Goal: Transaction & Acquisition: Obtain resource

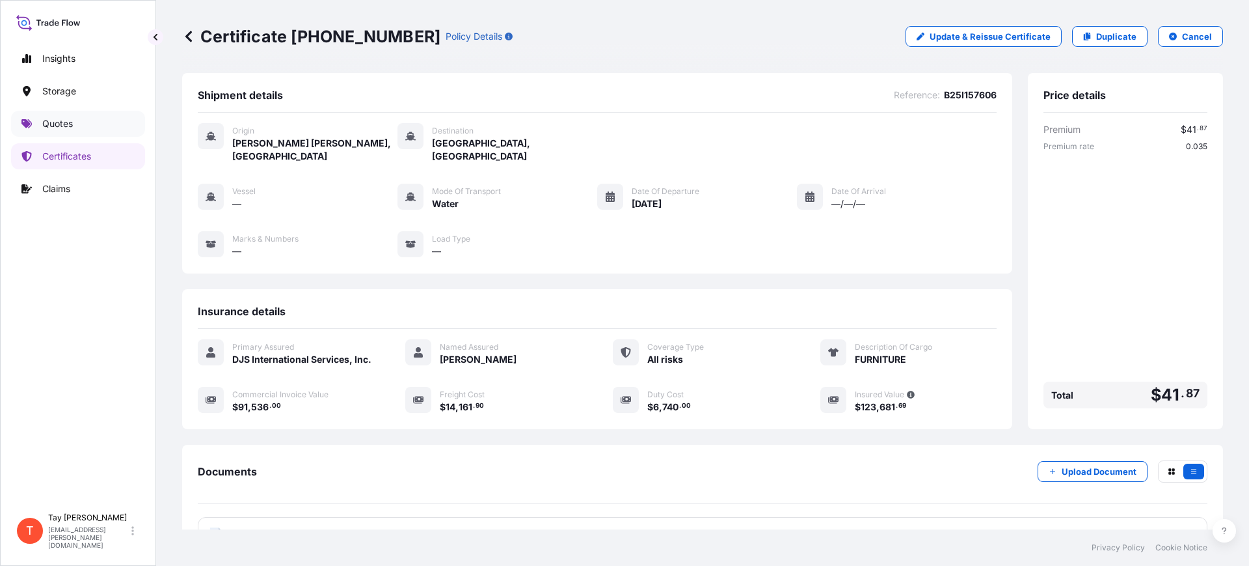
click at [49, 120] on p "Quotes" at bounding box center [57, 123] width 31 height 13
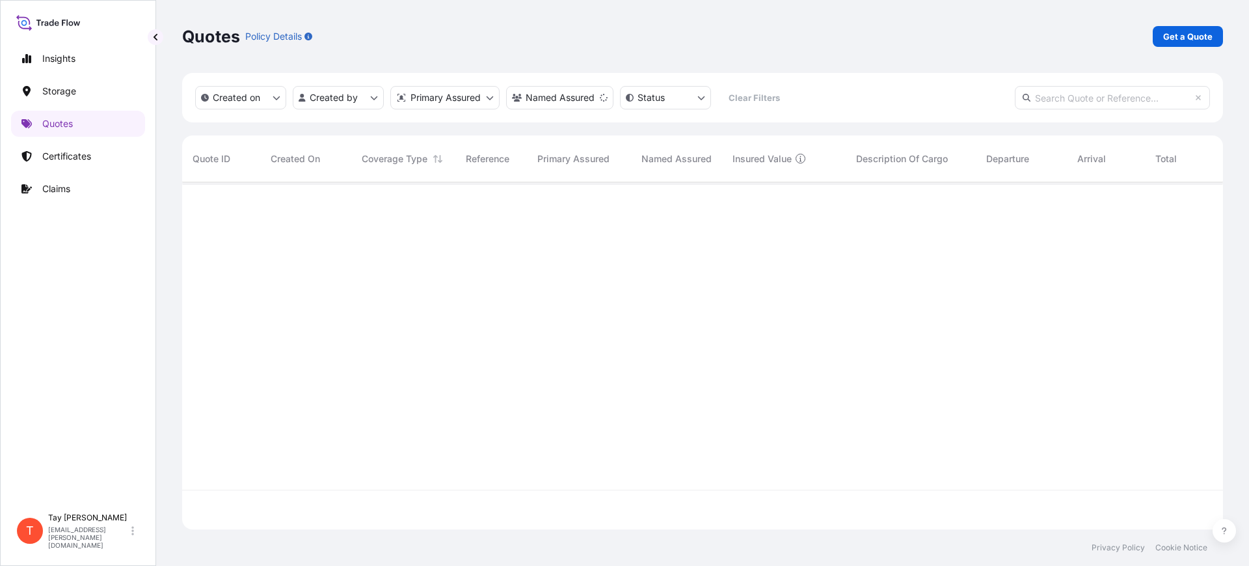
scroll to position [381, 1029]
click at [1182, 31] on p "Get a Quote" at bounding box center [1188, 36] width 49 height 13
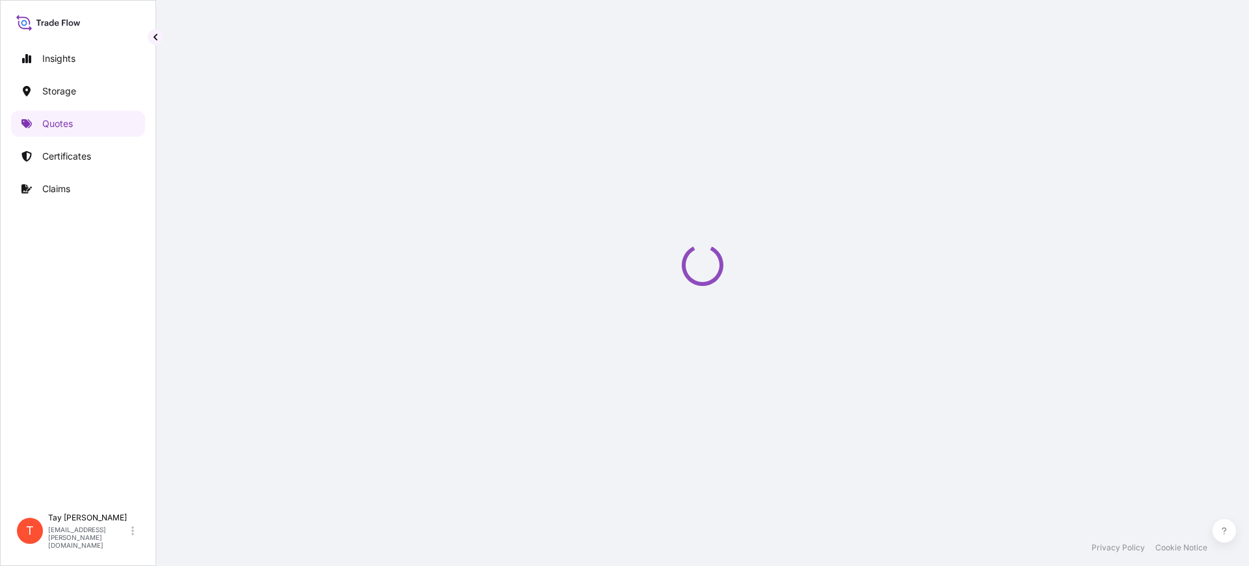
scroll to position [21, 0]
select select "Water"
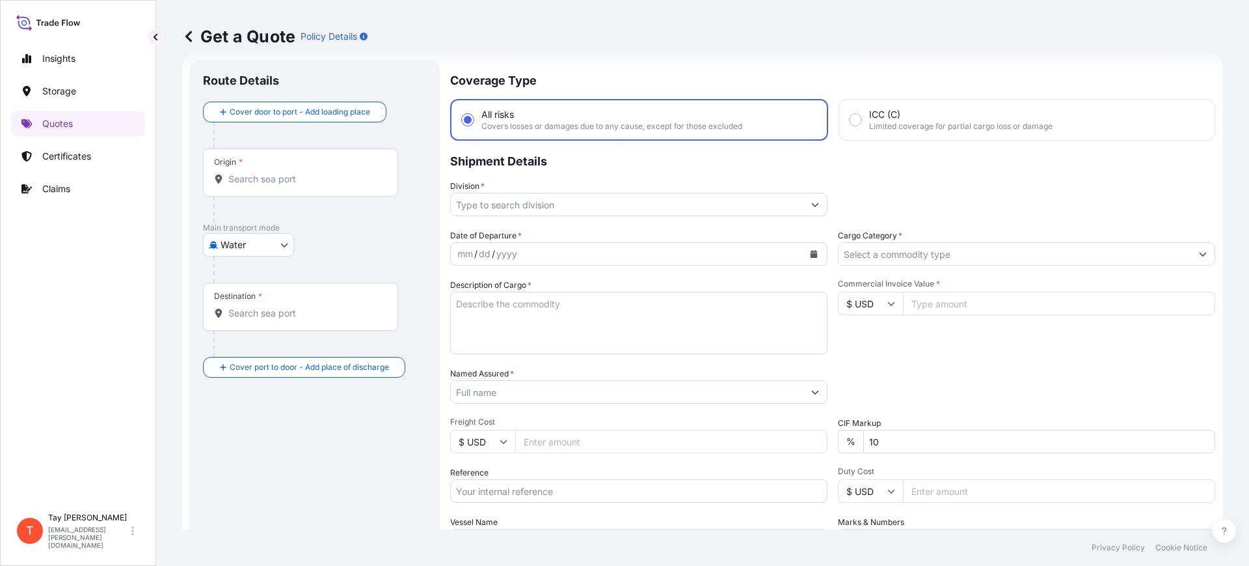
click at [266, 186] on div "Origin *" at bounding box center [300, 172] width 195 height 48
click at [266, 185] on input "Origin *" at bounding box center [305, 178] width 154 height 13
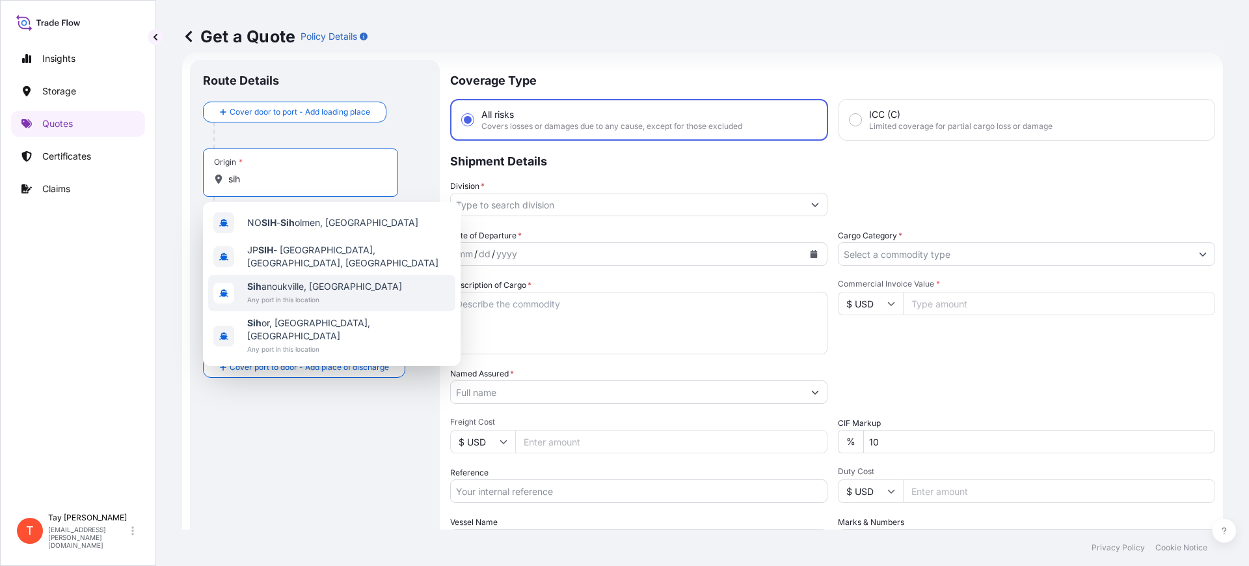
click at [314, 280] on span "Sih anoukville, [GEOGRAPHIC_DATA]" at bounding box center [324, 286] width 155 height 13
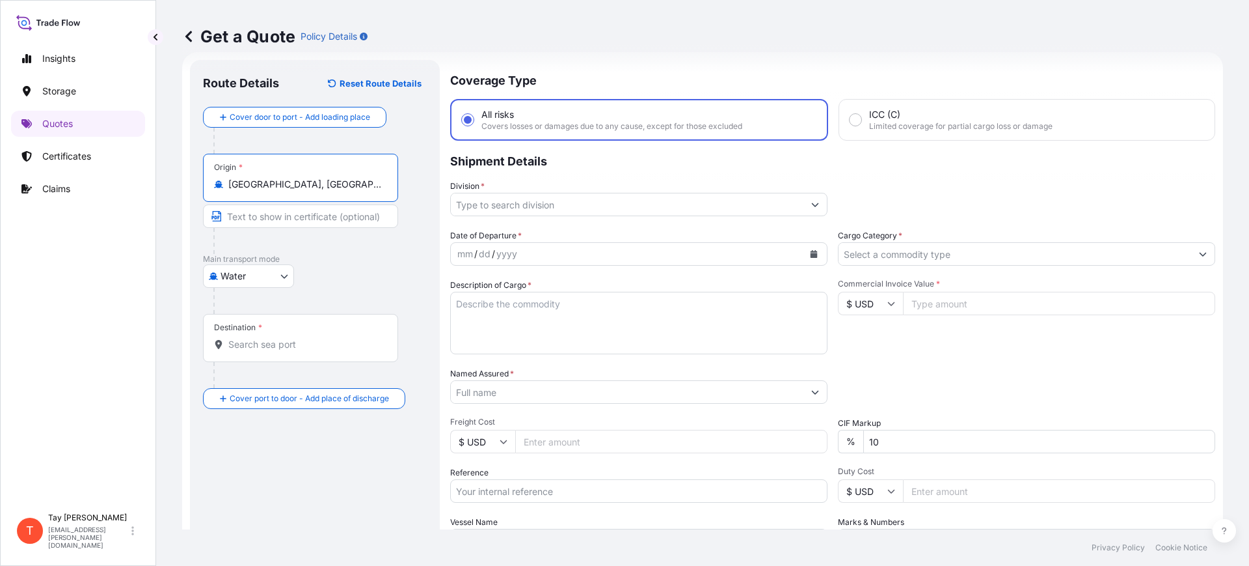
type input "[GEOGRAPHIC_DATA], [GEOGRAPHIC_DATA]"
click at [254, 347] on input "Destination *" at bounding box center [305, 344] width 154 height 13
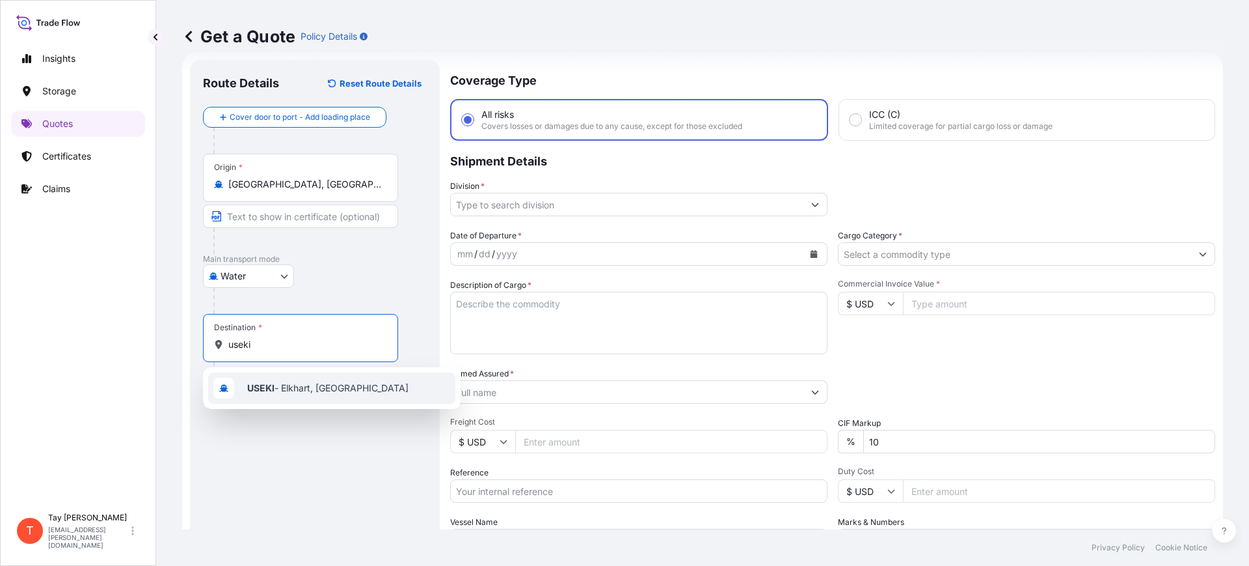
click at [298, 376] on div "USEKI - Elkhart, [GEOGRAPHIC_DATA]" at bounding box center [331, 387] width 247 height 31
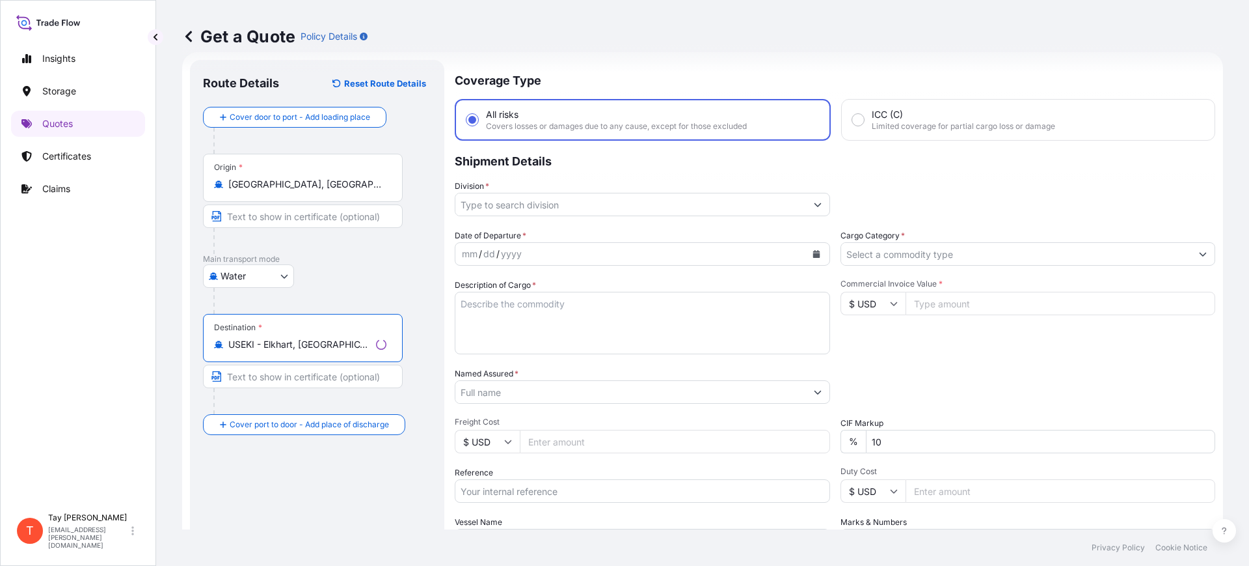
type input "USEKI - Elkhart, [GEOGRAPHIC_DATA]"
click at [552, 193] on input "Division *" at bounding box center [631, 204] width 351 height 23
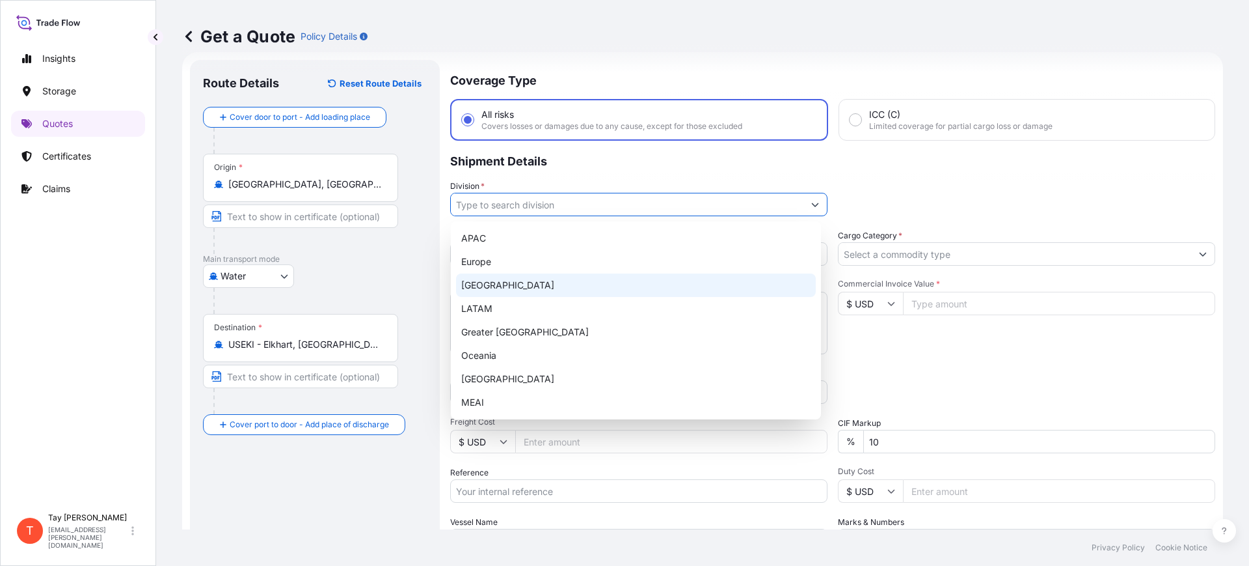
click at [499, 278] on div "[GEOGRAPHIC_DATA]" at bounding box center [636, 284] width 360 height 23
type input "[GEOGRAPHIC_DATA]"
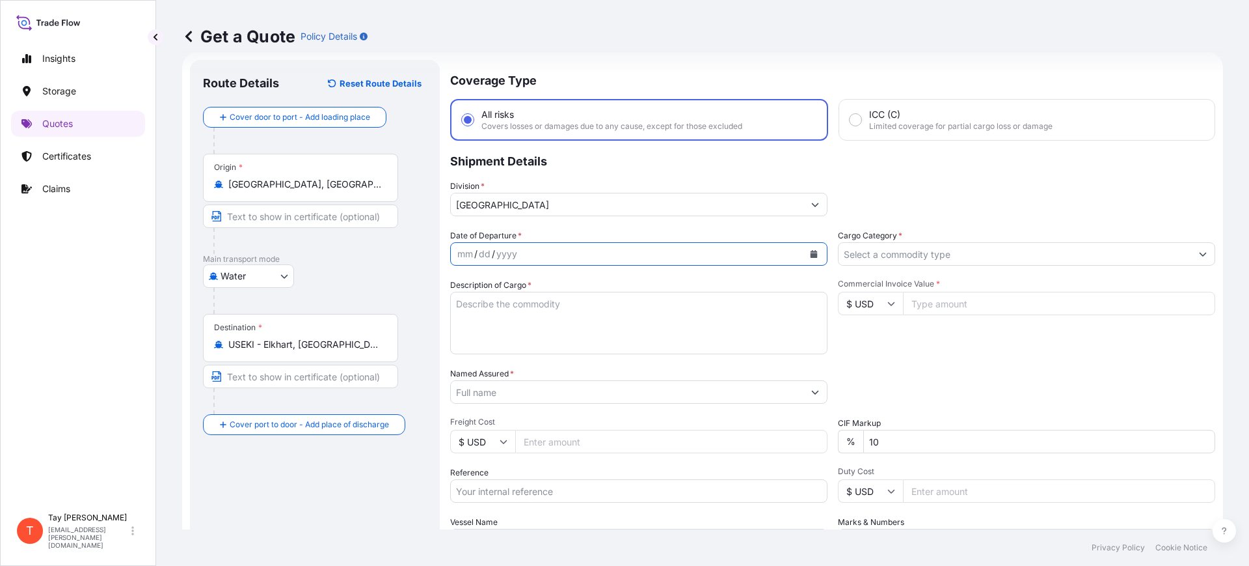
click at [810, 251] on icon "Calendar" at bounding box center [814, 254] width 8 height 8
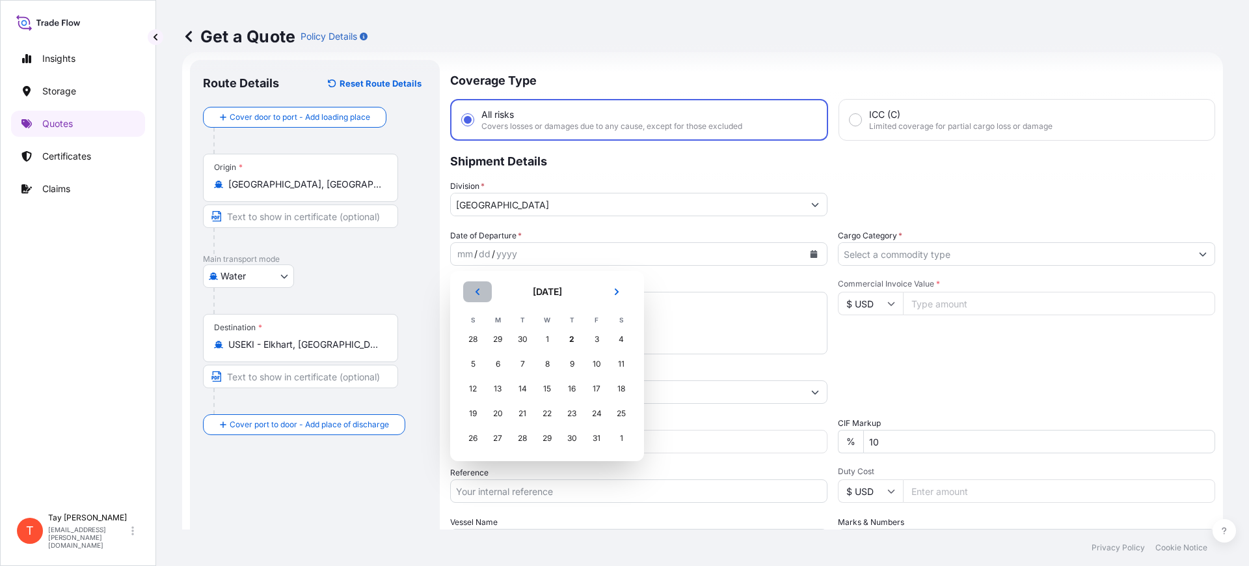
click at [476, 286] on button "Previous" at bounding box center [477, 291] width 29 height 21
click at [548, 381] on div "17" at bounding box center [547, 388] width 23 height 23
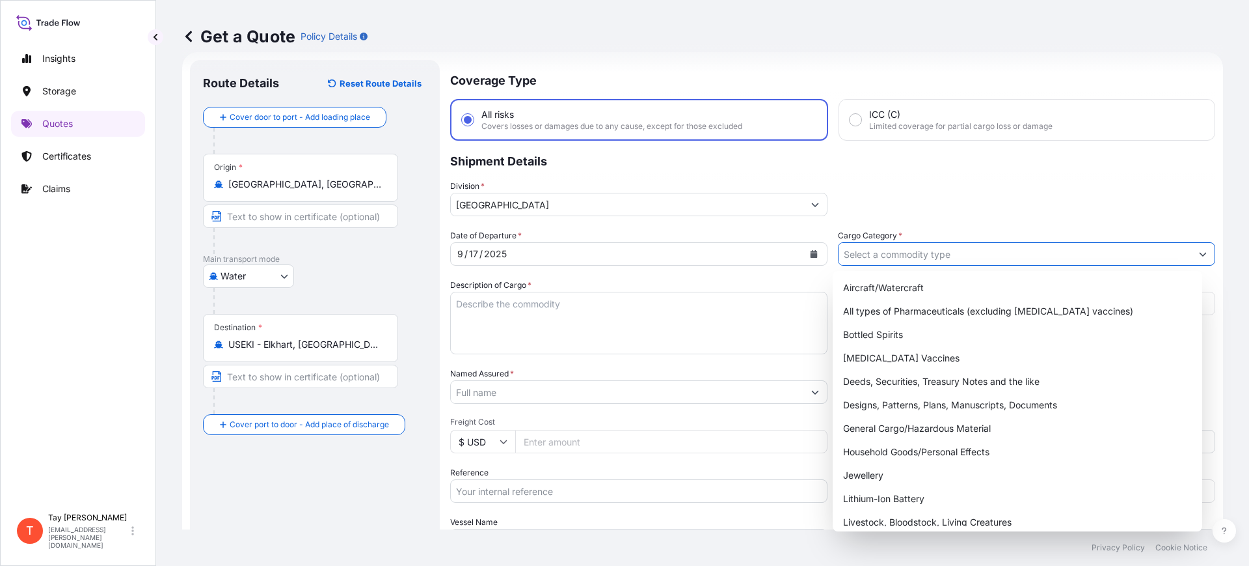
click at [921, 257] on input "Cargo Category *" at bounding box center [1015, 253] width 353 height 23
click at [910, 425] on div "General Cargo/Hazardous Material" at bounding box center [1018, 427] width 360 height 23
type input "General Cargo/Hazardous Material"
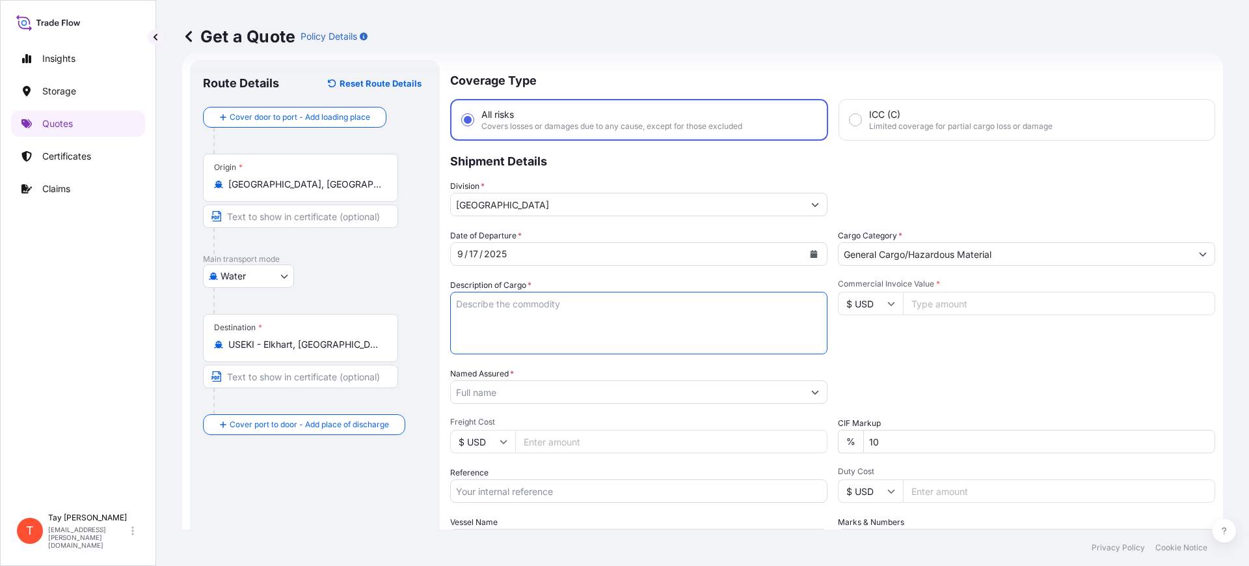
click at [551, 303] on textarea "Description of Cargo *" at bounding box center [638, 323] width 377 height 62
type textarea "n"
type textarea "NEW SPECIALTY TRAIILER BIAS TIRES"
type input "56990.00"
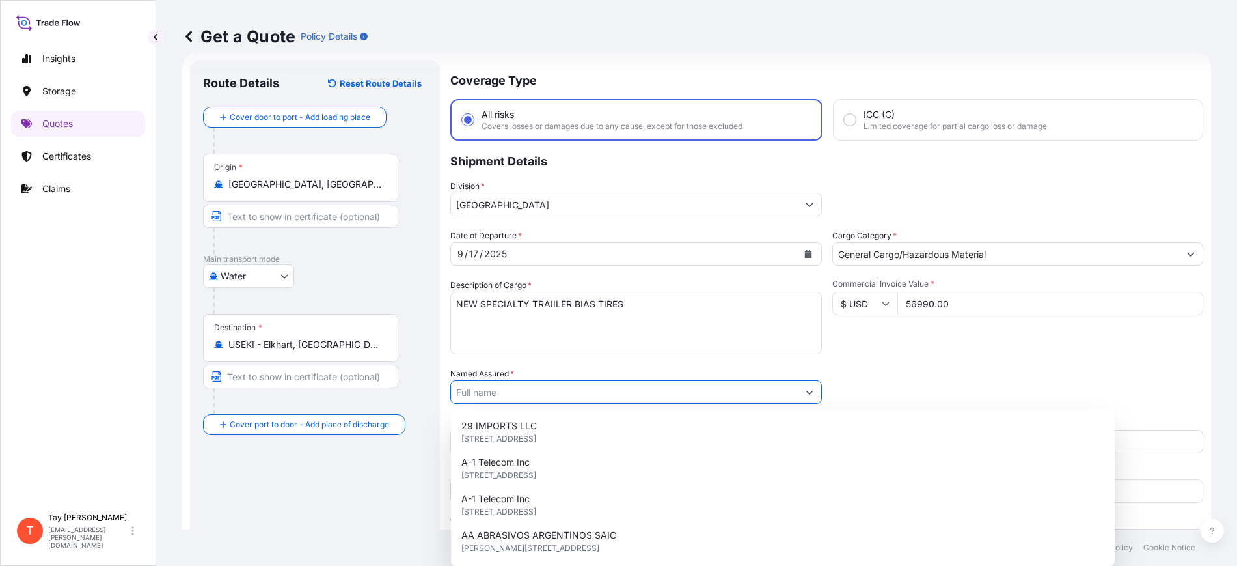
click at [497, 398] on input "Named Assured *" at bounding box center [624, 391] width 347 height 23
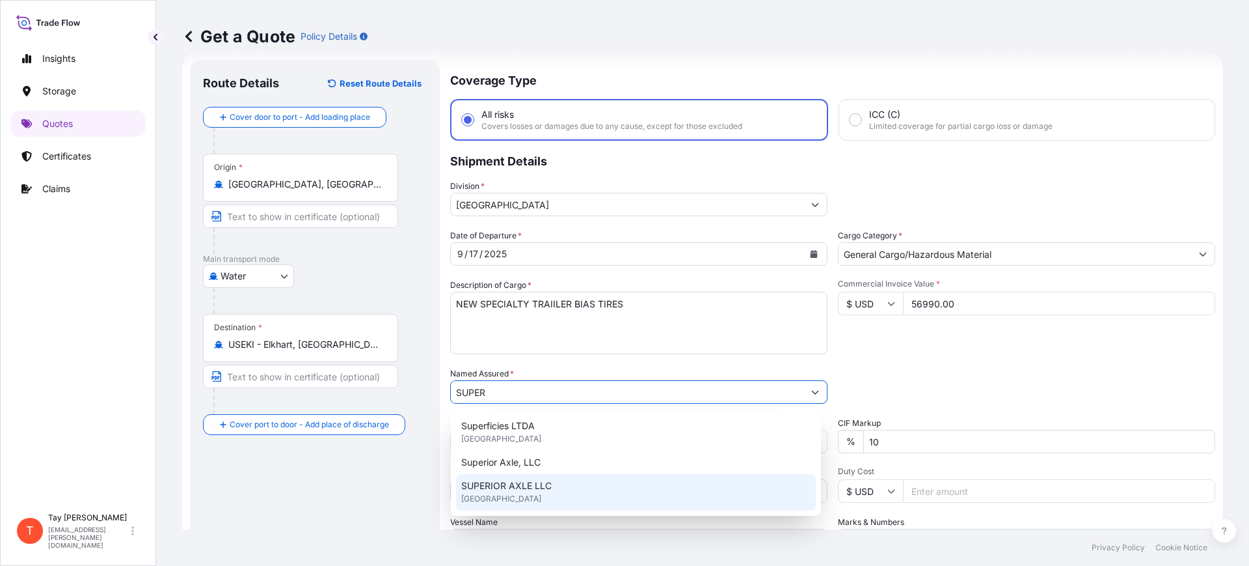
click at [540, 495] on span "[GEOGRAPHIC_DATA]" at bounding box center [501, 498] width 80 height 13
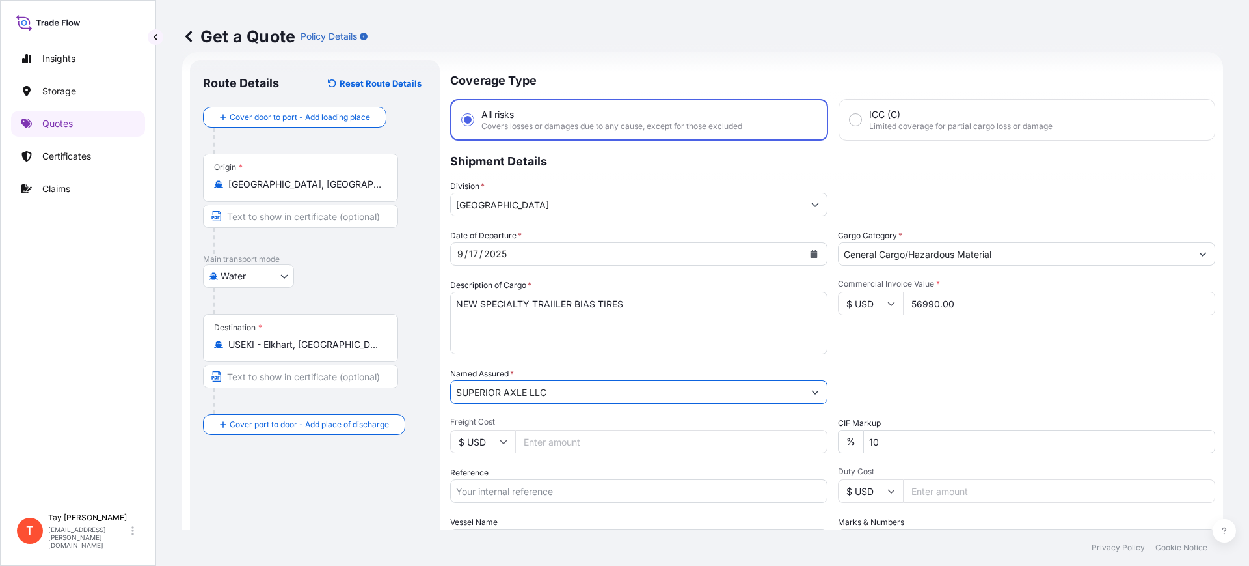
type input "SUPERIOR AXLE LLC"
drag, startPoint x: 535, startPoint y: 448, endPoint x: 532, endPoint y: 442, distance: 7.3
click at [532, 443] on input "Freight Cost" at bounding box center [671, 441] width 312 height 23
type input "4745.00"
click at [582, 500] on input "Reference" at bounding box center [638, 490] width 377 height 23
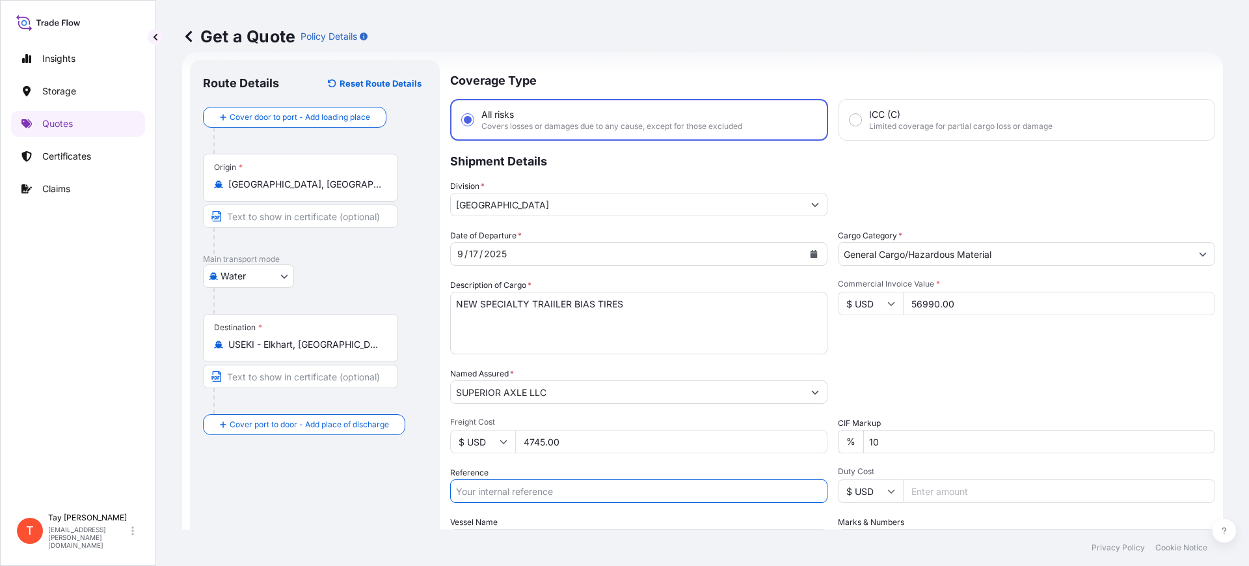
paste input "S25I158472"
type input "S25I158472"
click at [928, 485] on input "Duty Cost" at bounding box center [1059, 490] width 312 height 23
type input "18536.00"
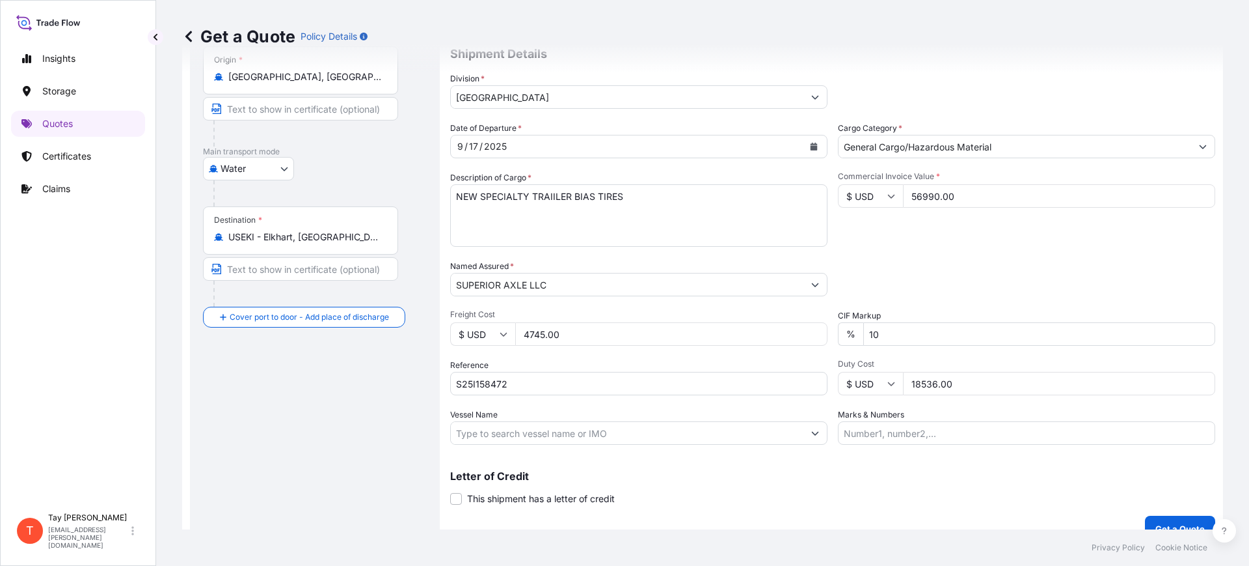
scroll to position [148, 0]
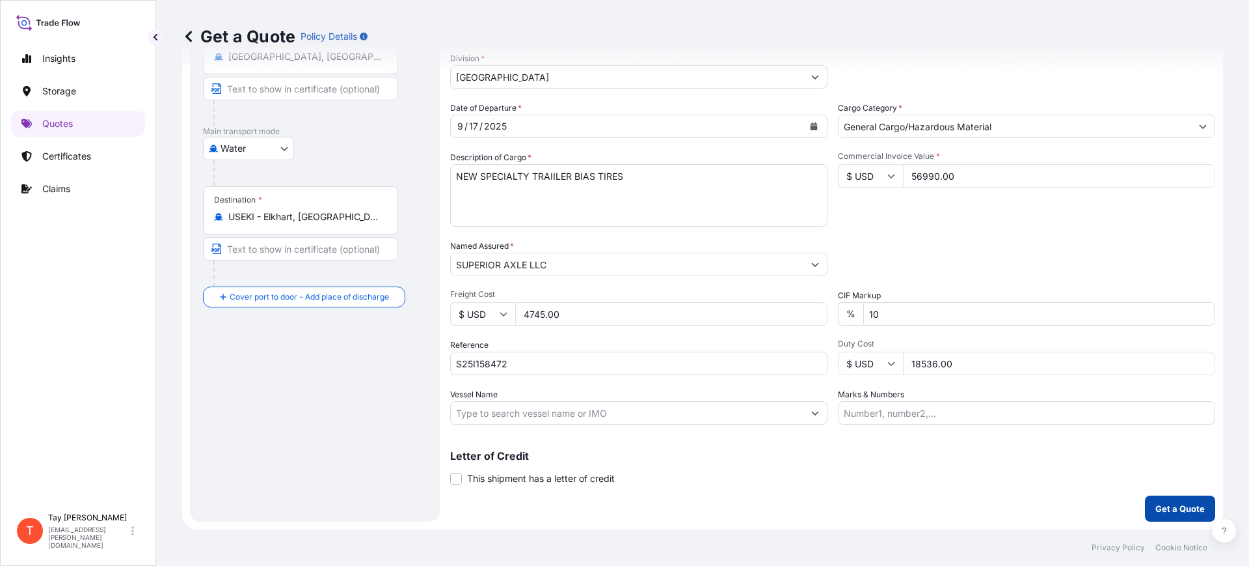
click at [1177, 507] on p "Get a Quote" at bounding box center [1180, 508] width 49 height 13
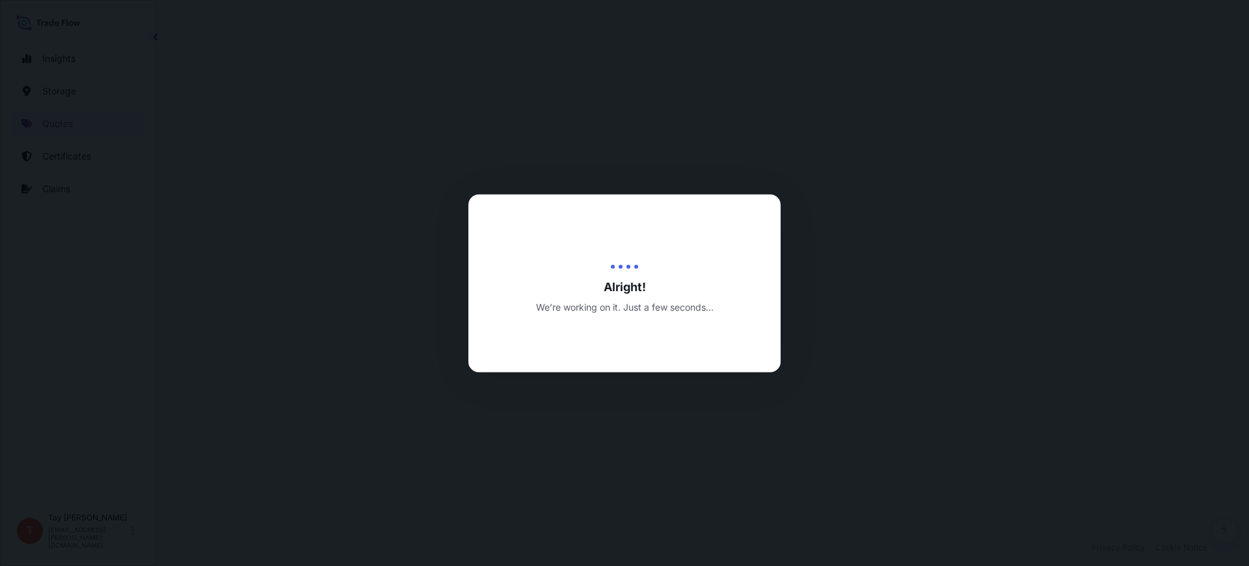
select select "Water"
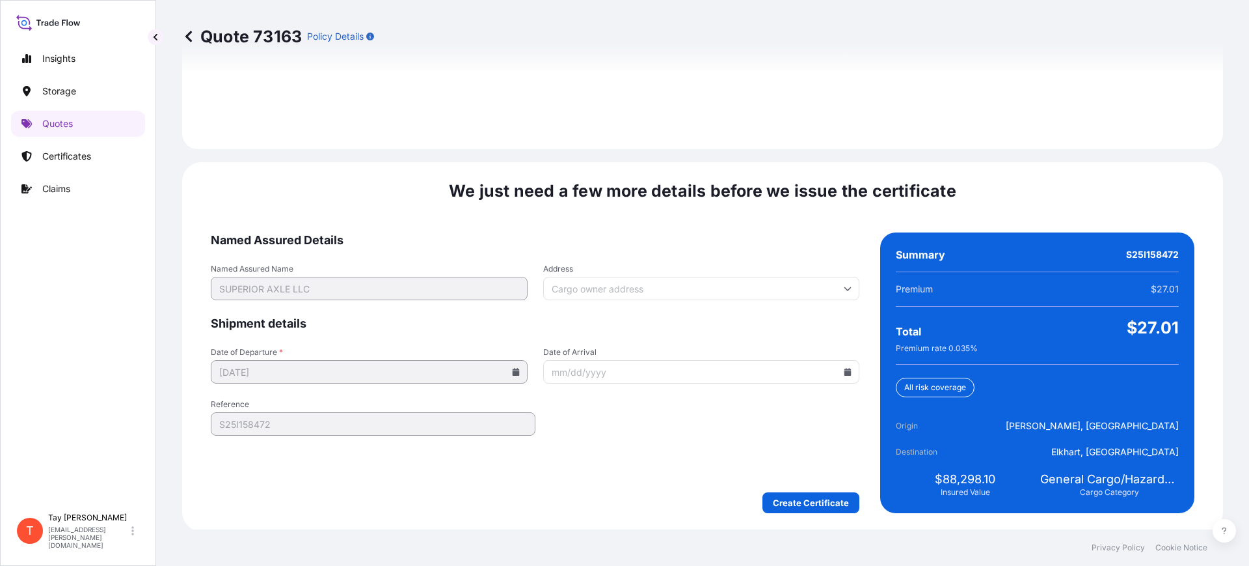
scroll to position [1901, 0]
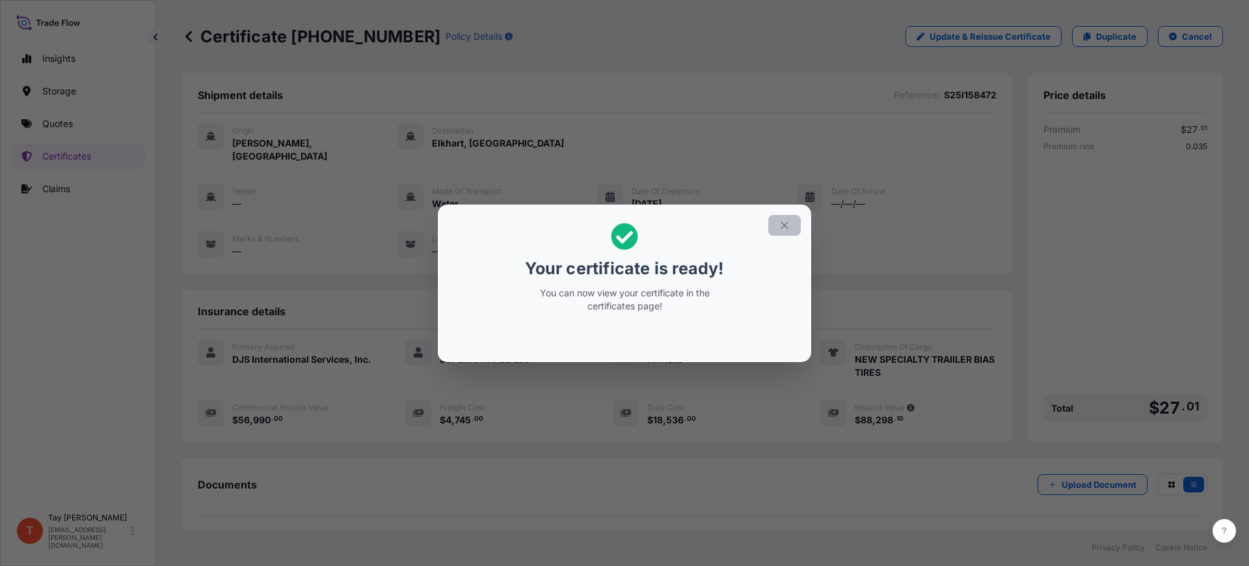
click at [791, 224] on button "button" at bounding box center [785, 225] width 33 height 21
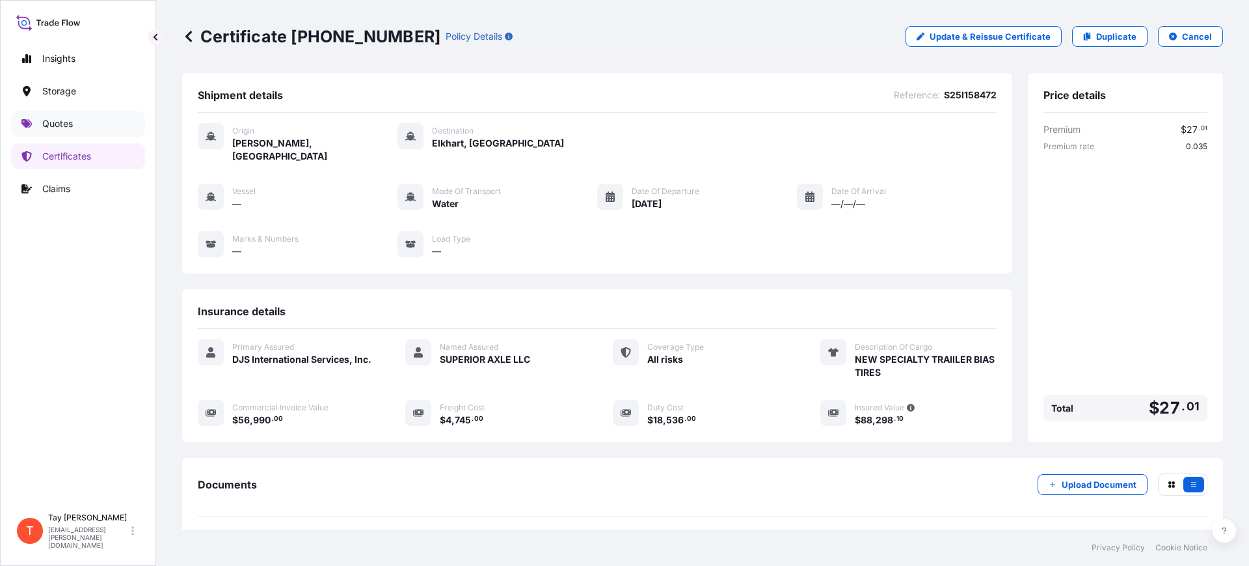
click at [63, 126] on p "Quotes" at bounding box center [57, 123] width 31 height 13
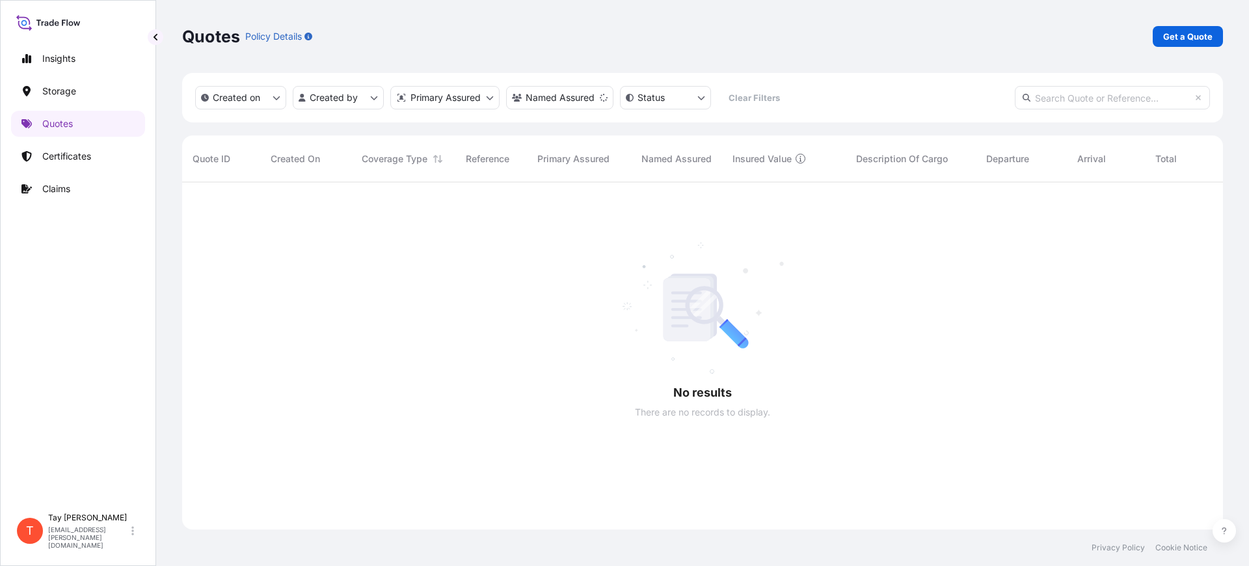
scroll to position [381, 1029]
click at [1177, 29] on link "Get a Quote" at bounding box center [1188, 36] width 70 height 21
select select "Water"
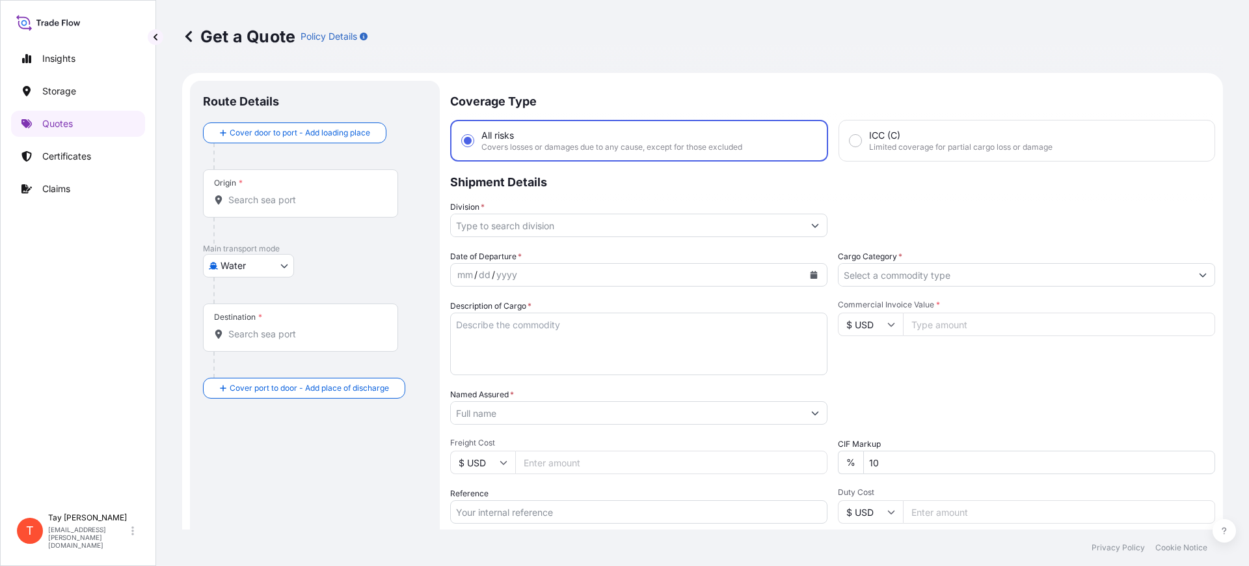
scroll to position [21, 0]
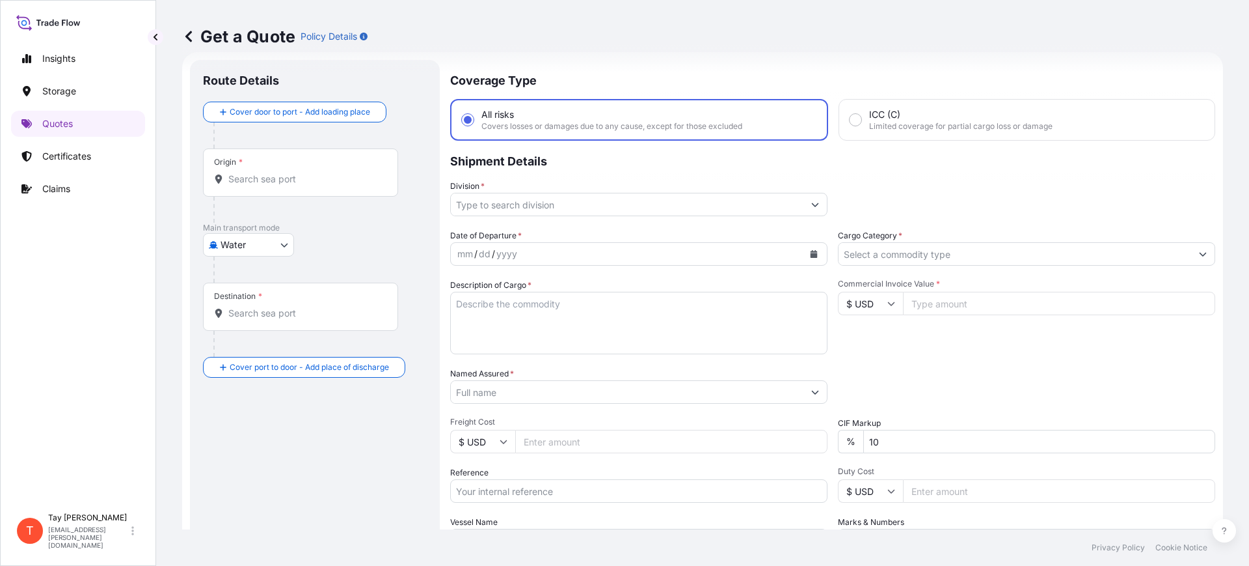
click at [258, 184] on input "Origin *" at bounding box center [305, 178] width 154 height 13
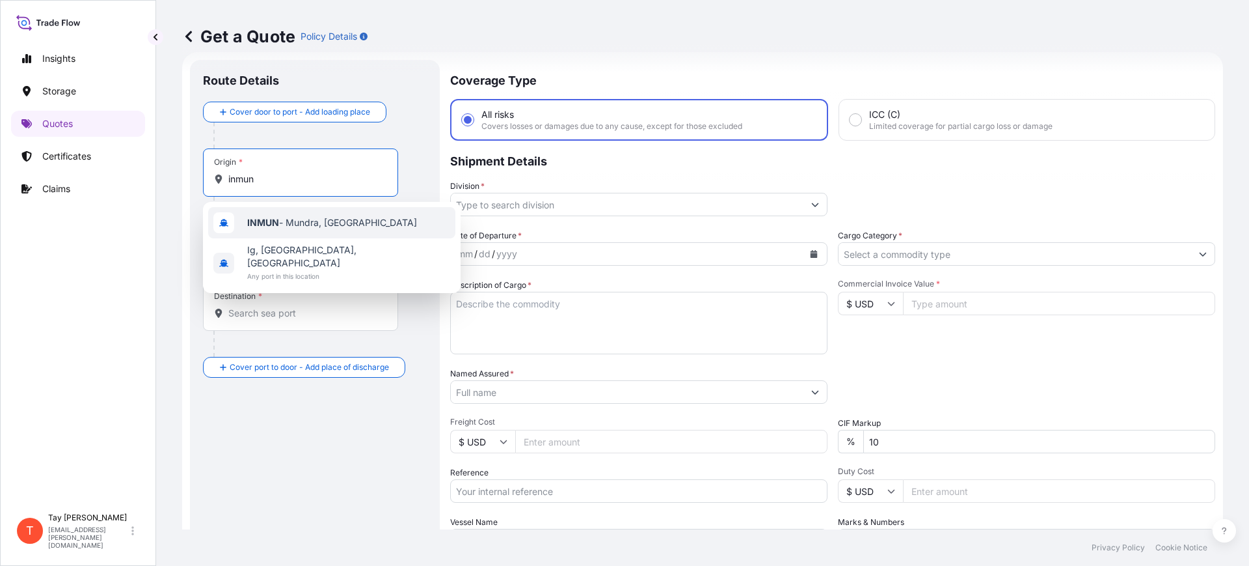
click at [271, 217] on b "INMUN" at bounding box center [263, 222] width 32 height 11
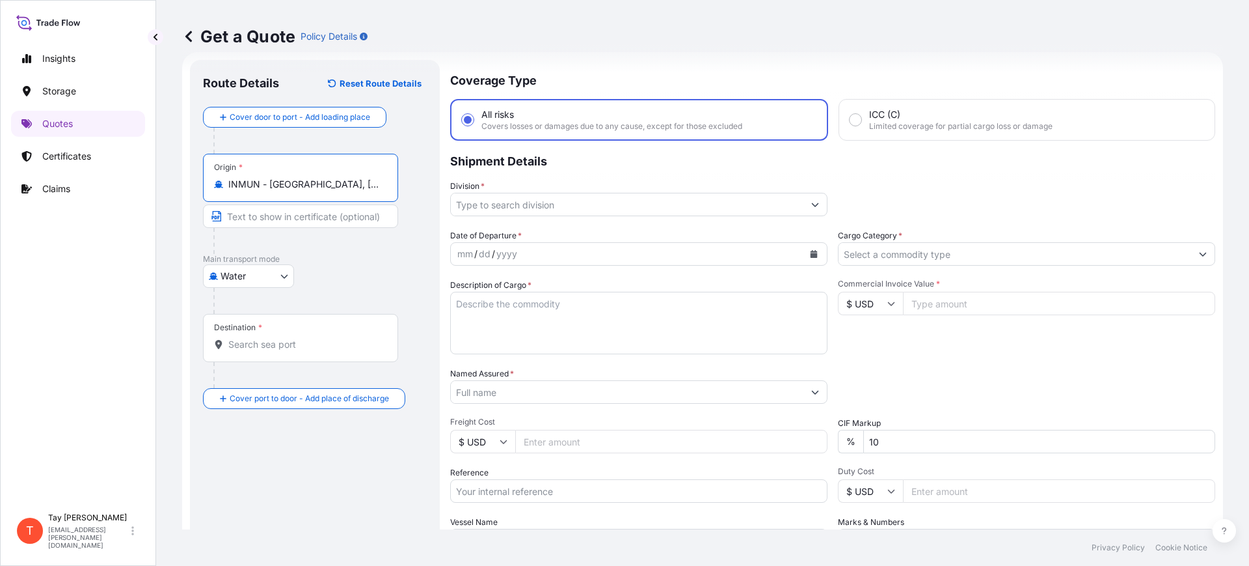
type input "INMUN - [GEOGRAPHIC_DATA], [GEOGRAPHIC_DATA]"
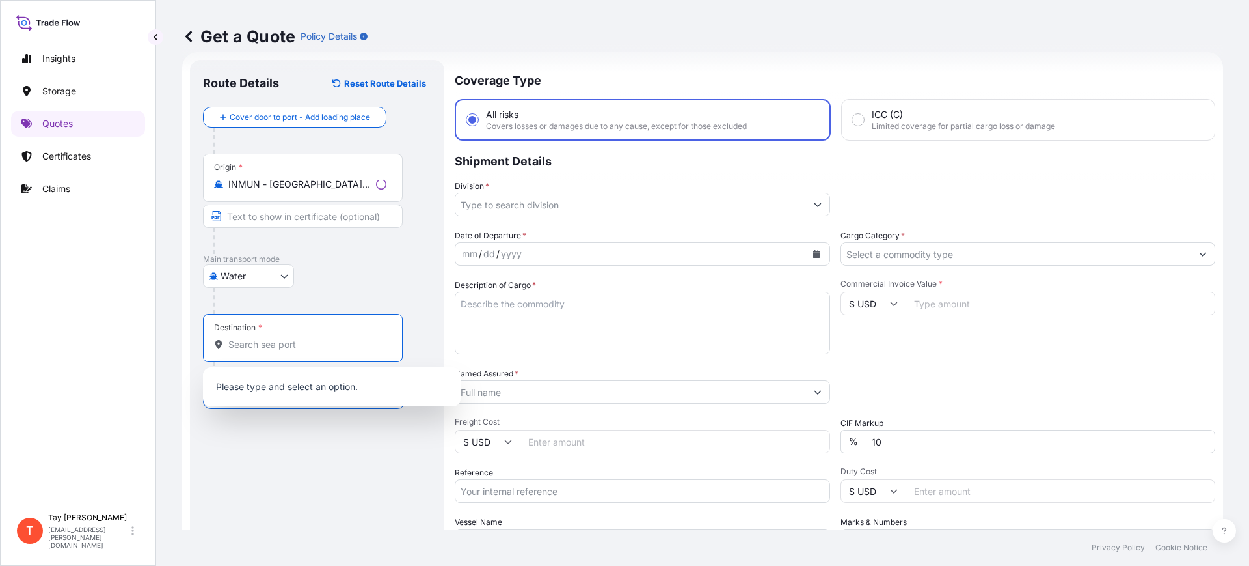
click at [264, 349] on input "Destination *" at bounding box center [307, 344] width 158 height 13
type input "s"
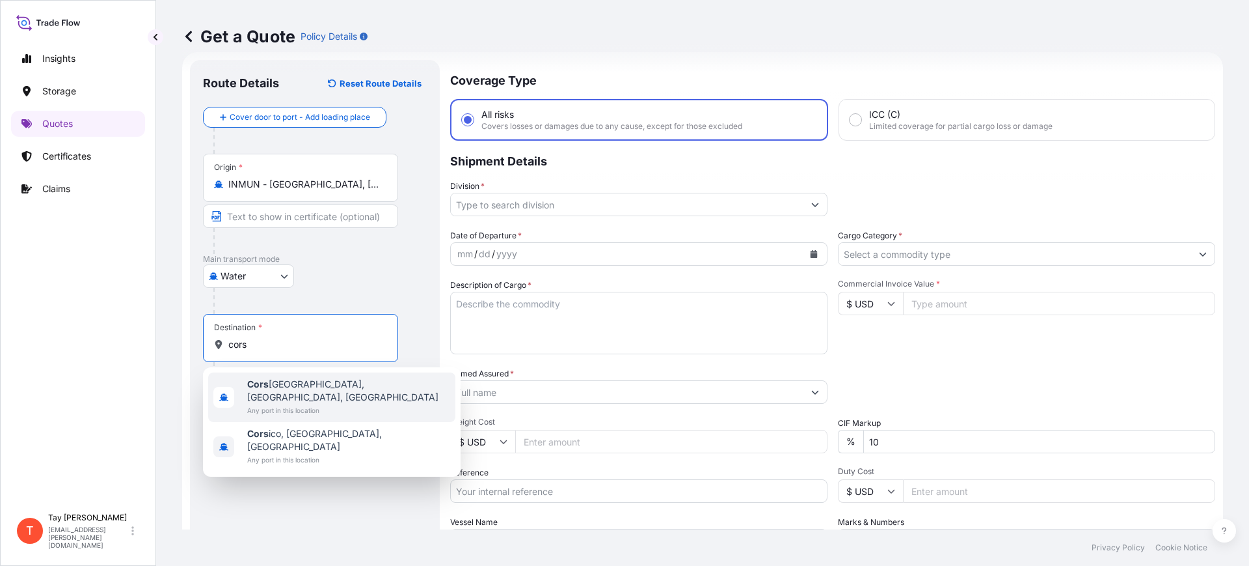
click at [277, 385] on span "Cors icana, [GEOGRAPHIC_DATA], [GEOGRAPHIC_DATA]" at bounding box center [348, 390] width 203 height 26
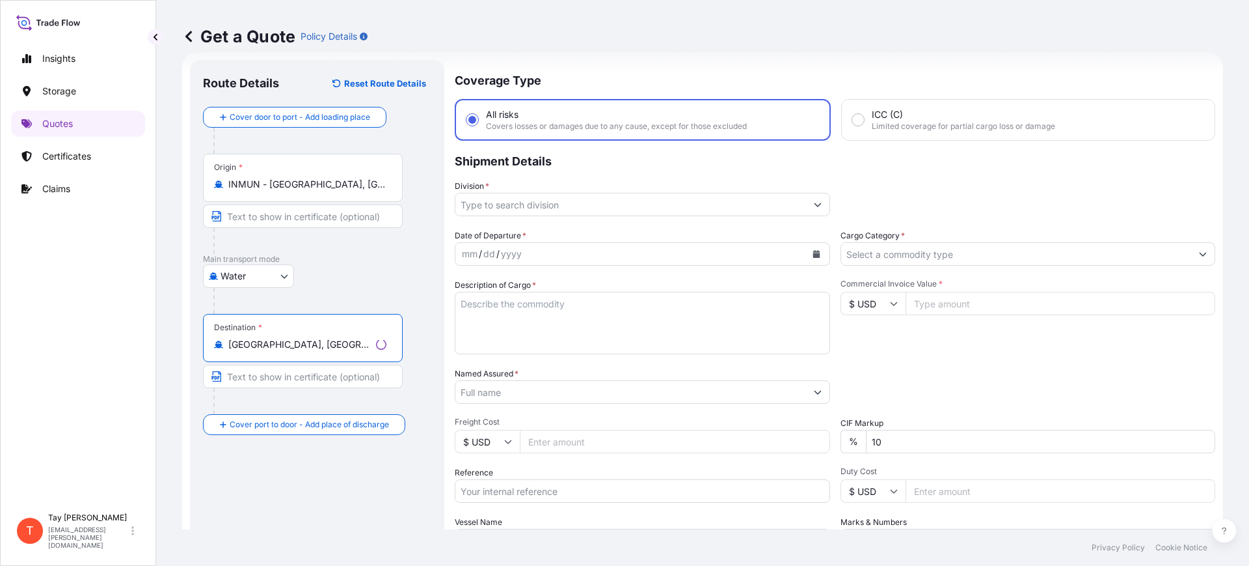
type input "[GEOGRAPHIC_DATA], [GEOGRAPHIC_DATA], [GEOGRAPHIC_DATA]"
click at [536, 202] on input "Division *" at bounding box center [631, 204] width 351 height 23
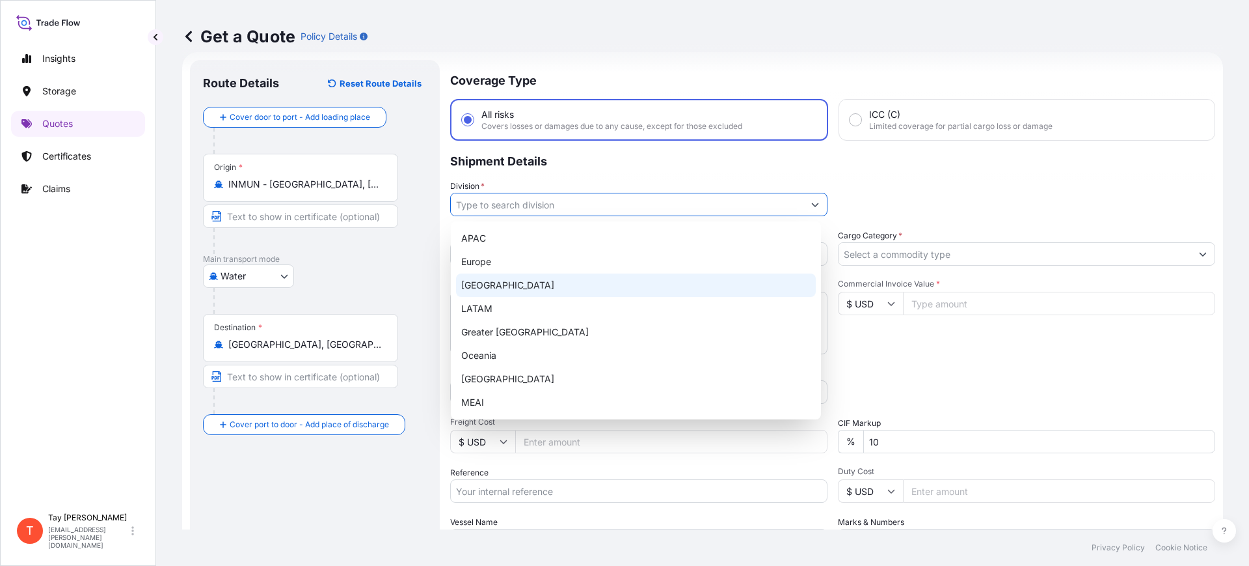
click at [504, 273] on div "[GEOGRAPHIC_DATA]" at bounding box center [636, 284] width 360 height 23
type input "[GEOGRAPHIC_DATA]"
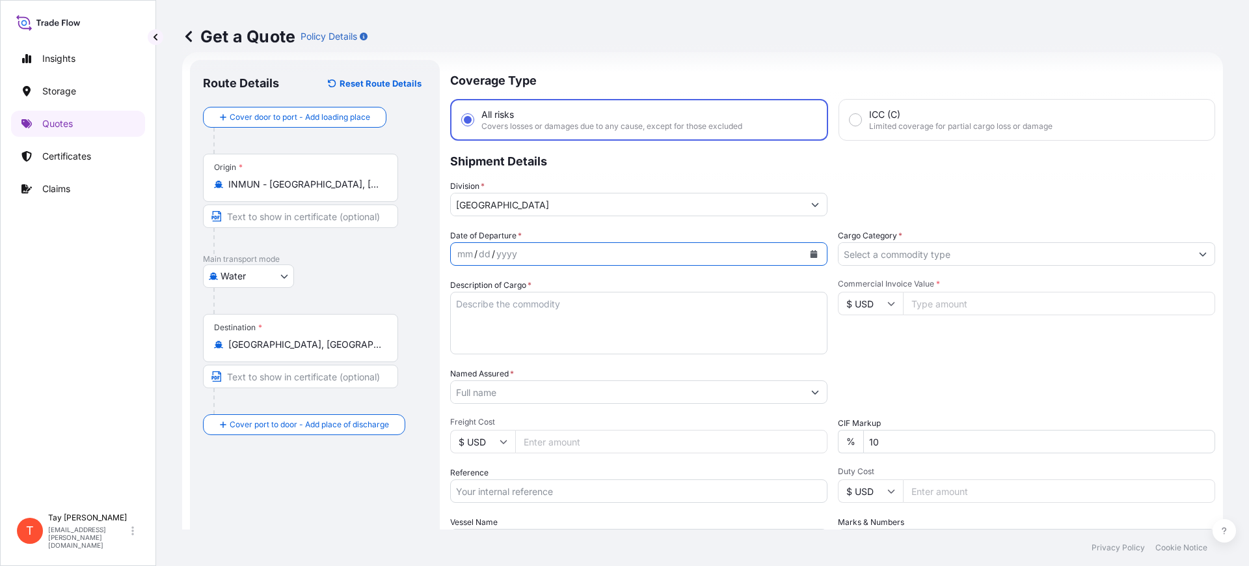
click at [812, 254] on icon "Calendar" at bounding box center [814, 254] width 8 height 8
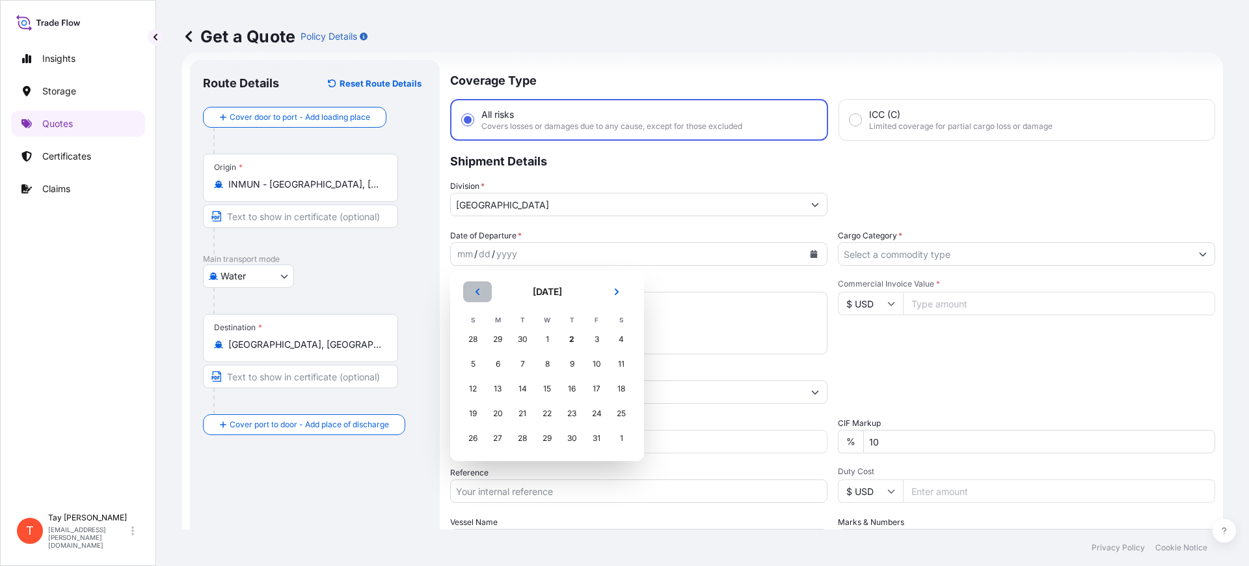
click at [477, 291] on icon "Previous" at bounding box center [478, 291] width 4 height 7
click at [621, 408] on div "27" at bounding box center [621, 413] width 23 height 23
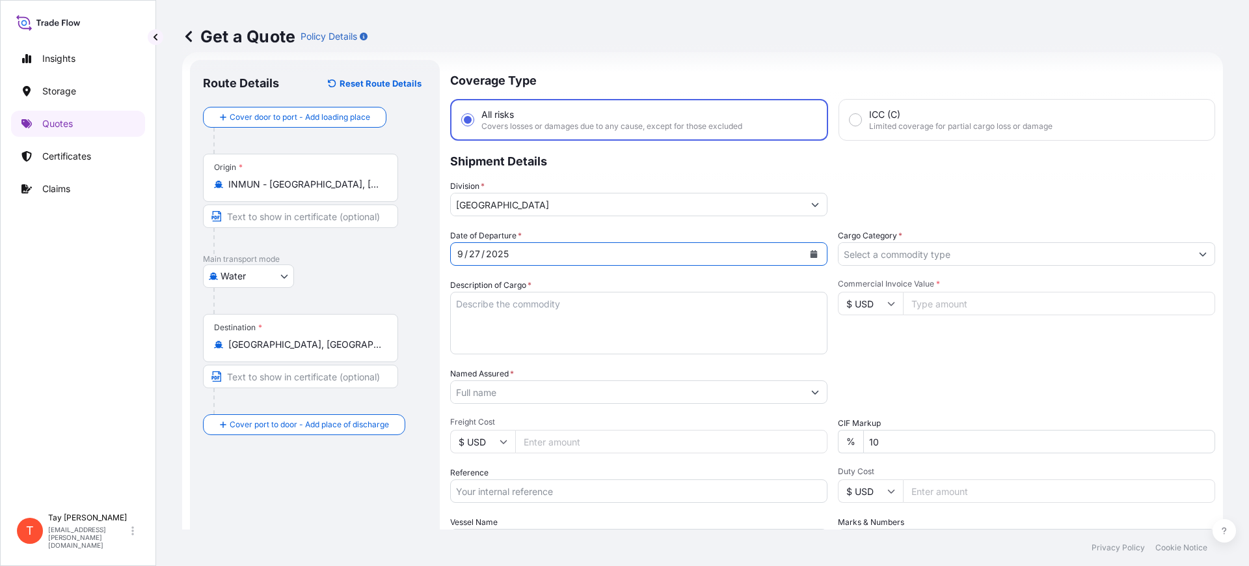
click at [916, 248] on input "Cargo Category *" at bounding box center [1015, 253] width 353 height 23
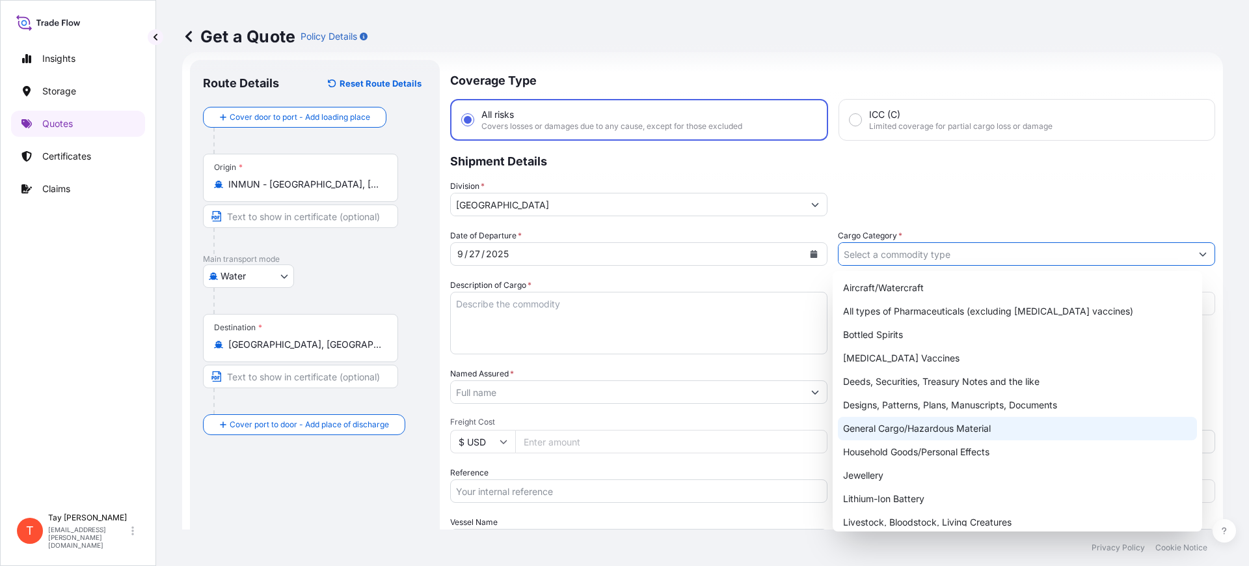
click at [864, 429] on div "General Cargo/Hazardous Material" at bounding box center [1018, 427] width 360 height 23
type input "General Cargo/Hazardous Material"
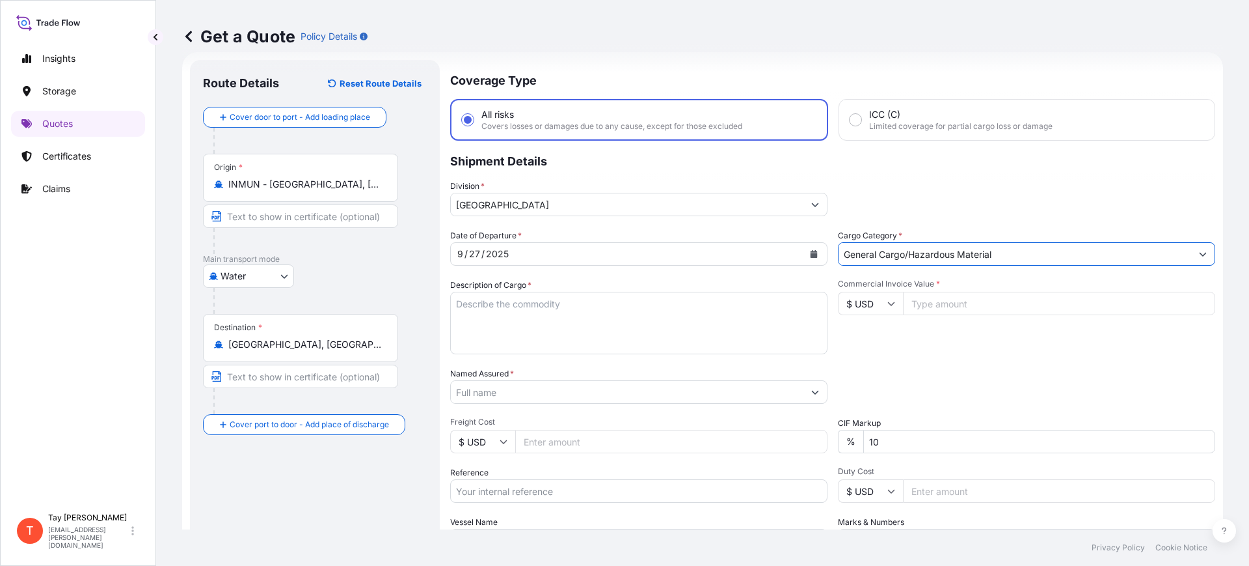
click at [521, 338] on textarea "Description of Cargo *" at bounding box center [638, 323] width 377 height 62
type textarea "14.5 X 6J RIM WITH METAL VALVE"
click at [931, 298] on input "Commercial Invoice Value *" at bounding box center [1059, 303] width 312 height 23
type input "20056.00"
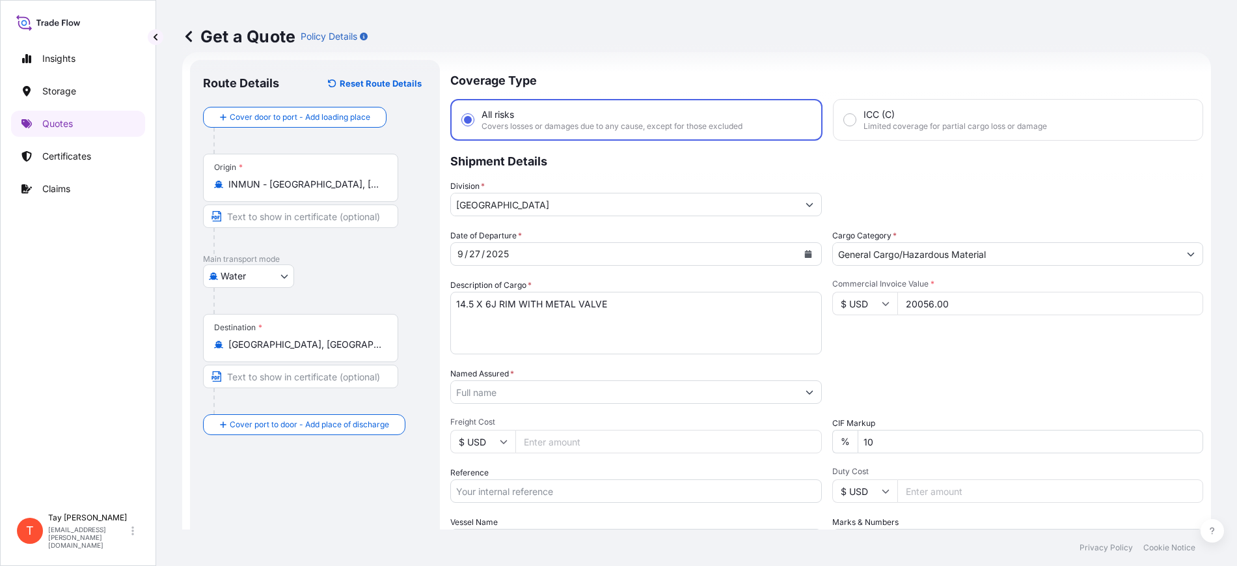
click at [536, 401] on input "Named Assured *" at bounding box center [624, 391] width 347 height 23
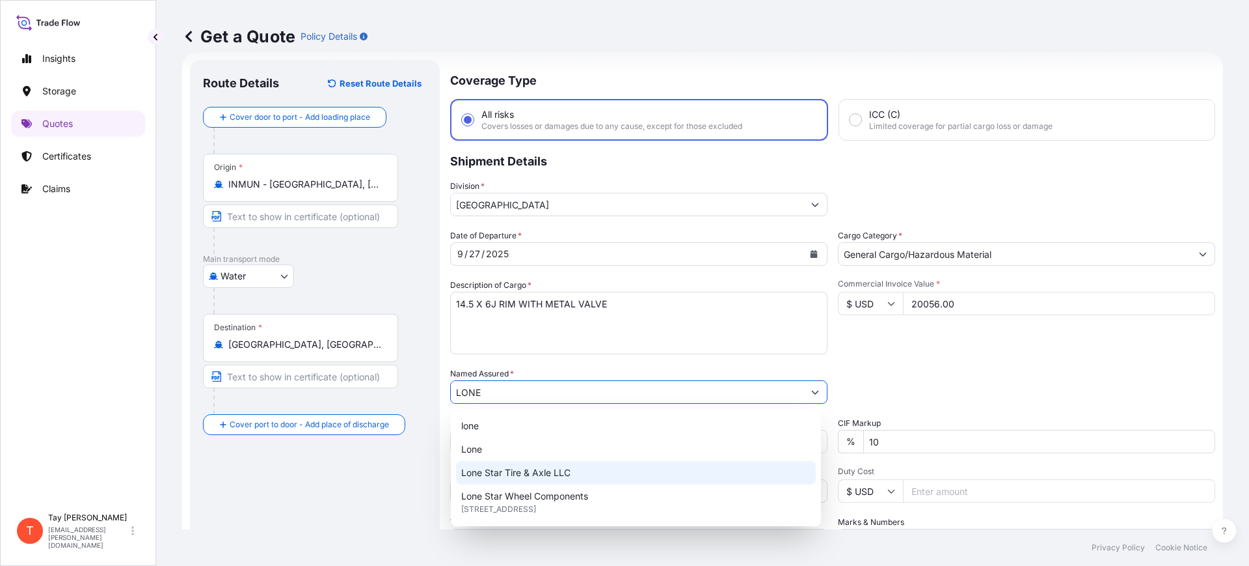
click at [524, 472] on span "Lone Star Tire & Axle LLC" at bounding box center [515, 472] width 109 height 13
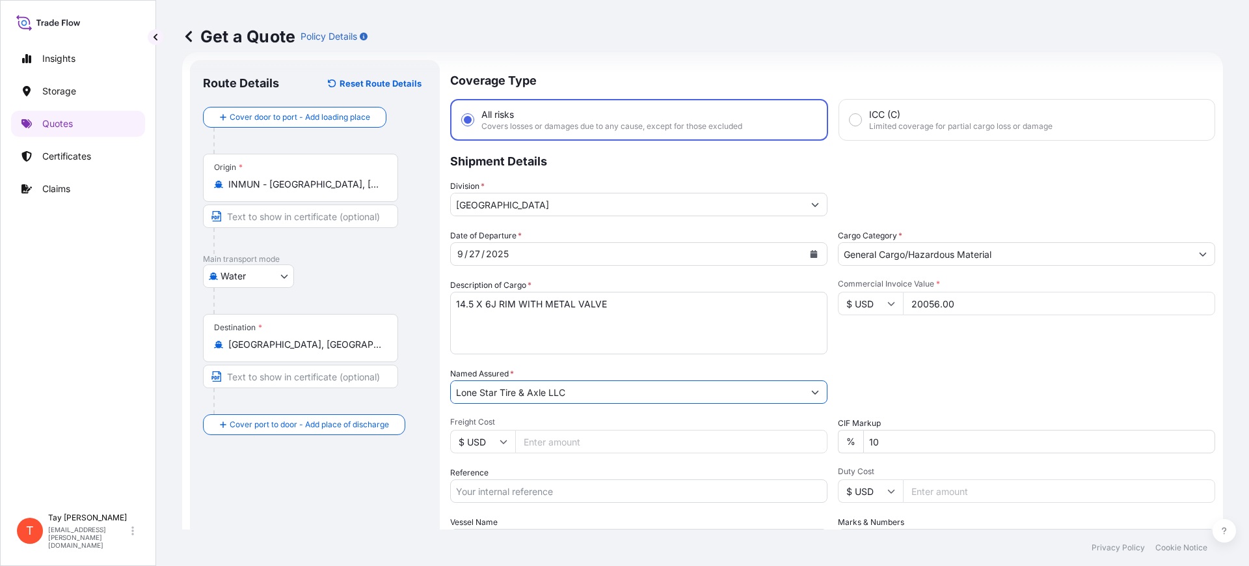
type input "Lone Star Tire & Axle LLC"
click at [532, 448] on input "Freight Cost" at bounding box center [671, 441] width 312 height 23
type input "6145.00"
click at [523, 487] on input "Reference" at bounding box center [638, 490] width 377 height 23
paste input "S25I157663"
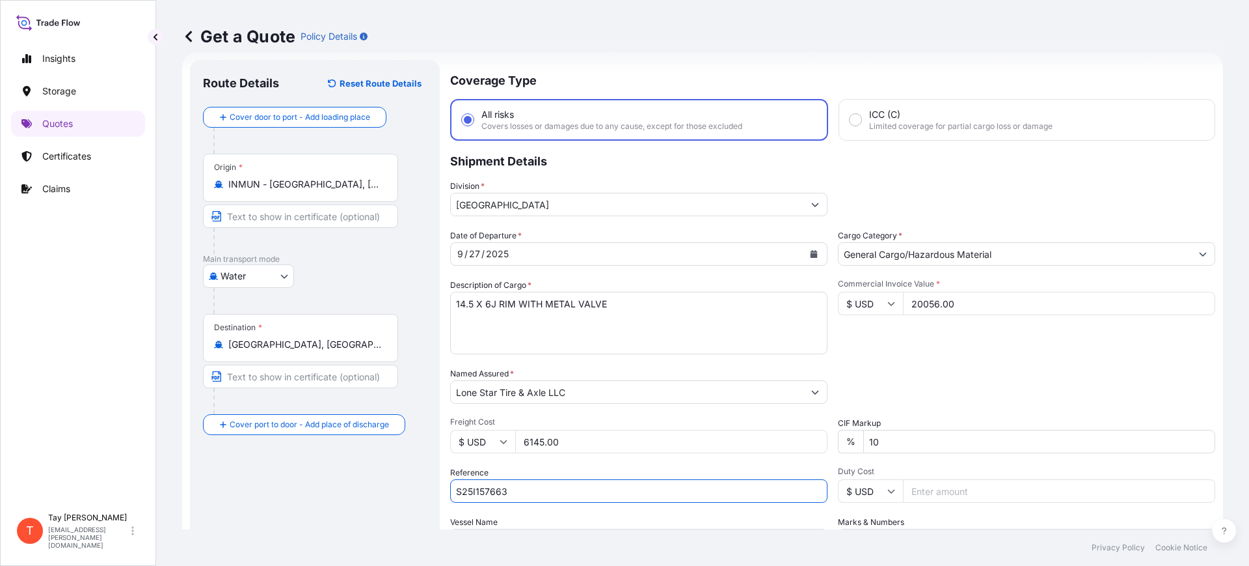
type input "S25I157663"
click at [921, 487] on input "Duty Cost" at bounding box center [1059, 490] width 312 height 23
type input "10744.28"
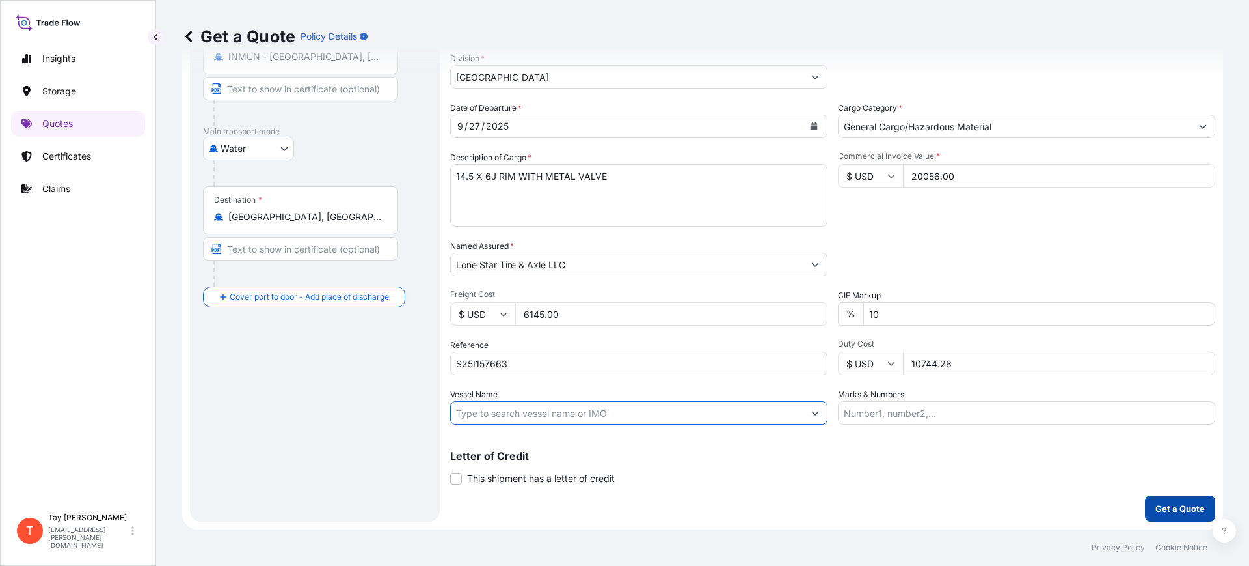
click at [1175, 497] on button "Get a Quote" at bounding box center [1180, 508] width 70 height 26
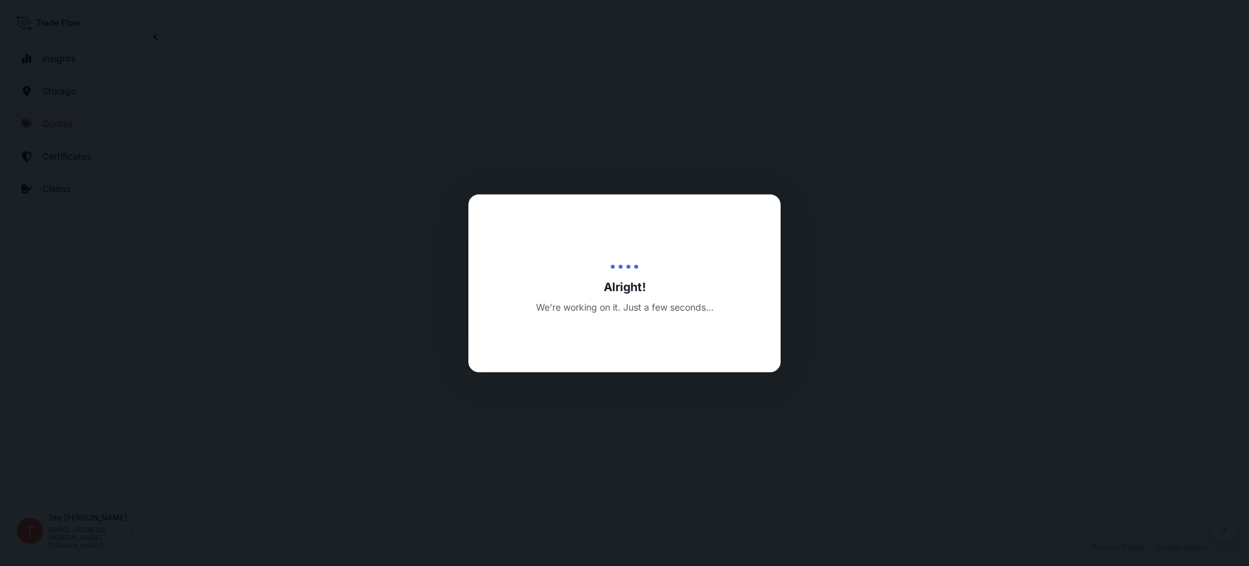
select select "Water"
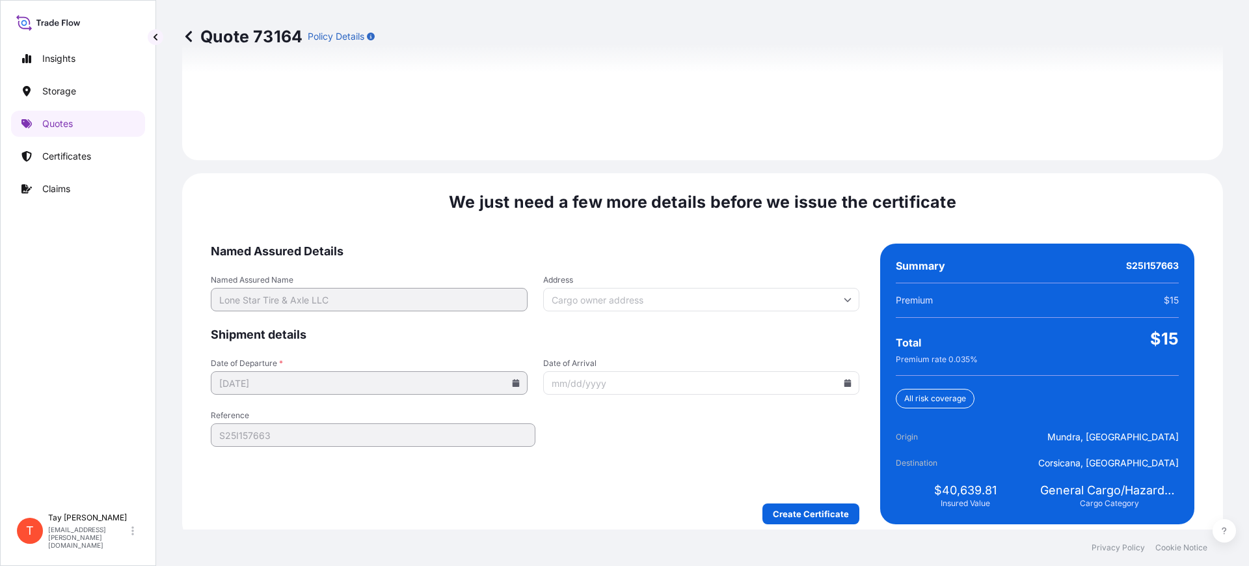
scroll to position [1901, 0]
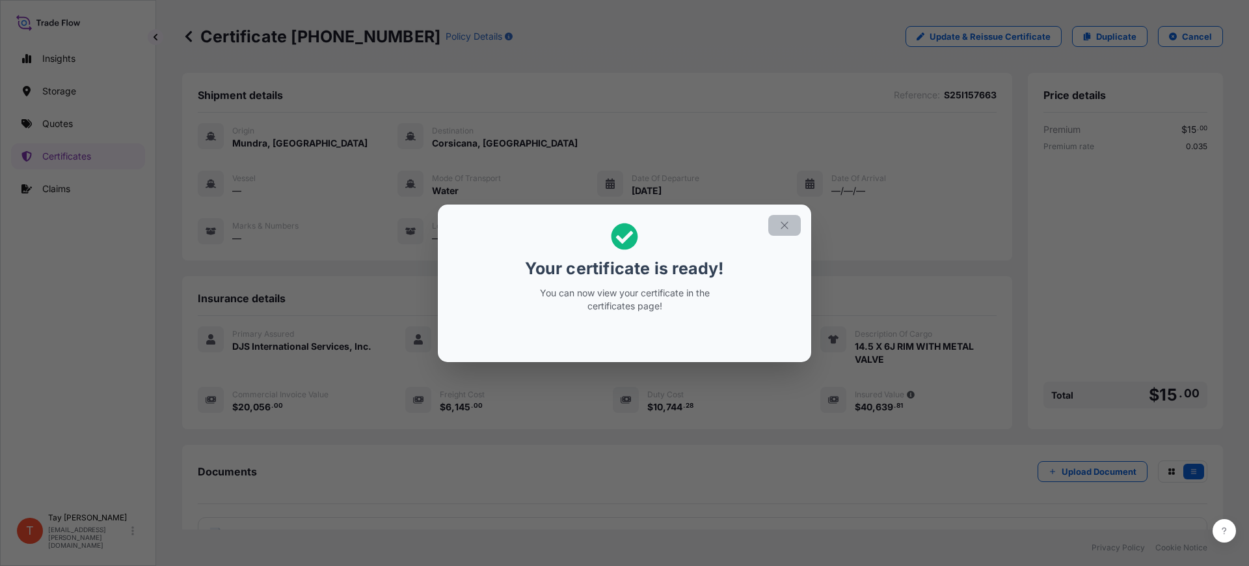
click at [788, 225] on icon "button" at bounding box center [785, 225] width 12 height 12
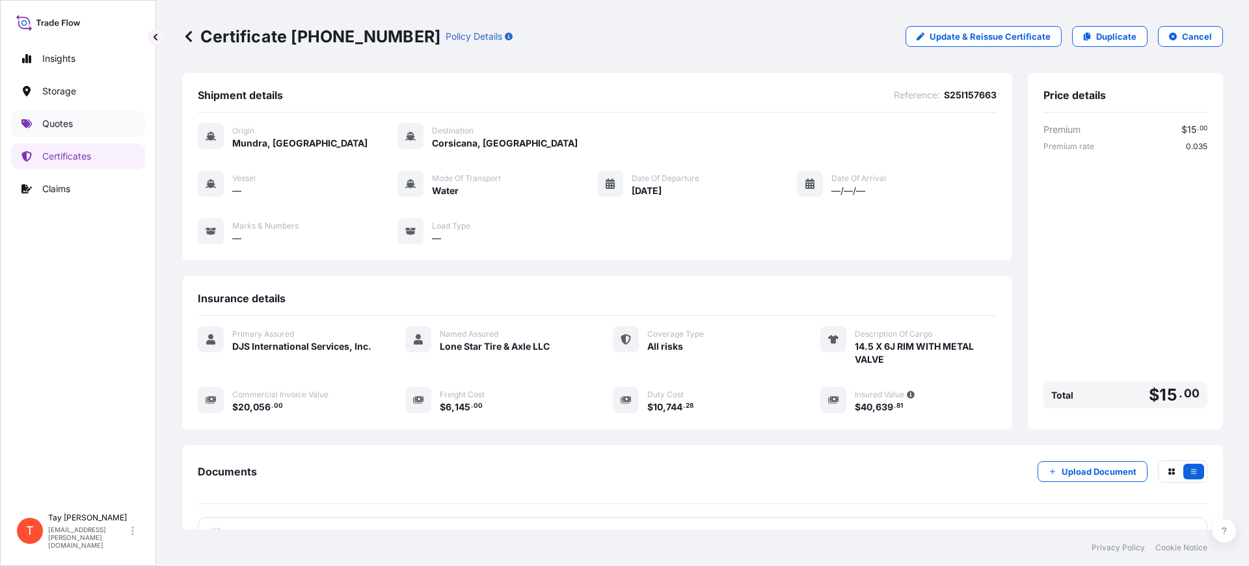
click at [61, 118] on p "Quotes" at bounding box center [57, 123] width 31 height 13
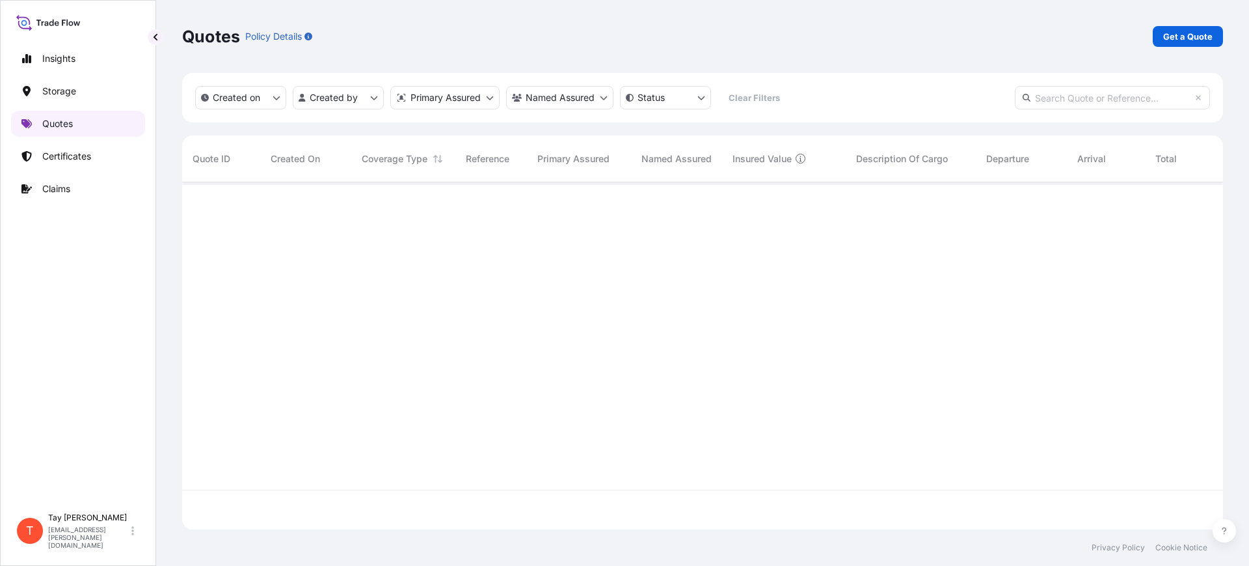
scroll to position [342, 1029]
click at [1164, 35] on link "Get a Quote" at bounding box center [1188, 36] width 70 height 21
select select "Water"
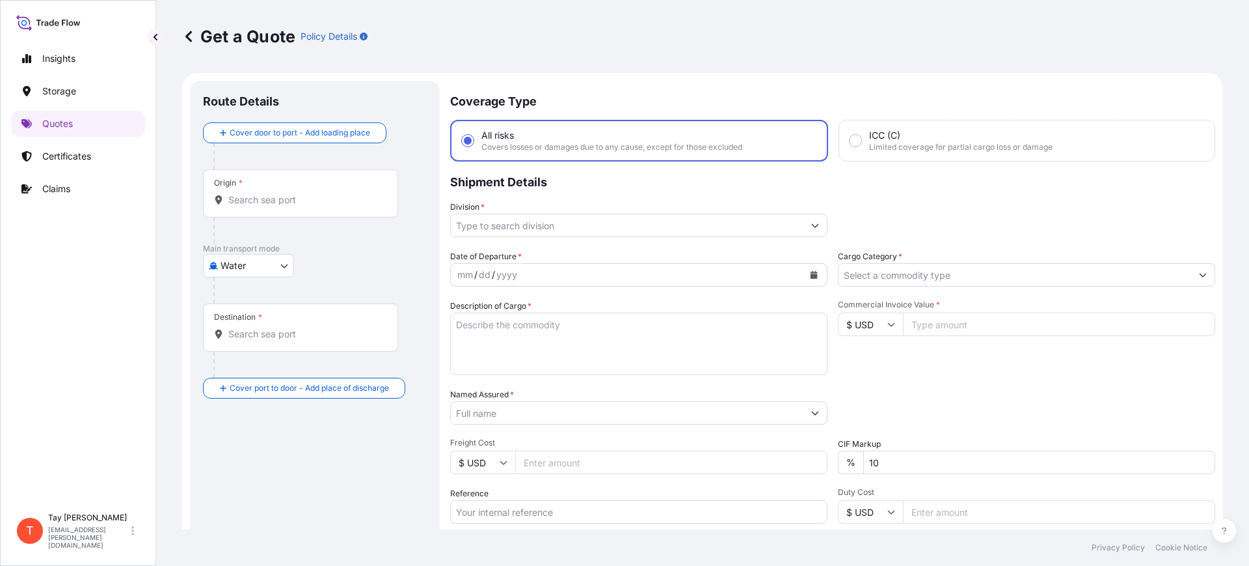
scroll to position [21, 0]
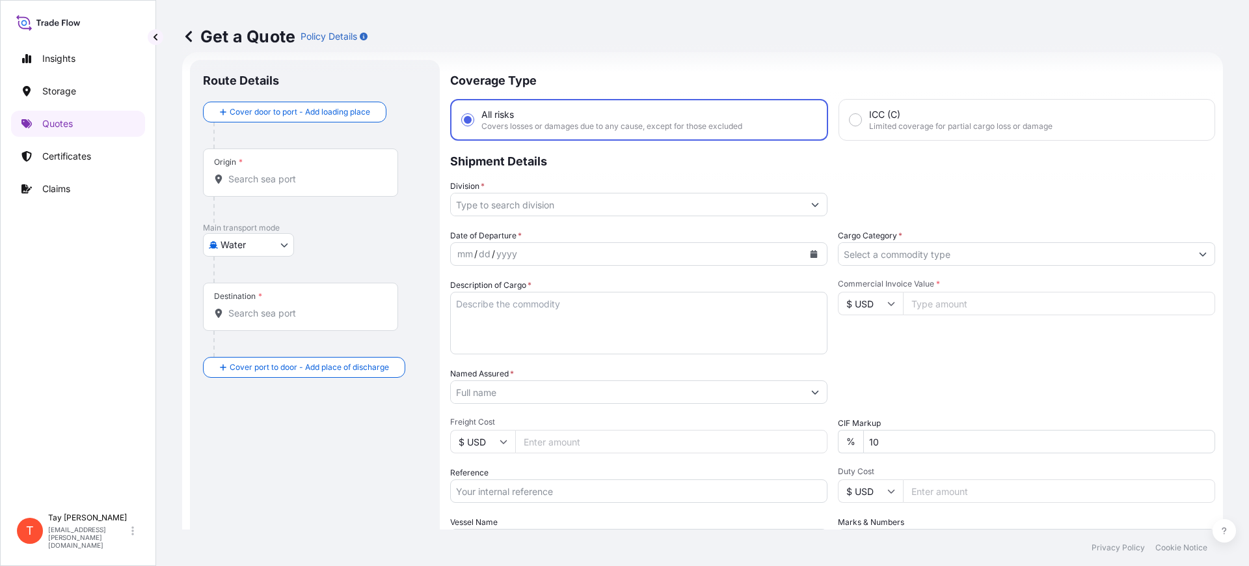
click at [263, 188] on div "Origin *" at bounding box center [300, 172] width 195 height 48
click at [263, 185] on input "Origin *" at bounding box center [305, 178] width 154 height 13
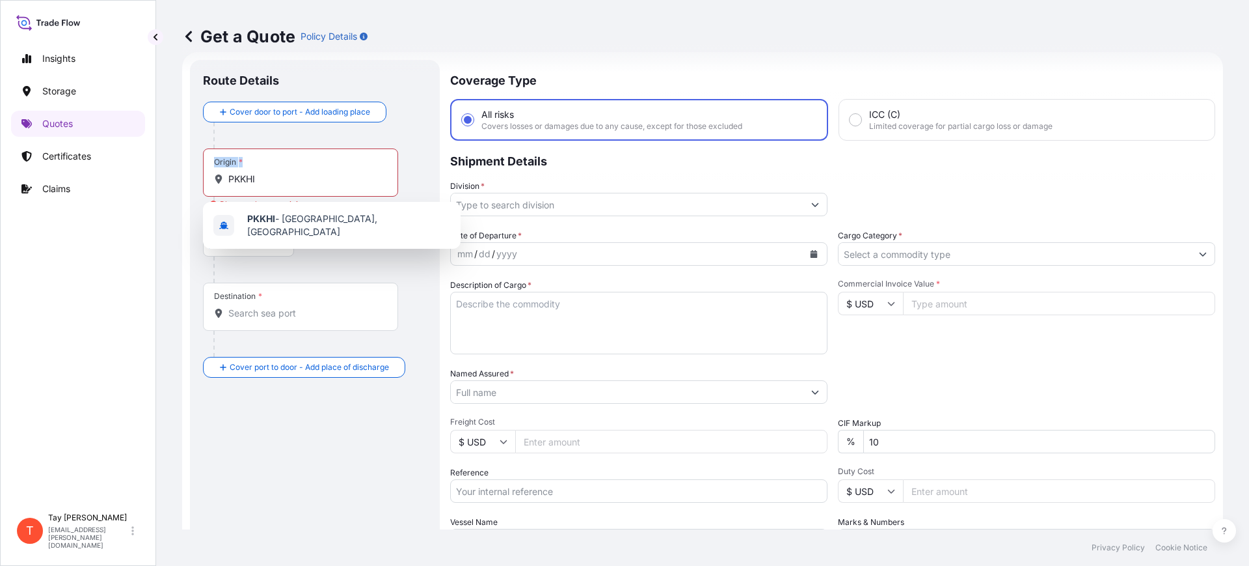
drag, startPoint x: 266, startPoint y: 197, endPoint x: 271, endPoint y: 204, distance: 9.0
click at [271, 204] on body "0 options available. 10 options available. 1 option available. 0 options availa…" at bounding box center [624, 283] width 1249 height 566
click at [310, 182] on input "PKKHI" at bounding box center [305, 178] width 154 height 13
click at [310, 219] on span "PKKHI - [GEOGRAPHIC_DATA], [GEOGRAPHIC_DATA]" at bounding box center [348, 225] width 203 height 26
type input "PKKHI - [GEOGRAPHIC_DATA], [GEOGRAPHIC_DATA]"
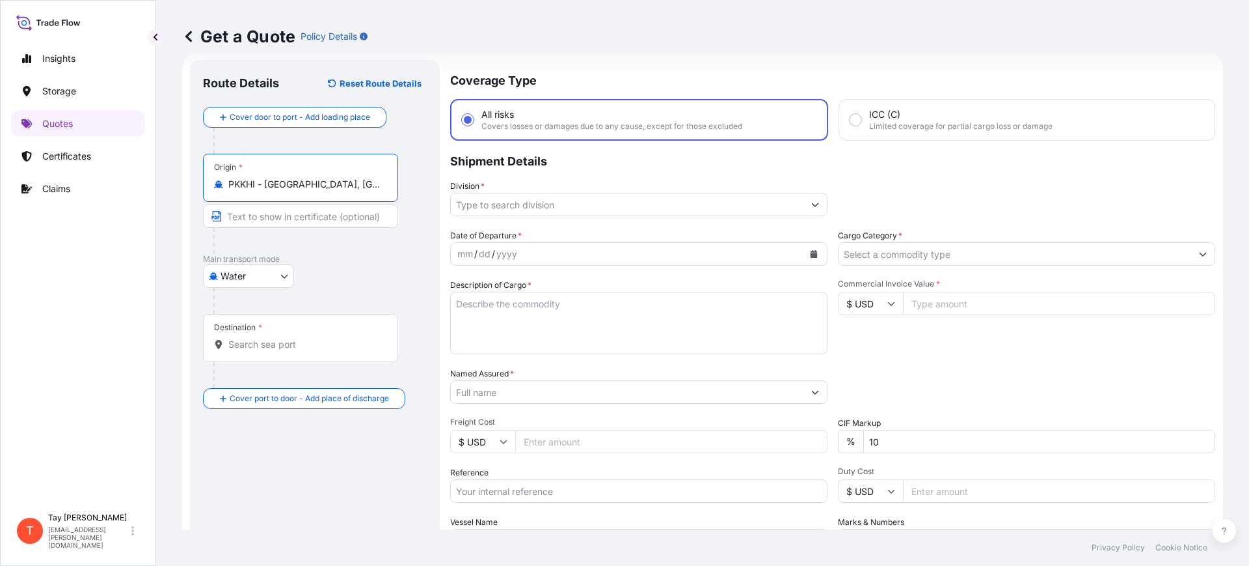
click at [256, 351] on div "Destination *" at bounding box center [300, 338] width 195 height 48
click at [256, 351] on input "Destination *" at bounding box center [305, 344] width 154 height 13
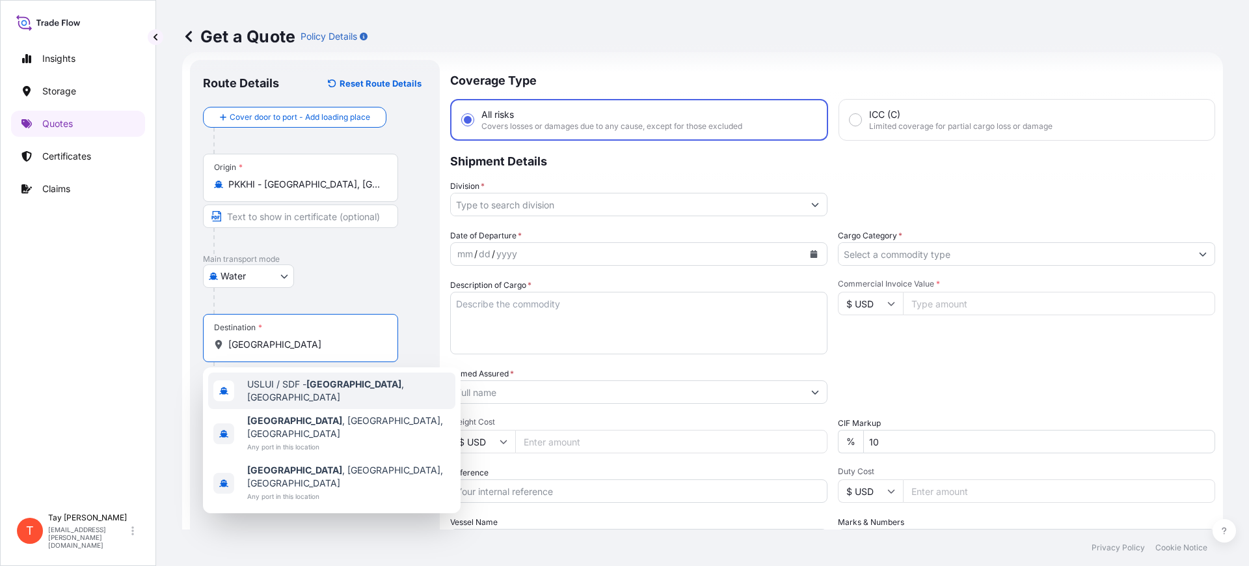
click at [279, 389] on span "USLUI / SDF - [GEOGRAPHIC_DATA] , [GEOGRAPHIC_DATA]" at bounding box center [348, 390] width 203 height 26
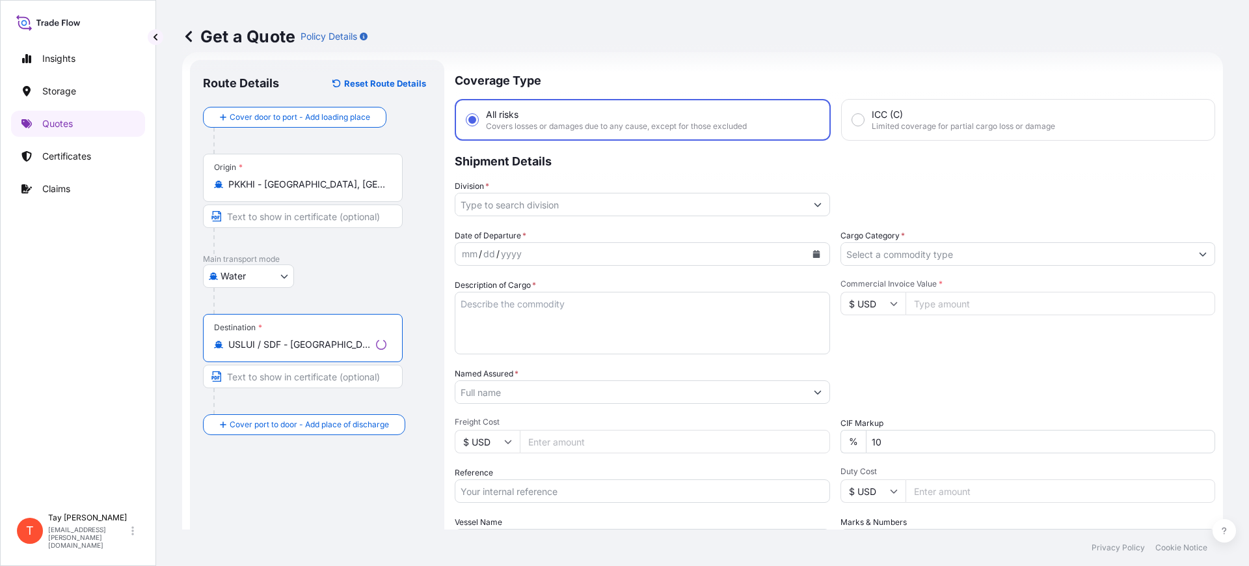
type input "USLUI / SDF - [GEOGRAPHIC_DATA], [GEOGRAPHIC_DATA]"
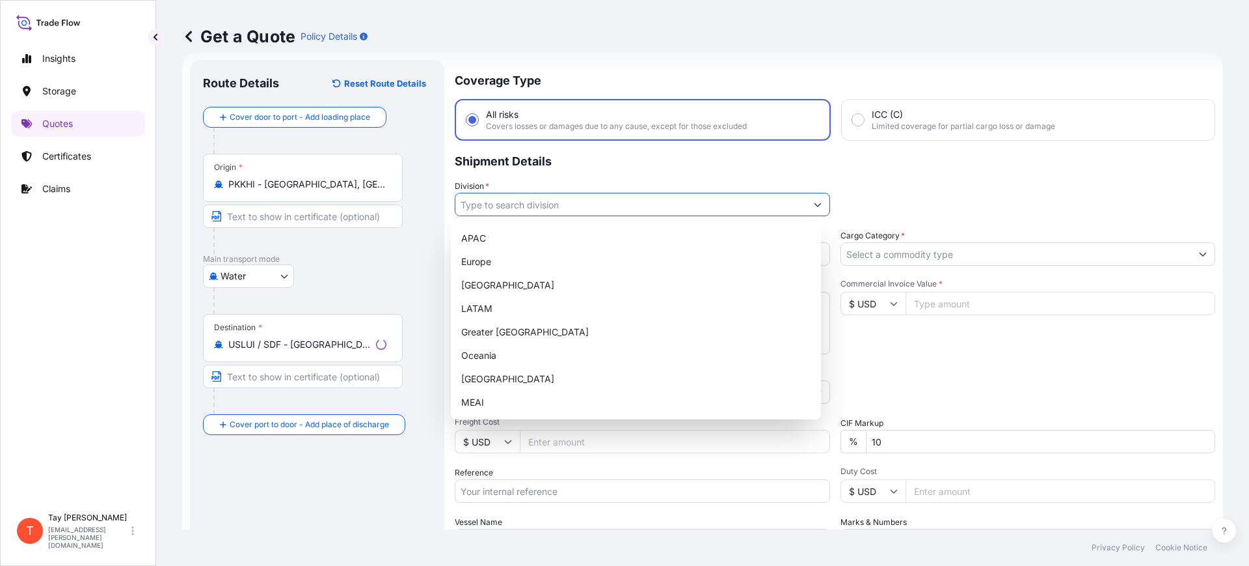
click at [482, 206] on input "Division *" at bounding box center [631, 204] width 351 height 23
click at [510, 282] on div "[GEOGRAPHIC_DATA]" at bounding box center [636, 284] width 360 height 23
type input "[GEOGRAPHIC_DATA]"
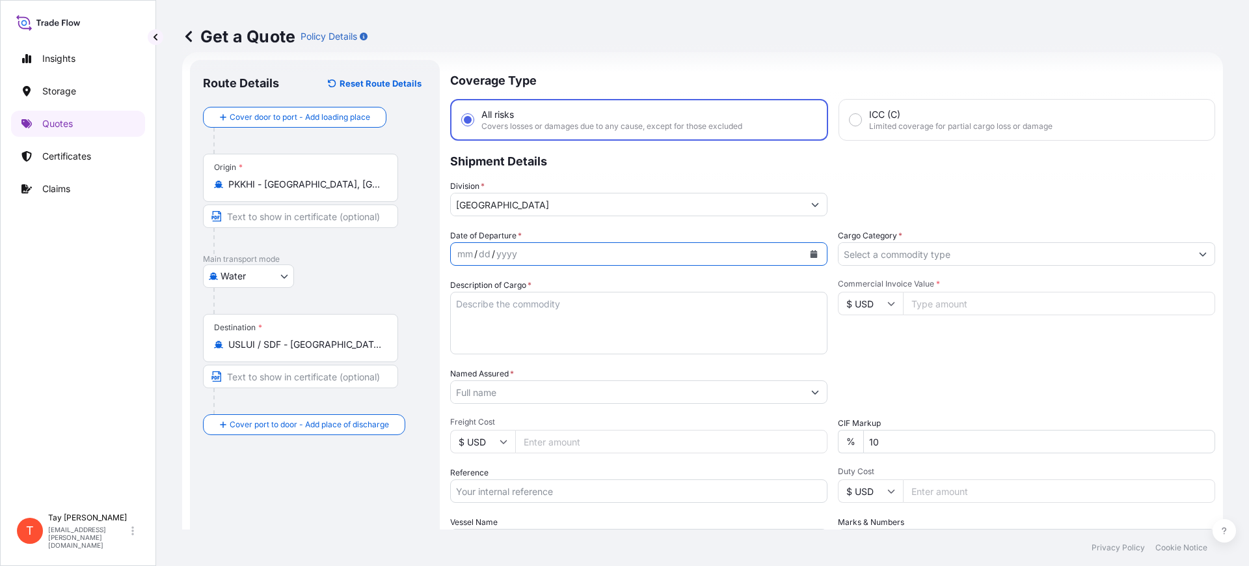
click at [811, 251] on icon "Calendar" at bounding box center [814, 254] width 7 height 8
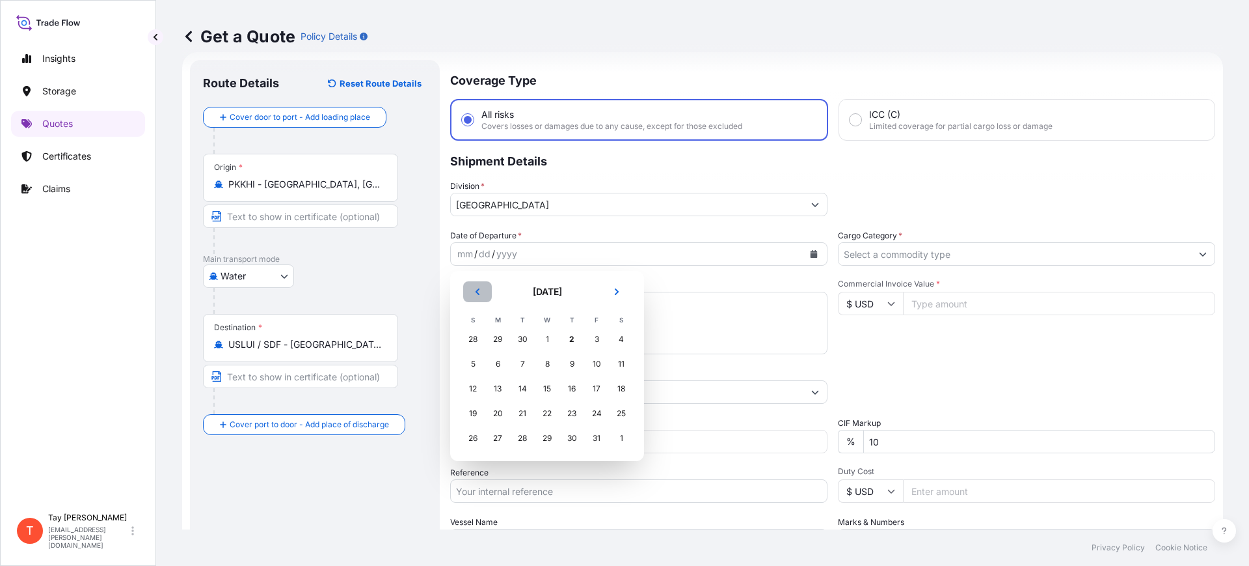
click at [472, 282] on button "Previous" at bounding box center [477, 291] width 29 height 21
click at [524, 384] on div "16" at bounding box center [522, 388] width 23 height 23
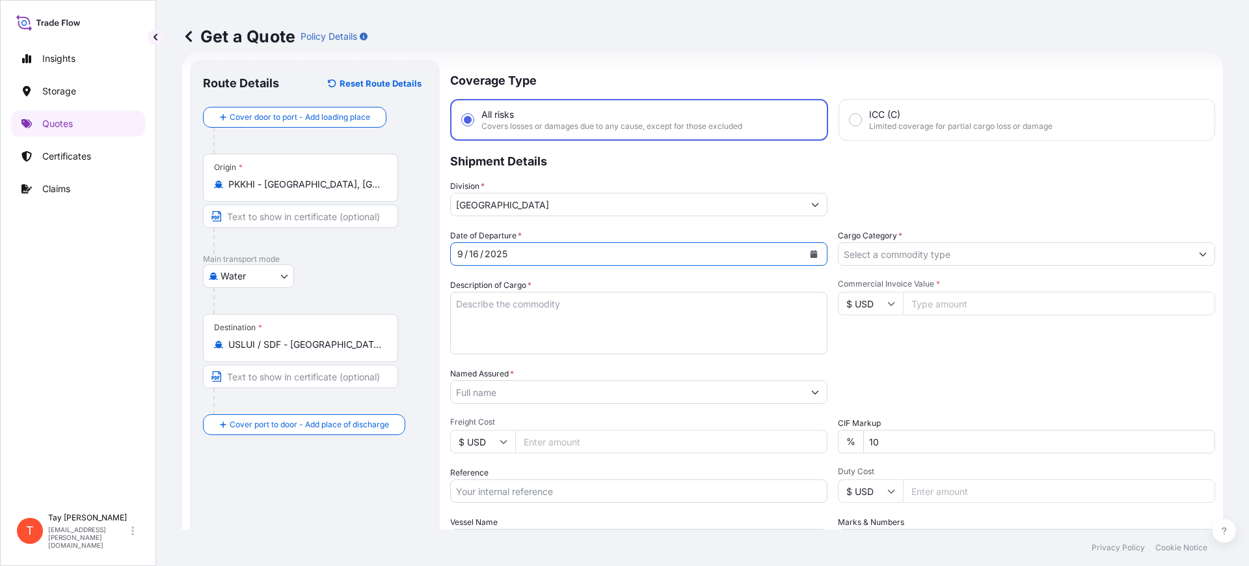
click at [856, 251] on input "Cargo Category *" at bounding box center [1015, 253] width 353 height 23
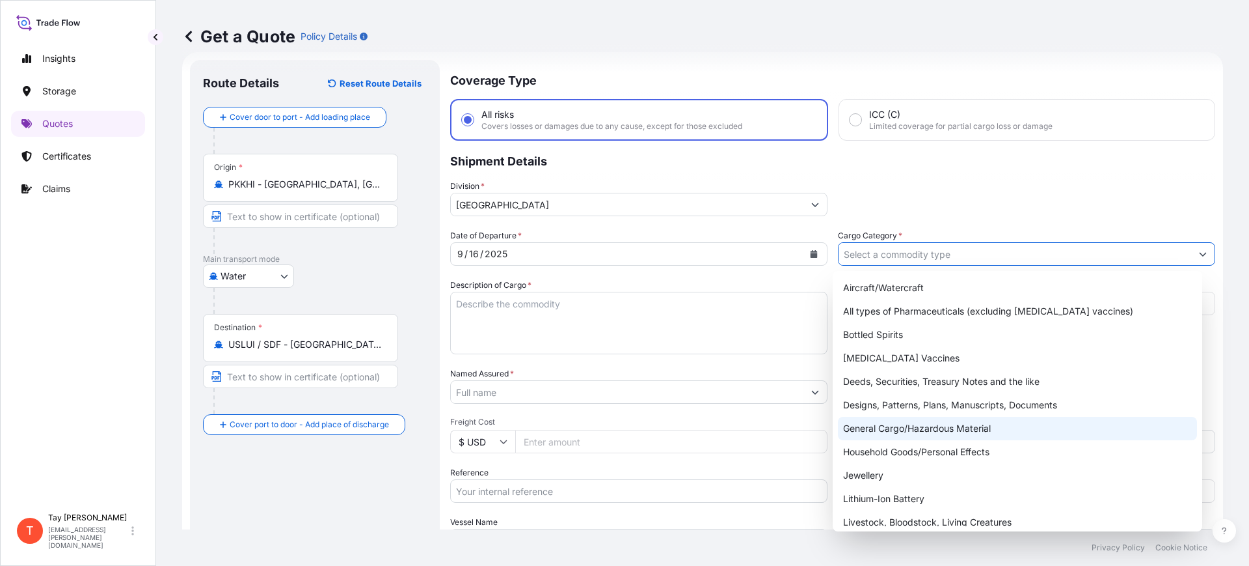
click at [882, 426] on div "General Cargo/Hazardous Material" at bounding box center [1018, 427] width 360 height 23
type input "General Cargo/Hazardous Material"
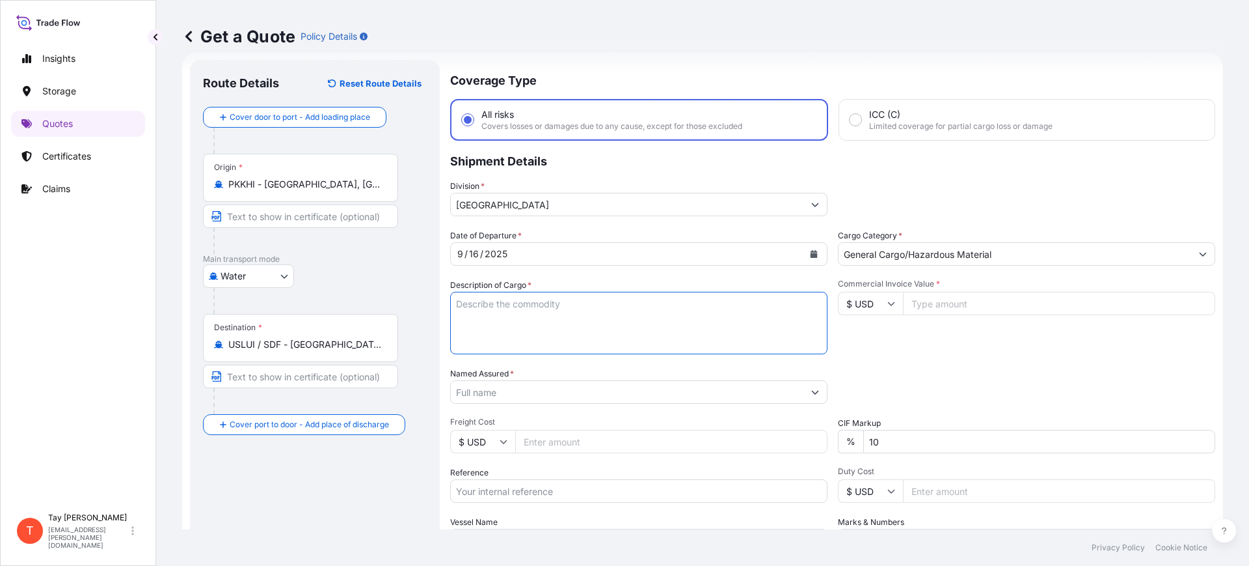
click at [474, 312] on textarea "Description of Cargo *" at bounding box center [638, 323] width 377 height 62
type textarea "P"
type textarea "SPORTS PROTECTOR PADS"
click at [946, 307] on input "Commercial Invoice Value *" at bounding box center [1059, 303] width 312 height 23
type input "15356.00"
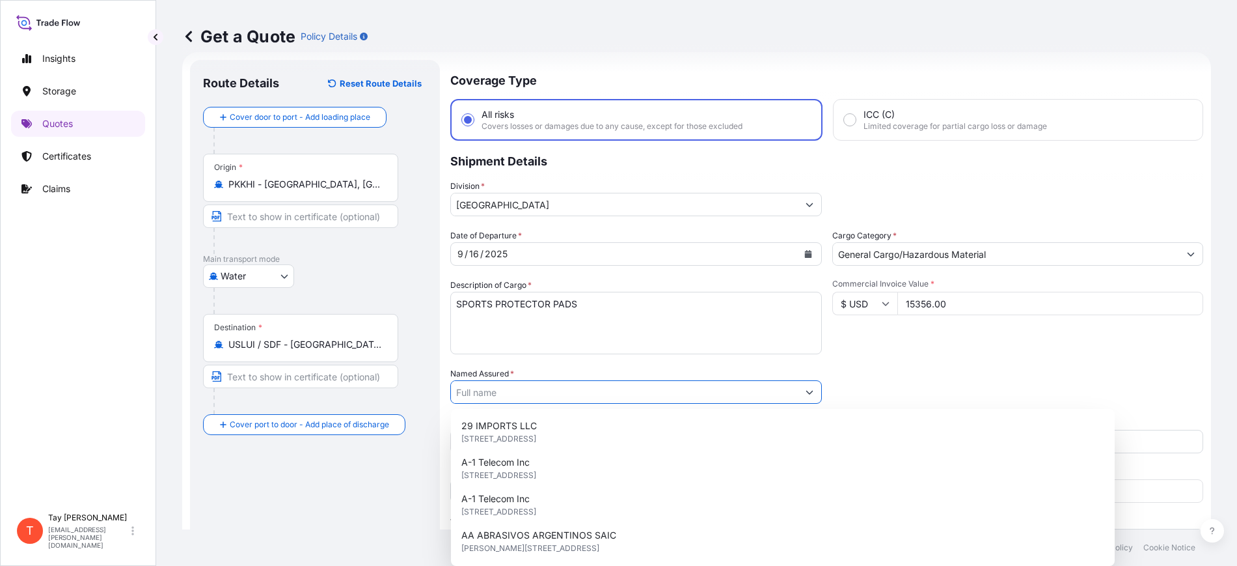
click at [472, 390] on input "Named Assured *" at bounding box center [624, 391] width 347 height 23
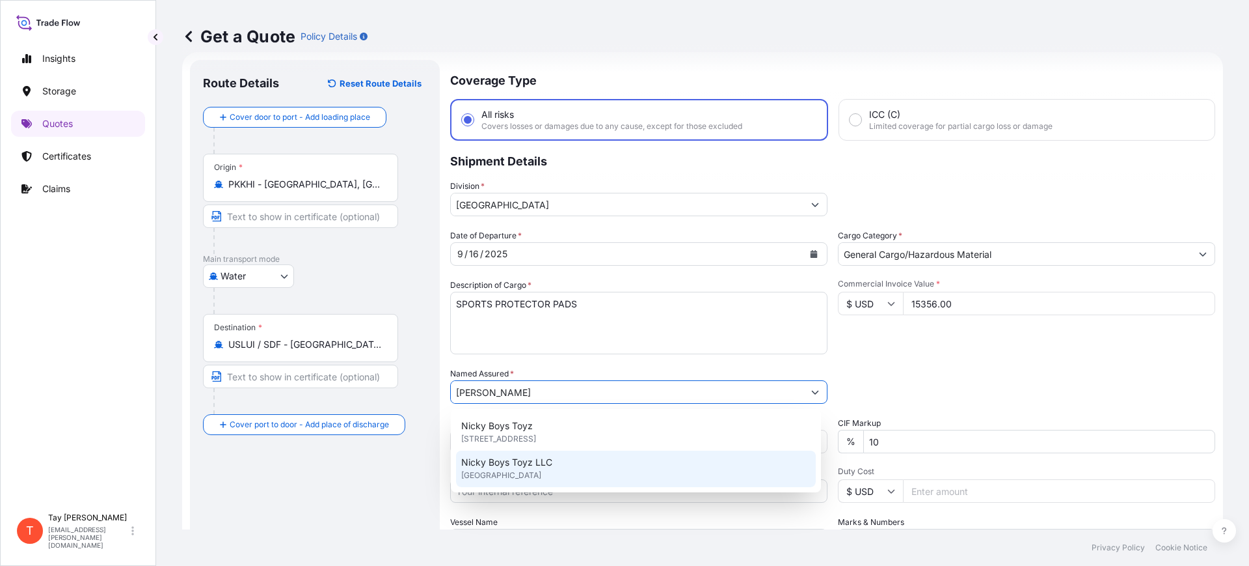
click at [512, 430] on span "Nicky Boys Toyz" at bounding box center [497, 425] width 72 height 13
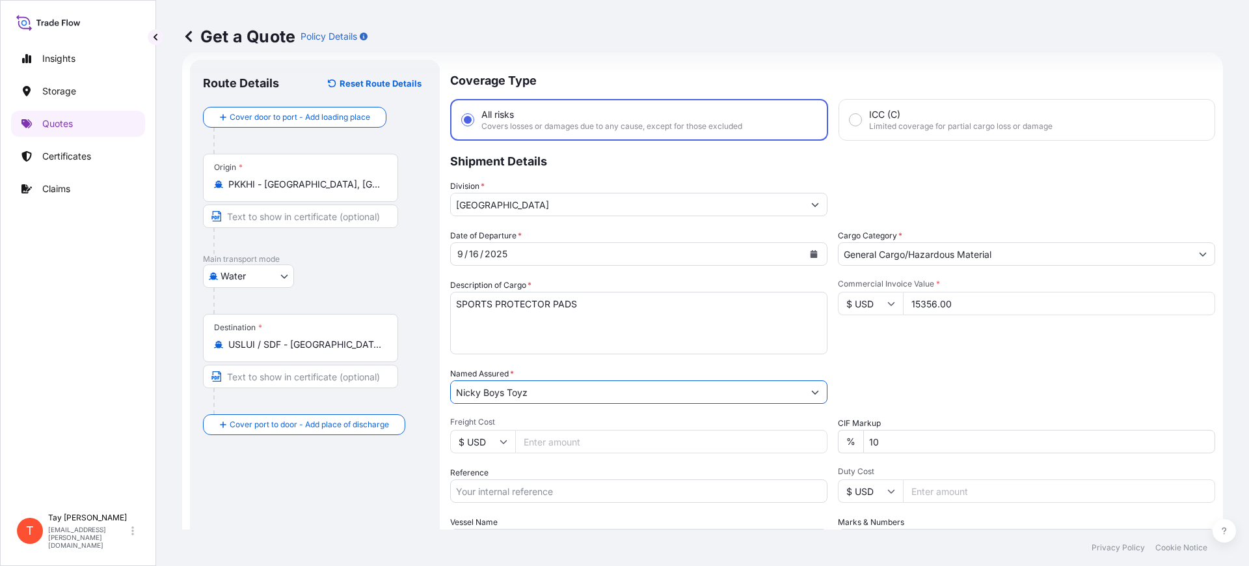
type input "Nicky Boys Toyz"
click at [528, 435] on input "Freight Cost" at bounding box center [671, 441] width 312 height 23
type input "2010.00"
click at [508, 483] on input "Reference" at bounding box center [638, 490] width 377 height 23
paste input "B25I157301"
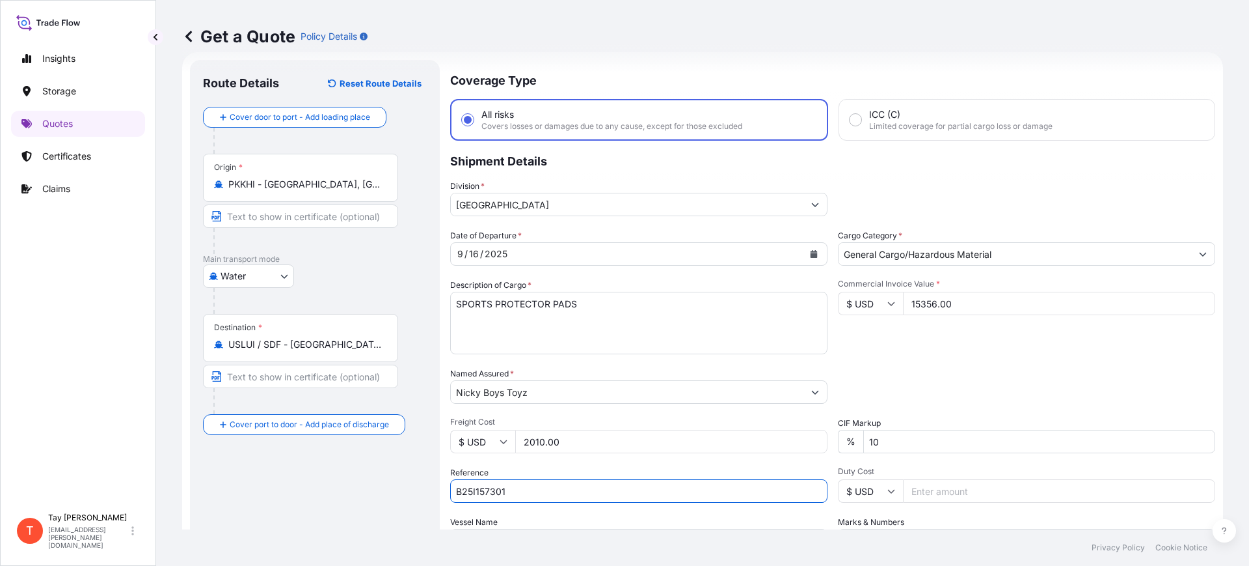
type input "B25I157301"
click at [924, 497] on input "Duty Cost" at bounding box center [1059, 490] width 312 height 23
type input "3803.90"
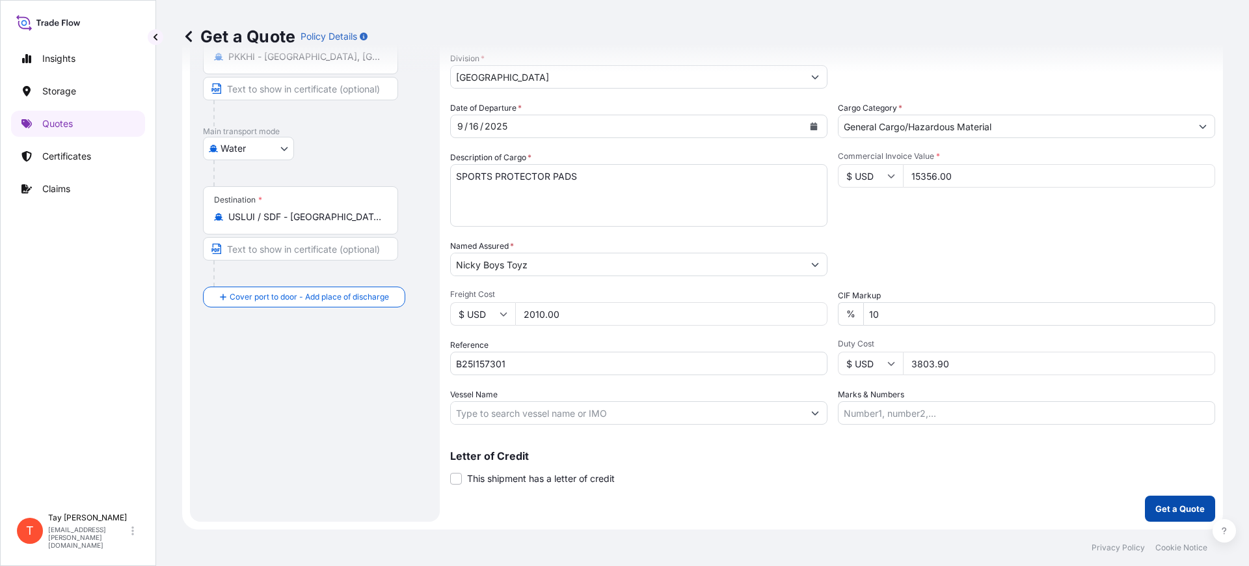
click at [1173, 511] on p "Get a Quote" at bounding box center [1180, 508] width 49 height 13
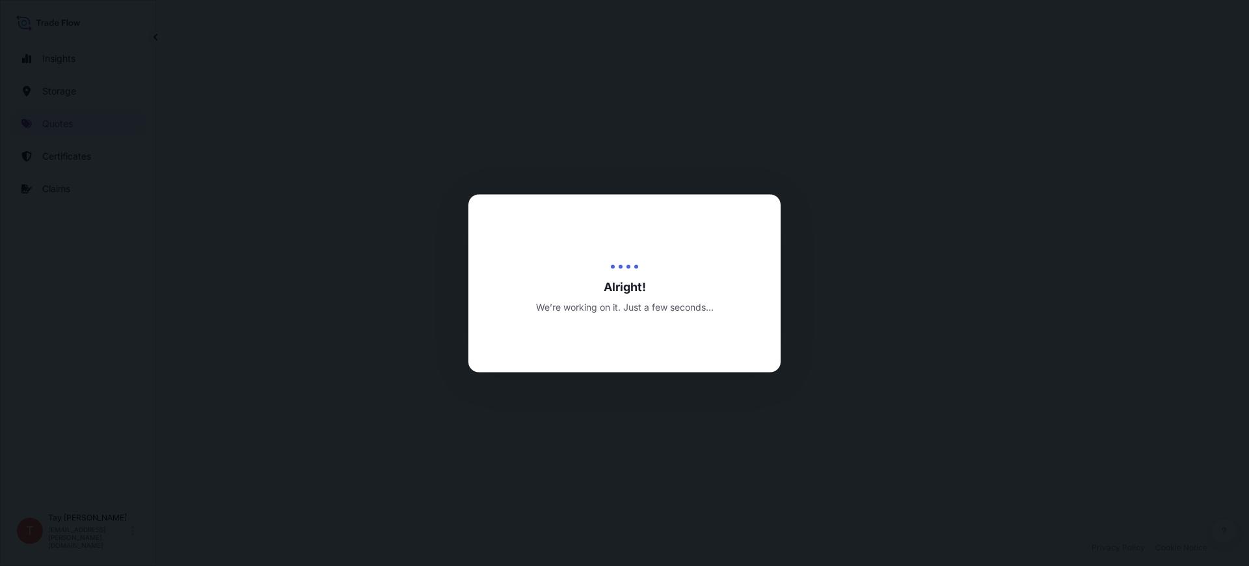
select select "Water"
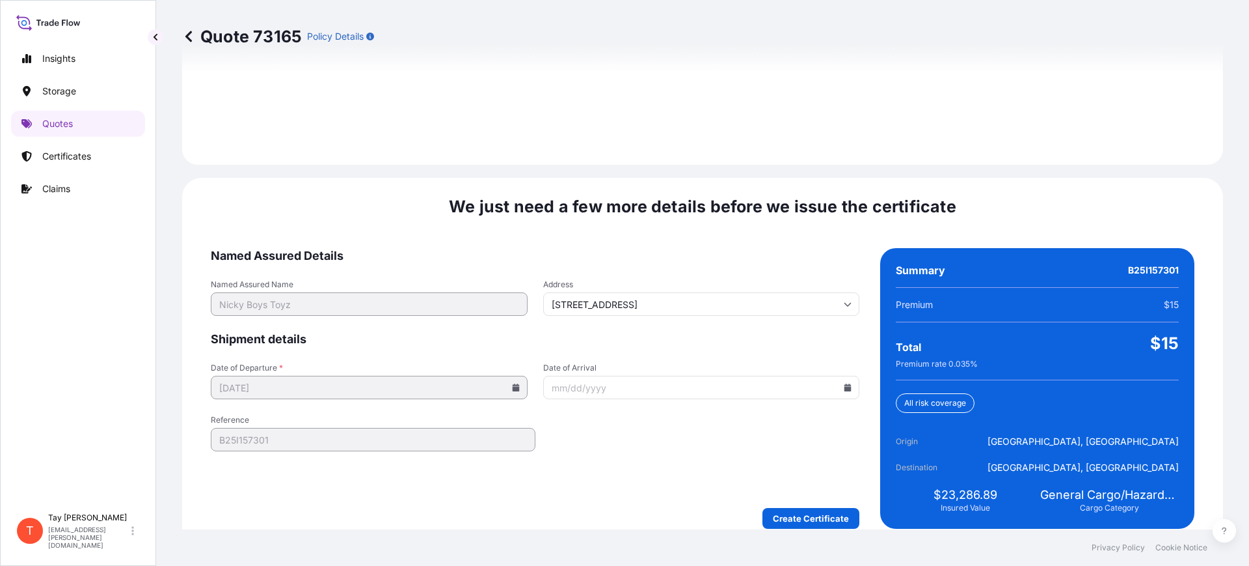
scroll to position [1901, 0]
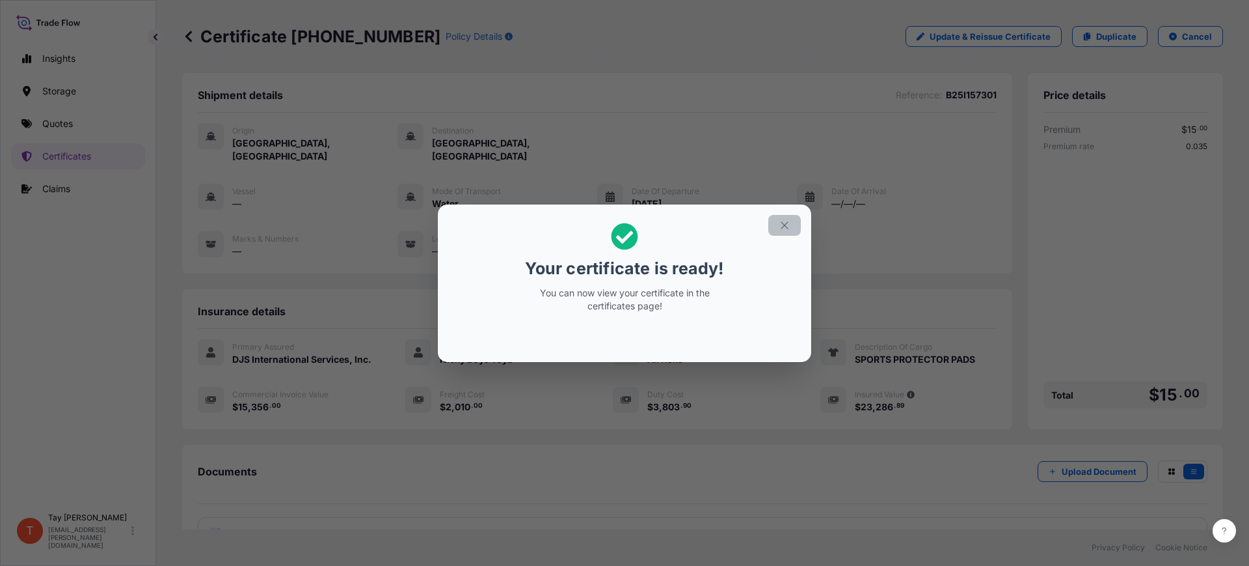
click at [788, 225] on icon "button" at bounding box center [785, 225] width 12 height 12
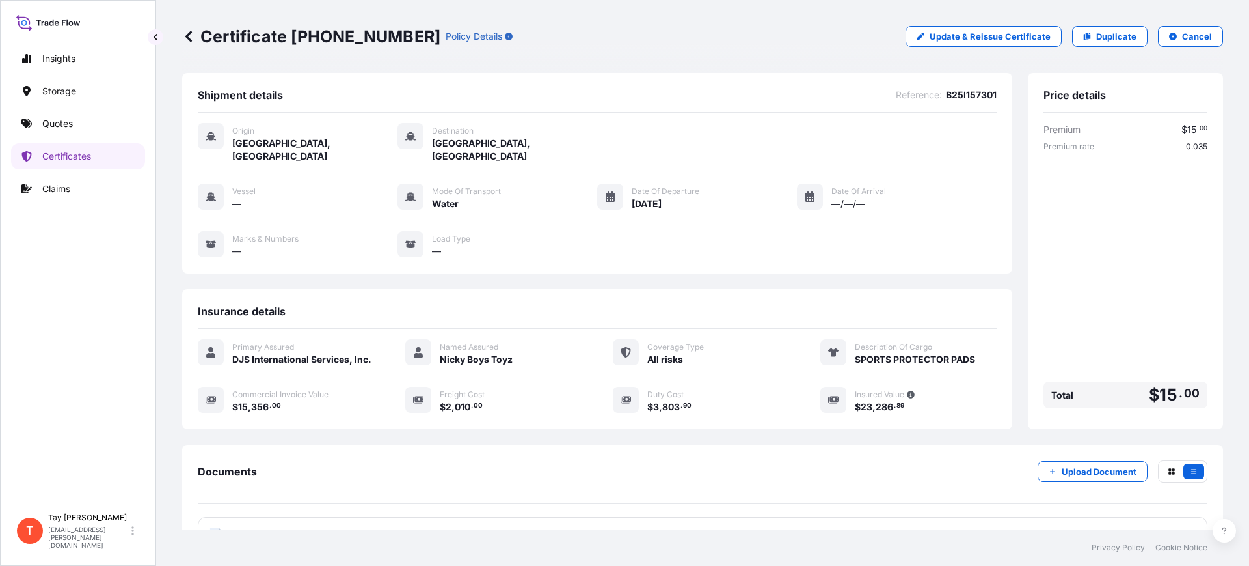
drag, startPoint x: 780, startPoint y: 225, endPoint x: 722, endPoint y: 236, distance: 59.6
click at [722, 236] on div "Vessel — Mode of Transport Water Date of Departure [DATE] Date of Arrival —/—/—…" at bounding box center [597, 221] width 799 height 74
click at [73, 120] on p "Quotes" at bounding box center [57, 123] width 31 height 13
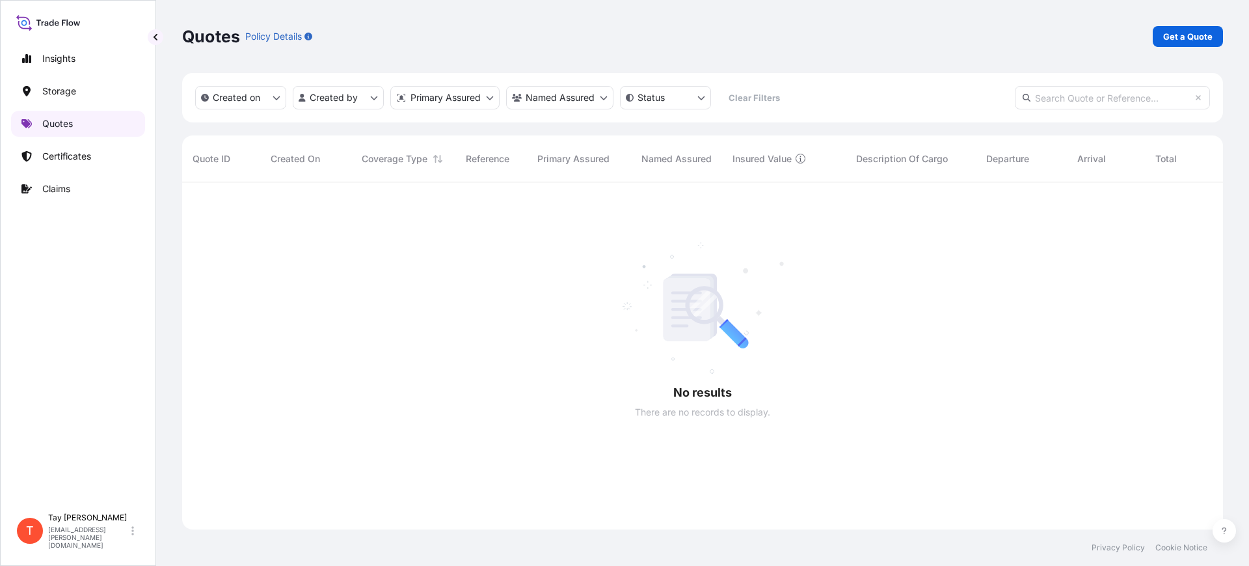
scroll to position [381, 1029]
click at [1201, 30] on p "Get a Quote" at bounding box center [1188, 36] width 49 height 13
select select "Water"
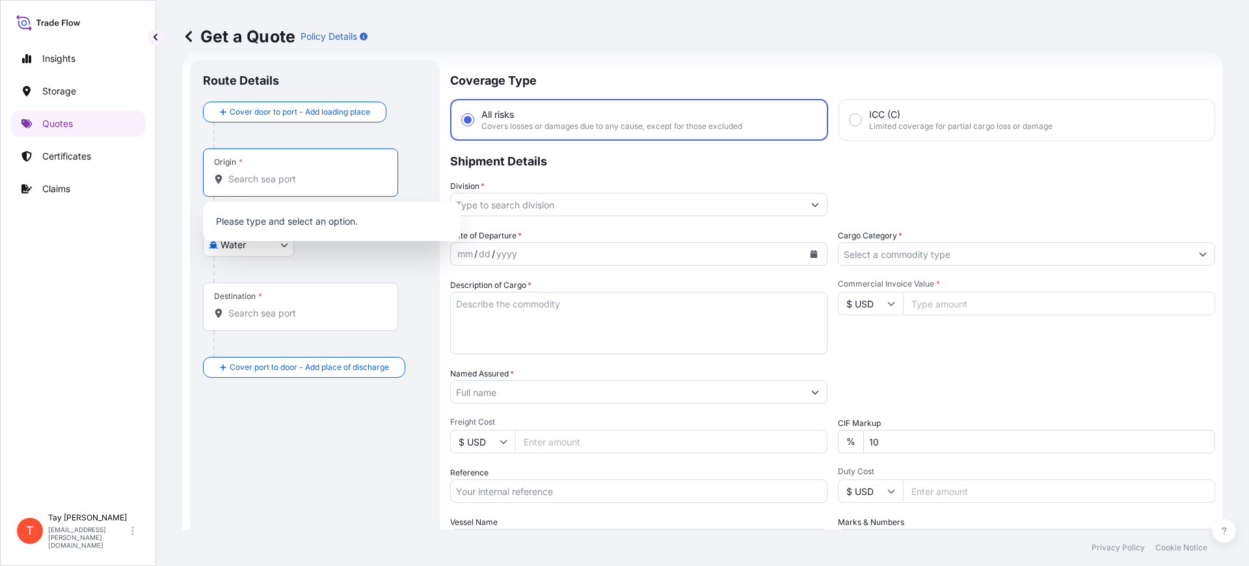
click at [274, 176] on input "Origin *" at bounding box center [305, 178] width 154 height 13
type input "E"
type input "P"
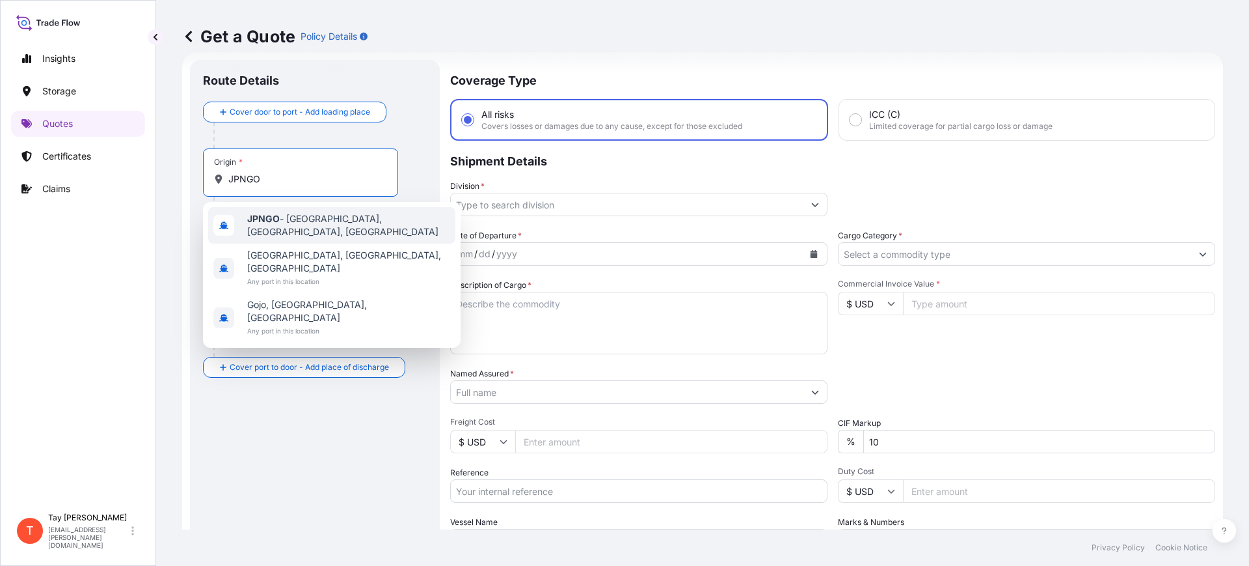
click at [286, 223] on span "JPNGO - [GEOGRAPHIC_DATA], [GEOGRAPHIC_DATA], [GEOGRAPHIC_DATA]" at bounding box center [348, 225] width 203 height 26
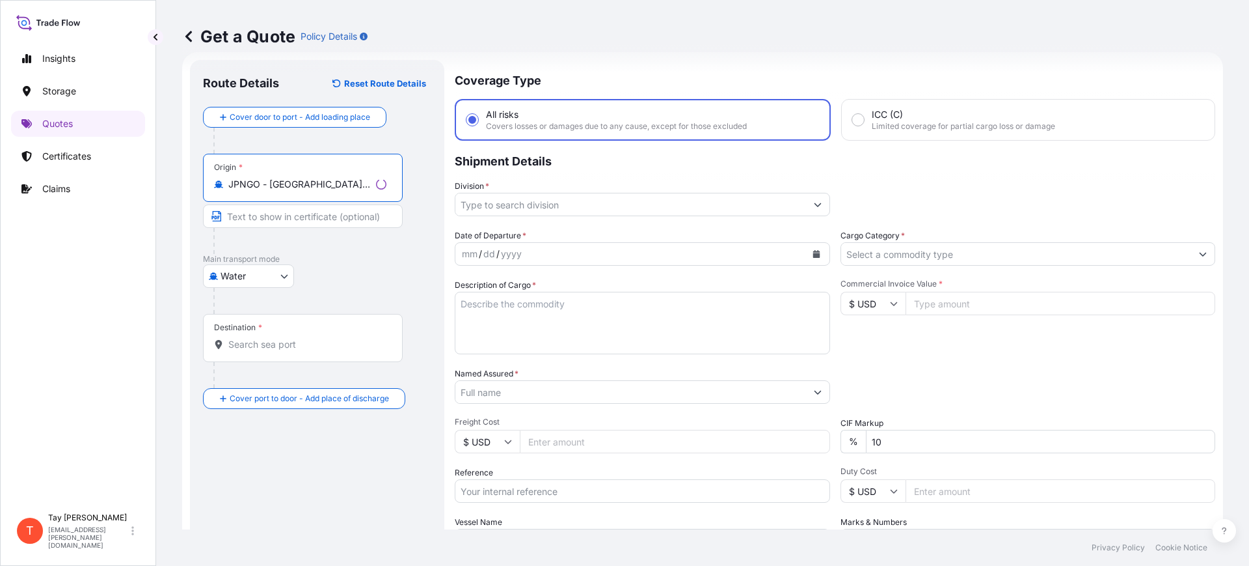
type input "JPNGO - [GEOGRAPHIC_DATA], [GEOGRAPHIC_DATA], [GEOGRAPHIC_DATA]"
click at [250, 351] on div "Destination *" at bounding box center [303, 338] width 200 height 48
click at [250, 351] on input "Destination *" at bounding box center [307, 344] width 158 height 13
click at [5, 320] on div "Insights Storage Quotes Certificates Claims T [PERSON_NAME] [EMAIL_ADDRESS][PER…" at bounding box center [78, 283] width 156 height 566
click at [245, 334] on div "Destination *" at bounding box center [300, 338] width 195 height 48
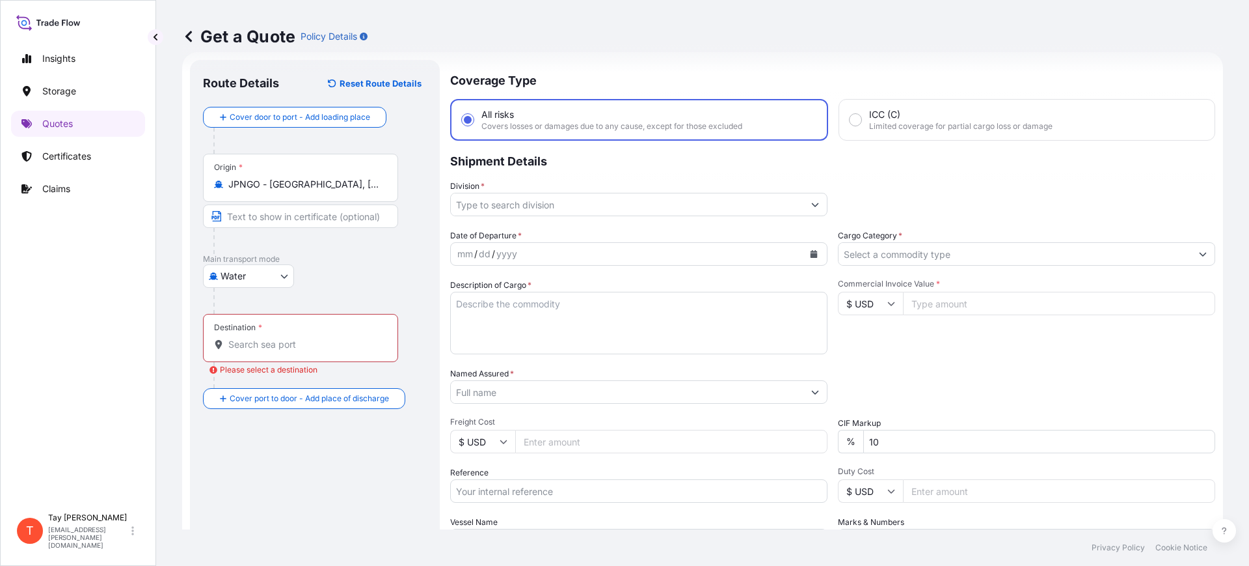
click at [245, 338] on input "Destination * Please select a destination" at bounding box center [305, 344] width 154 height 13
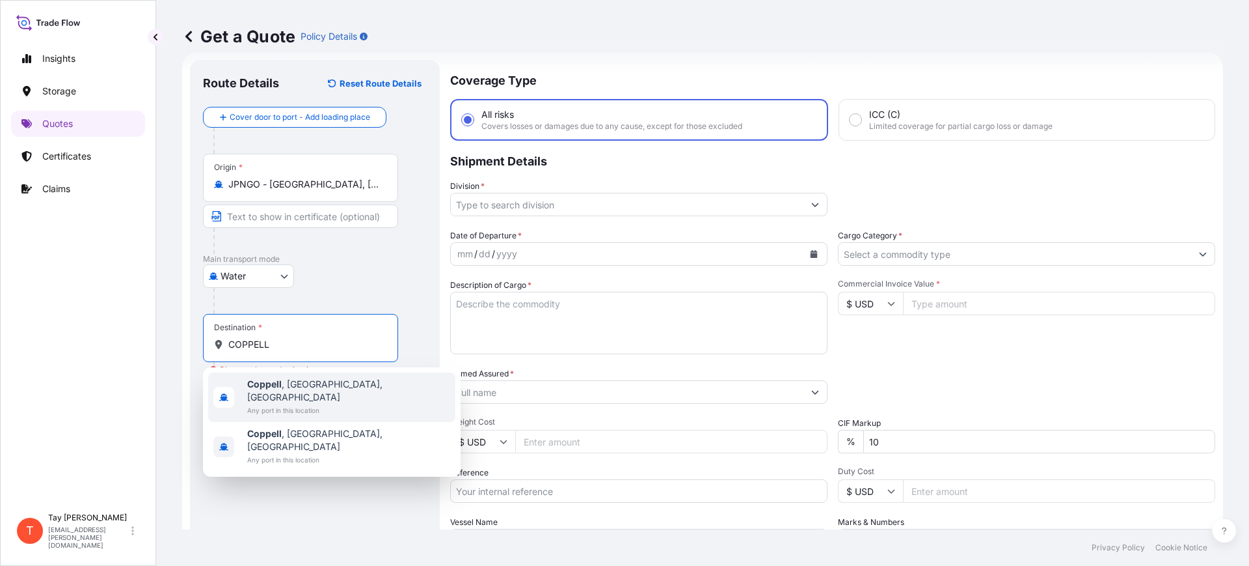
click at [299, 403] on span "Any port in this location" at bounding box center [348, 409] width 203 height 13
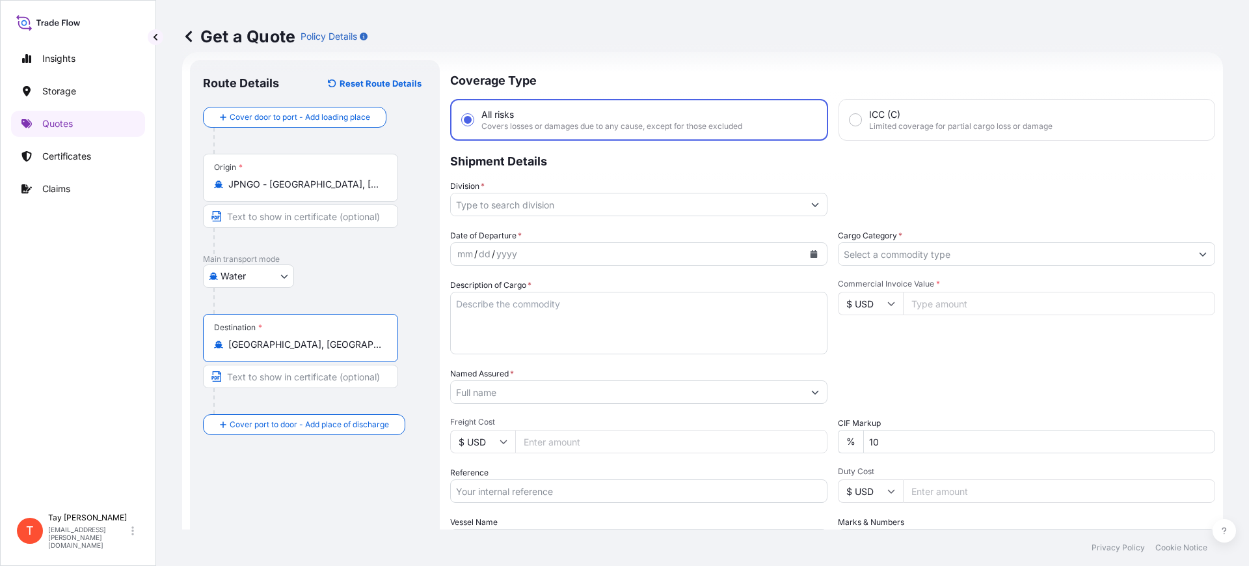
type input "[GEOGRAPHIC_DATA], [GEOGRAPHIC_DATA], [GEOGRAPHIC_DATA]"
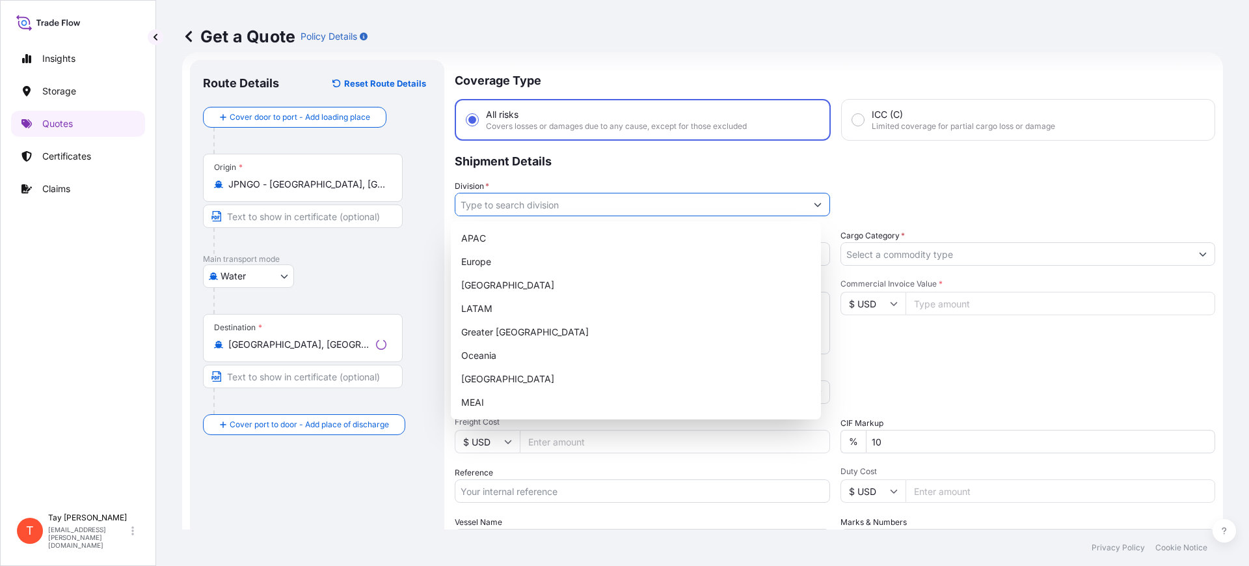
click at [480, 206] on input "Division *" at bounding box center [631, 204] width 351 height 23
click at [500, 279] on div "[GEOGRAPHIC_DATA]" at bounding box center [636, 284] width 360 height 23
type input "[GEOGRAPHIC_DATA]"
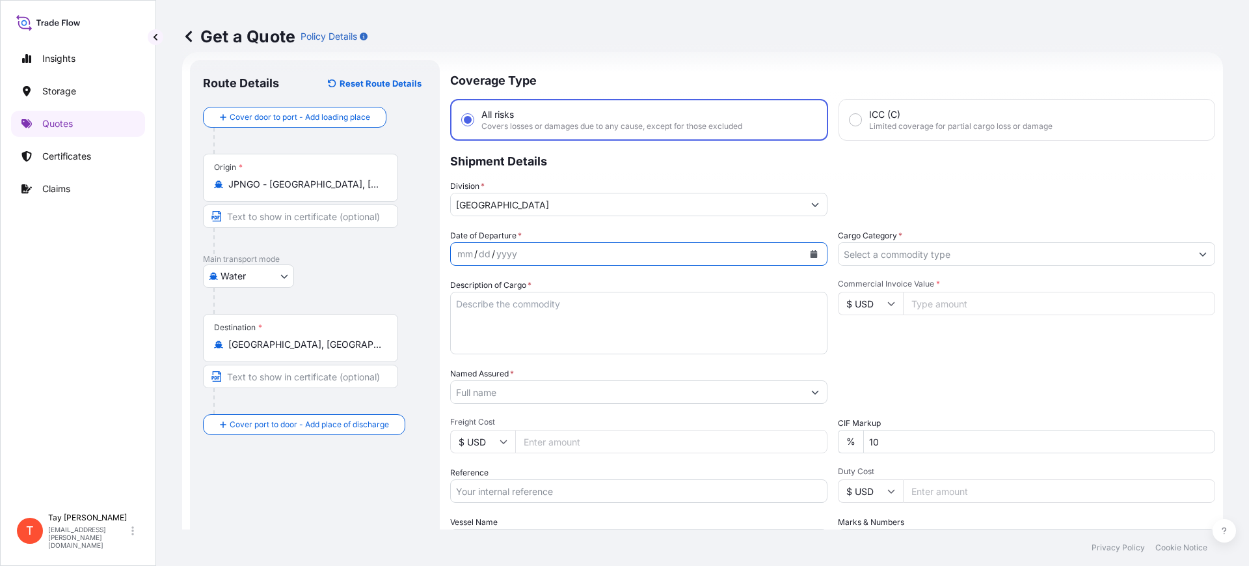
click at [804, 247] on button "Calendar" at bounding box center [814, 253] width 21 height 21
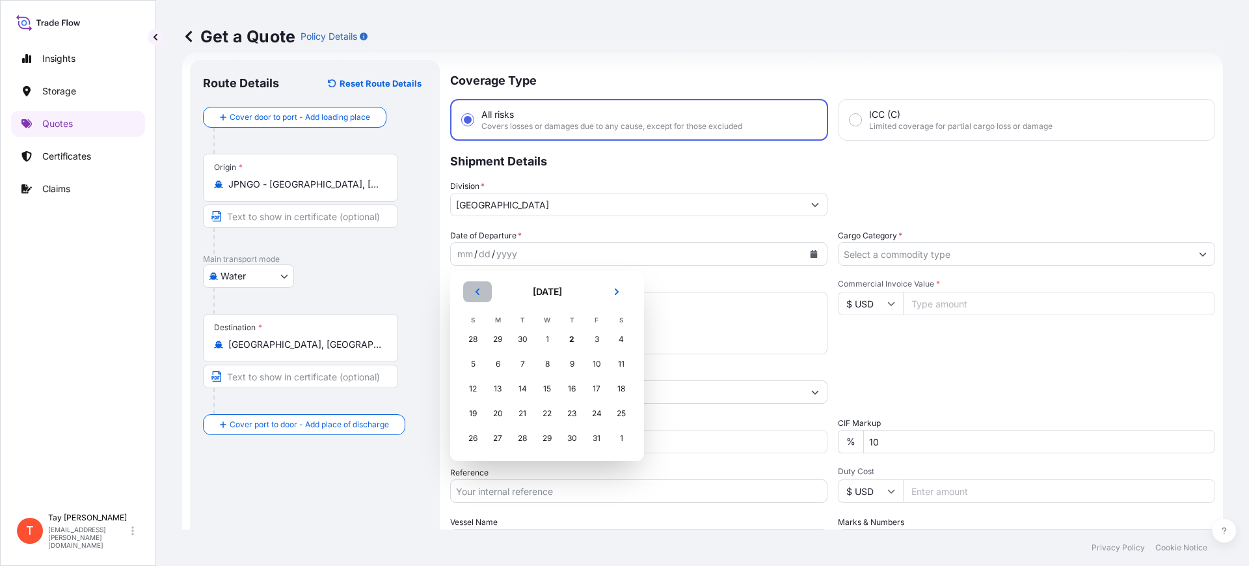
click at [474, 292] on icon "Previous" at bounding box center [478, 292] width 8 height 8
click at [546, 363] on div "10" at bounding box center [547, 363] width 23 height 23
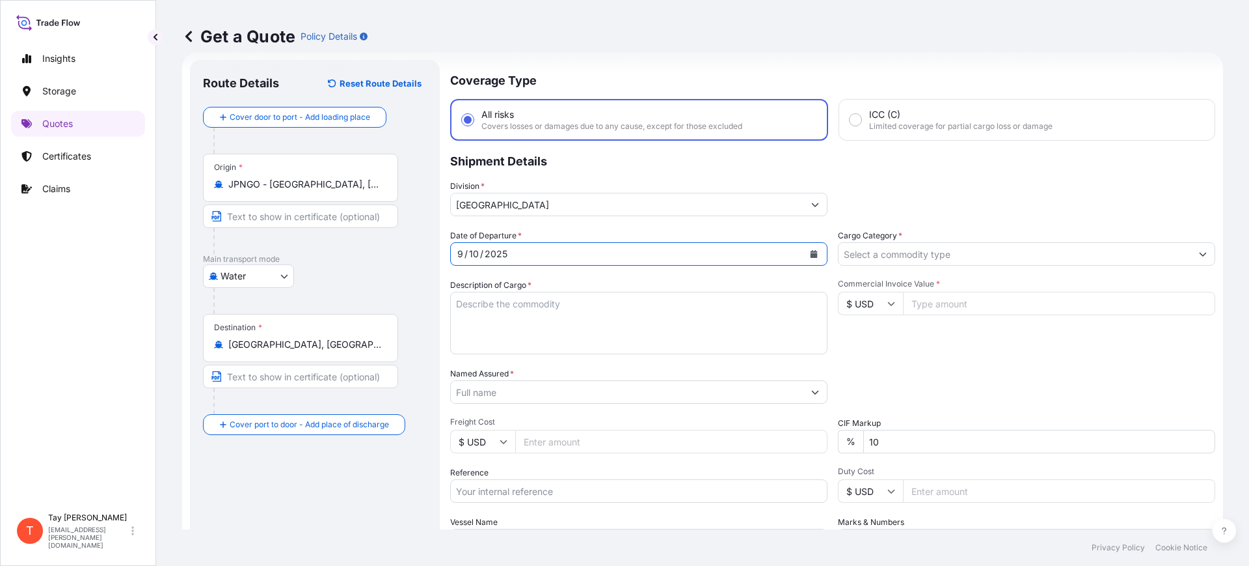
click at [861, 254] on input "Cargo Category *" at bounding box center [1015, 253] width 353 height 23
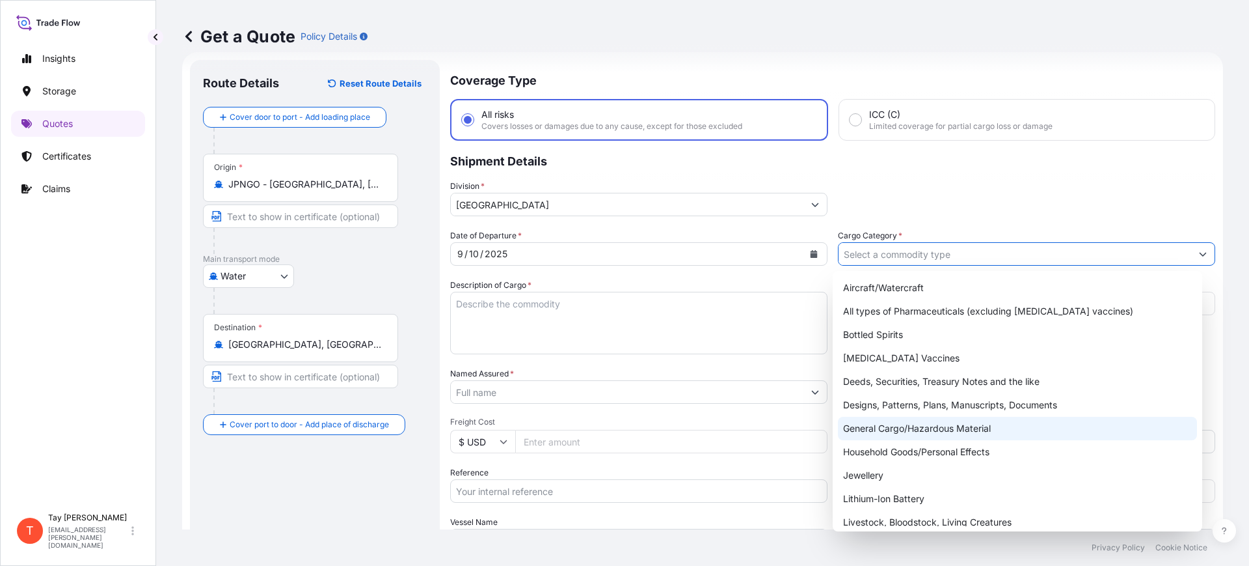
click at [925, 424] on div "General Cargo/Hazardous Material" at bounding box center [1018, 427] width 360 height 23
type input "General Cargo/Hazardous Material"
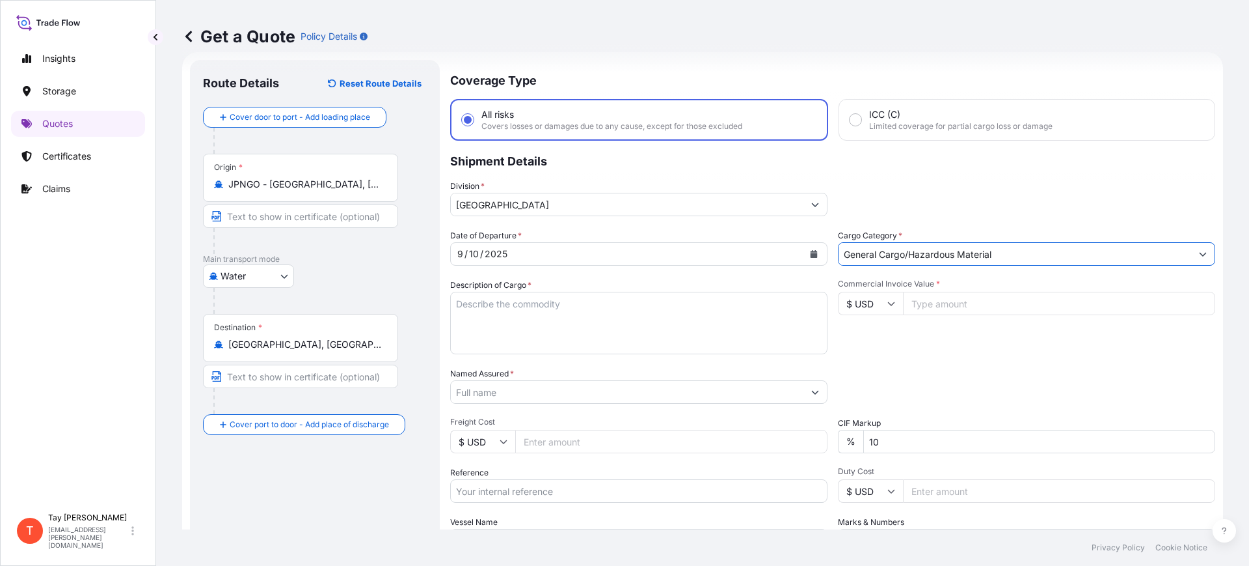
click at [485, 337] on textarea "Description of Cargo *" at bounding box center [638, 323] width 377 height 62
type textarea "ALUMINUM WHEEL"
type input "94510.00"
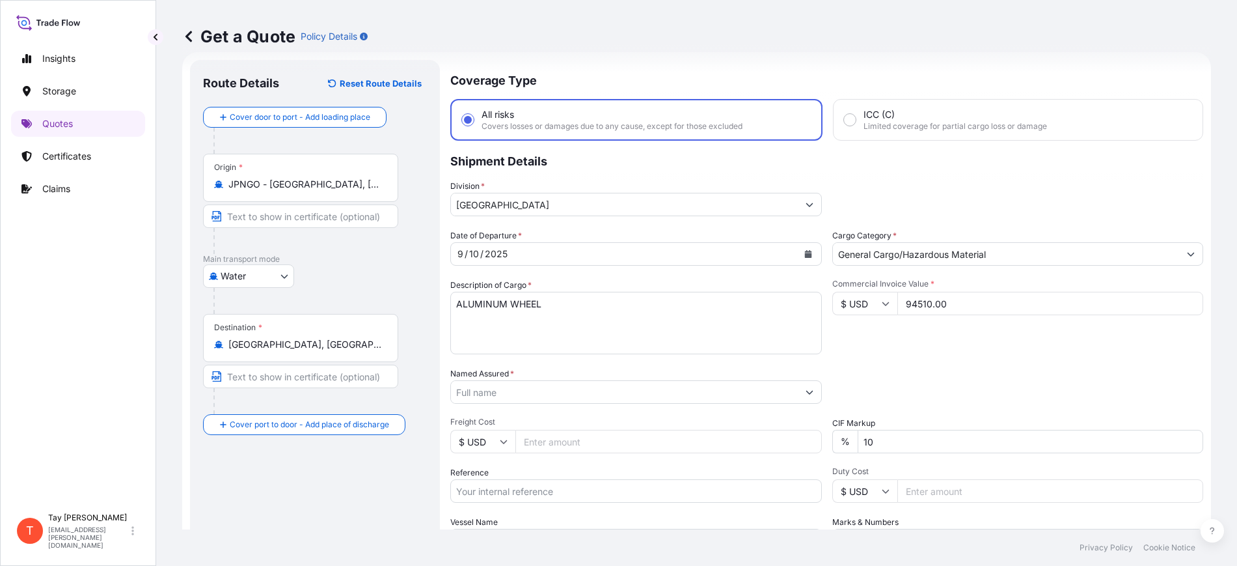
click at [491, 391] on input "Named Assured *" at bounding box center [624, 391] width 347 height 23
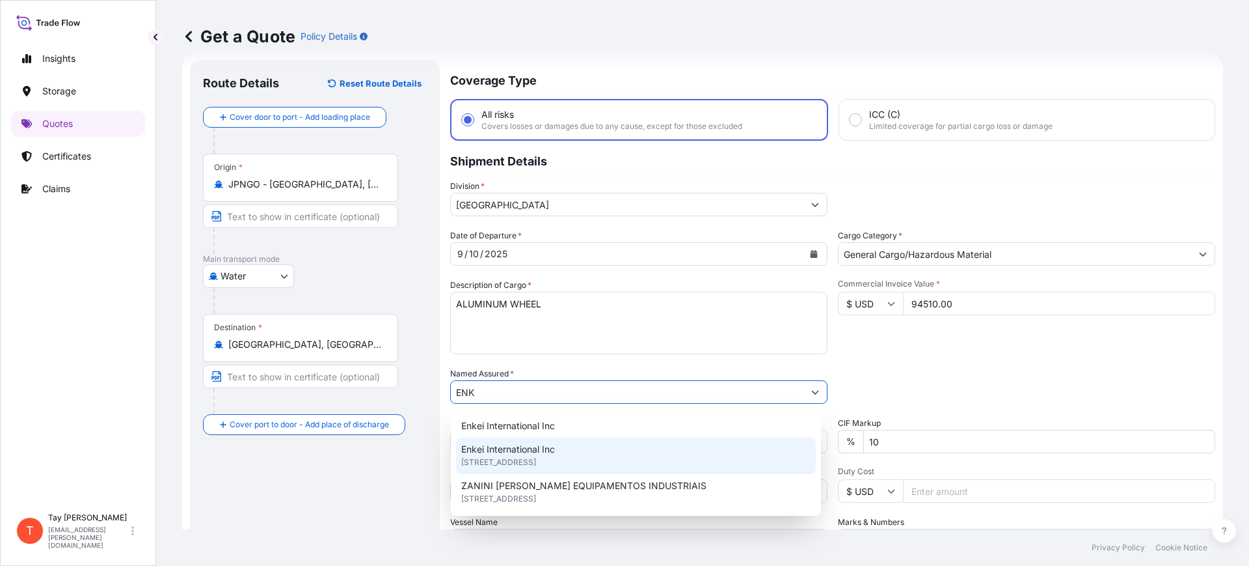
click at [517, 452] on span "Enkei International Inc" at bounding box center [508, 449] width 94 height 13
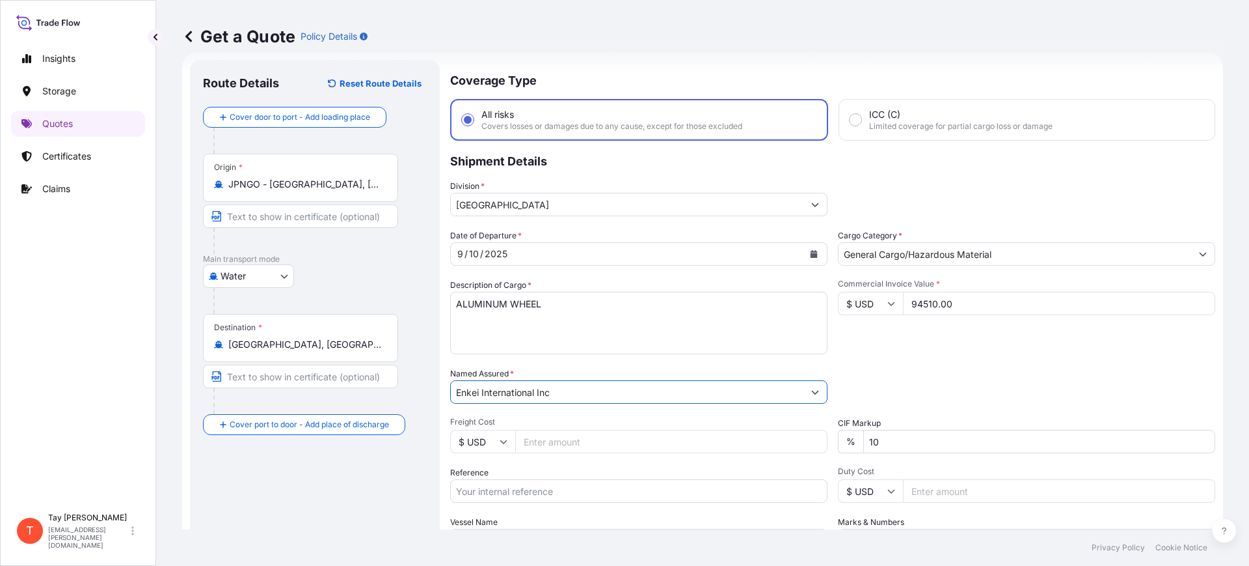
type input "Enkei International Inc"
click at [520, 444] on input "Freight Cost" at bounding box center [671, 441] width 312 height 23
type input "5095.00"
click at [512, 493] on input "Reference" at bounding box center [638, 490] width 377 height 23
paste input "S25I158524"
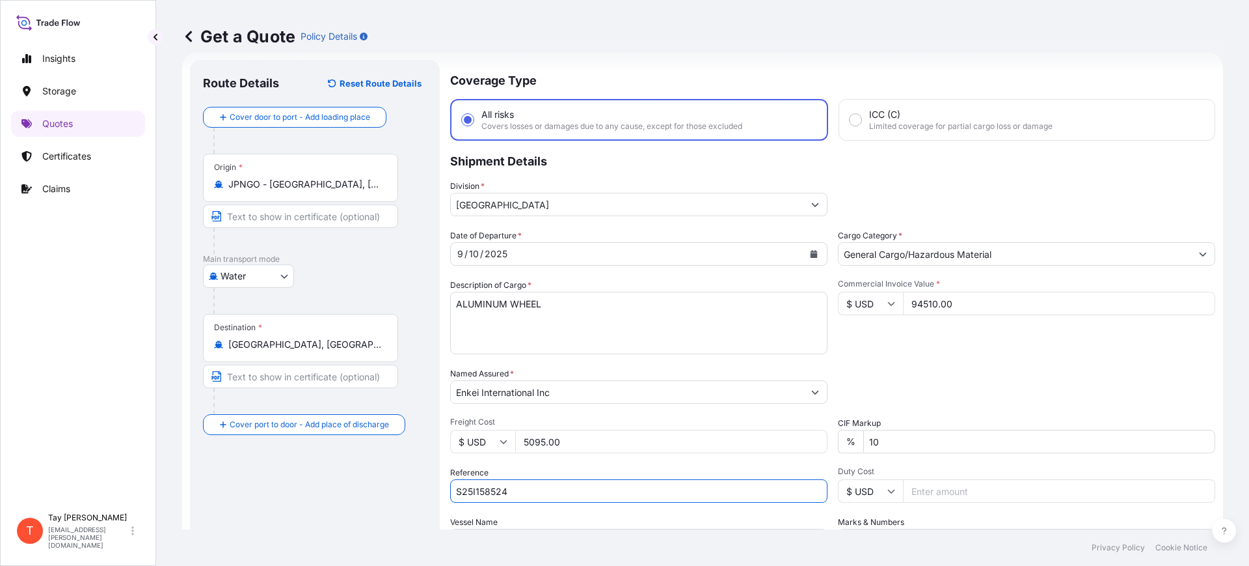
type input "S25I158524"
click at [923, 493] on input "Duty Cost" at bounding box center [1059, 490] width 312 height 23
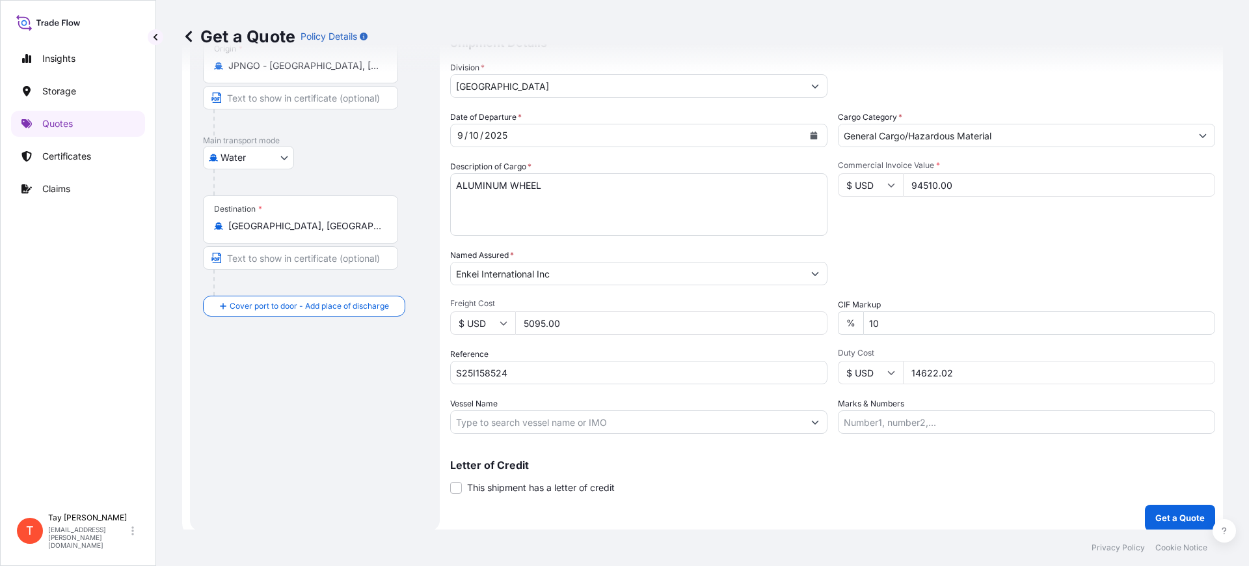
scroll to position [148, 0]
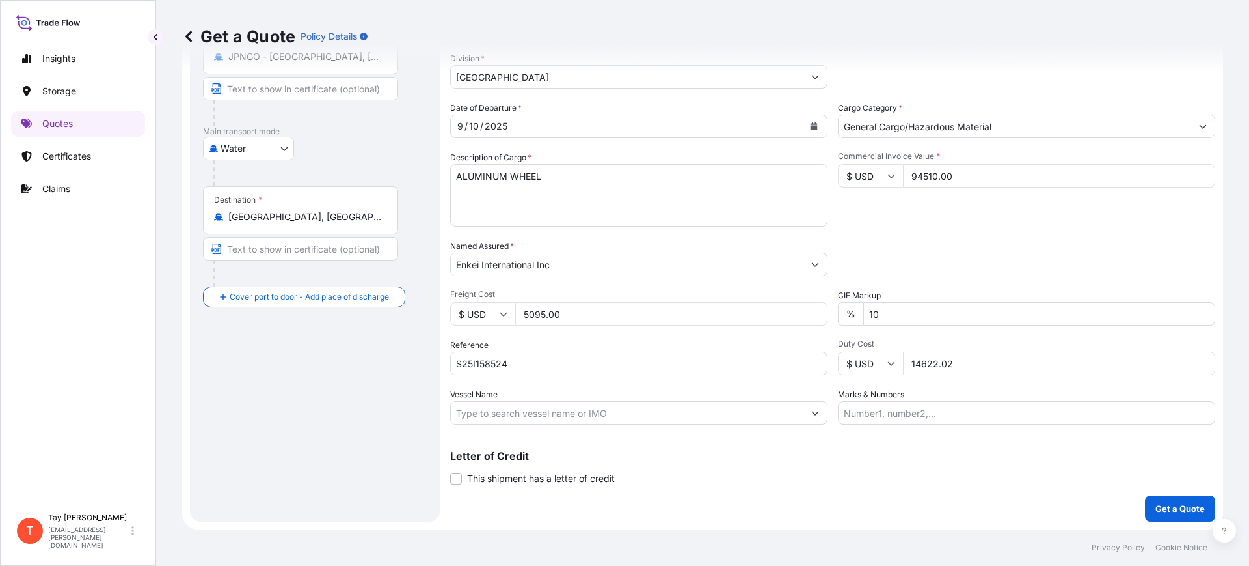
type input "14622.02"
click at [1171, 506] on p "Get a Quote" at bounding box center [1180, 508] width 49 height 13
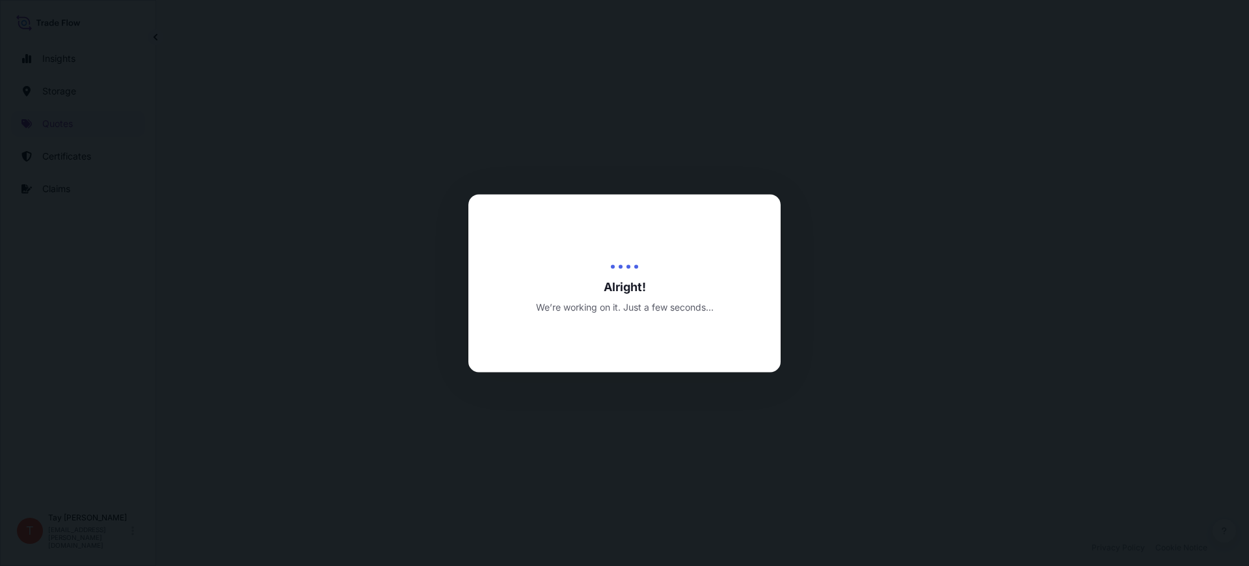
select select "Water"
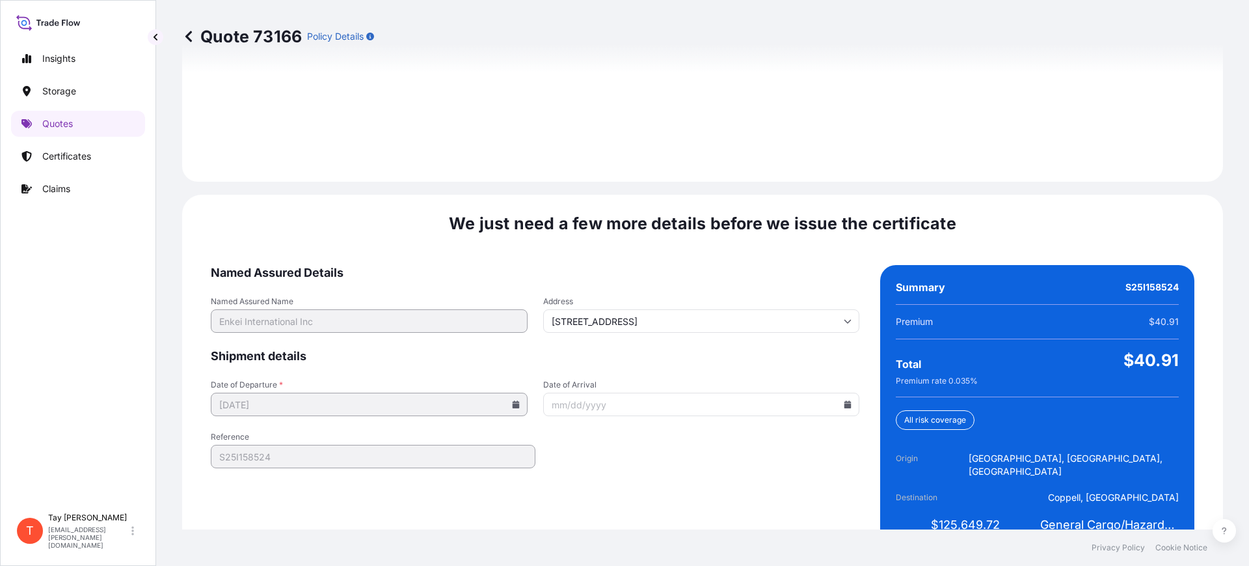
scroll to position [1901, 0]
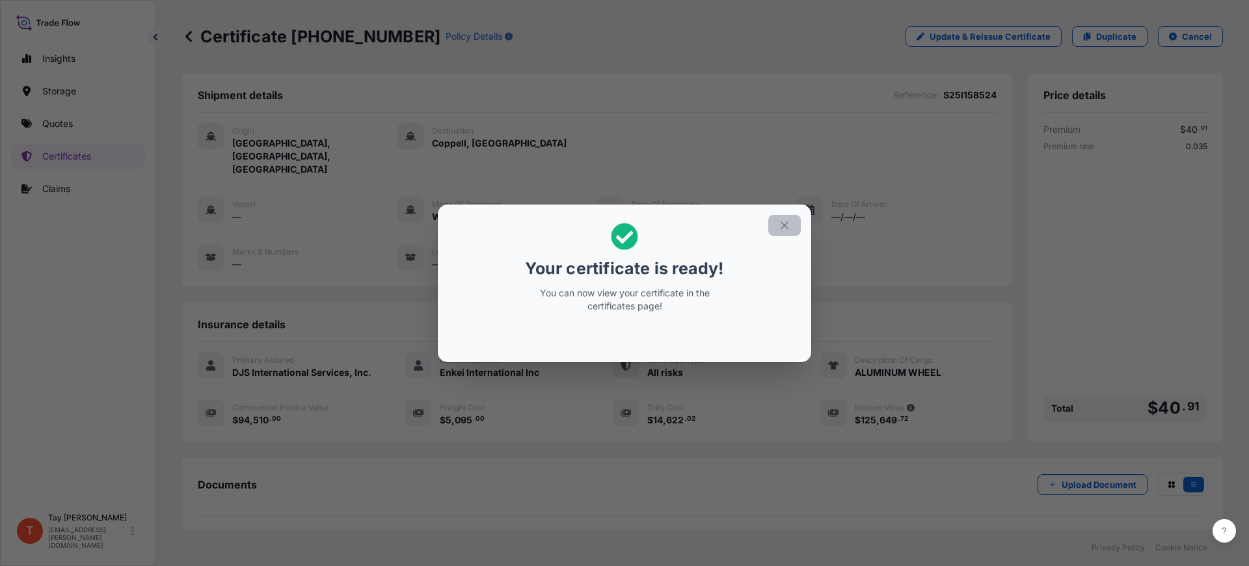
click at [789, 219] on icon "button" at bounding box center [785, 225] width 12 height 12
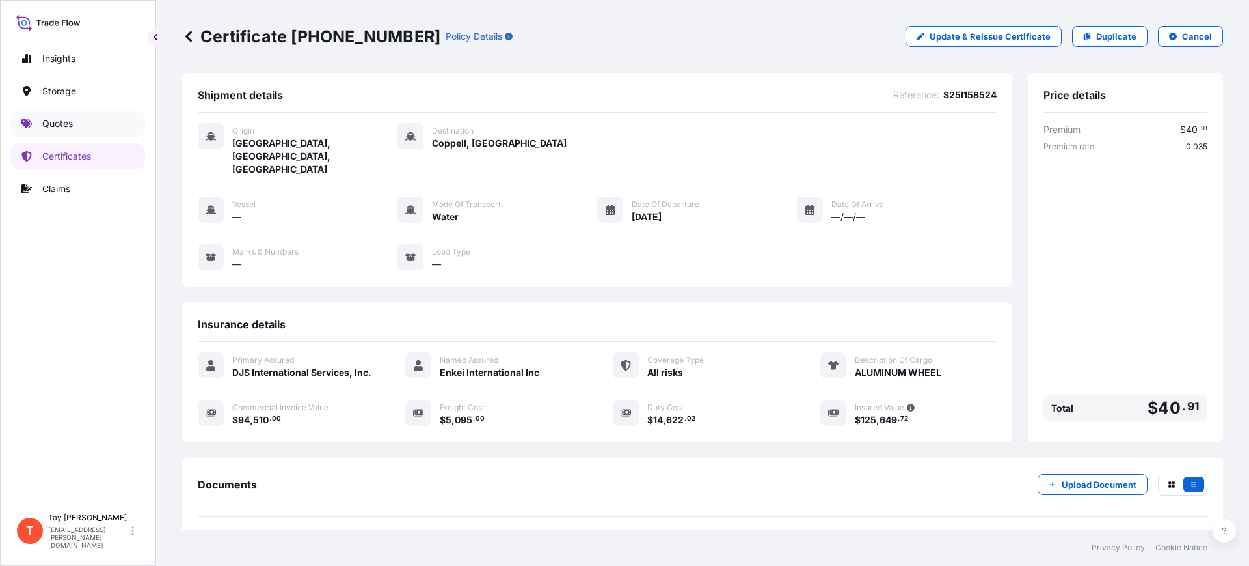
click at [57, 124] on p "Quotes" at bounding box center [57, 123] width 31 height 13
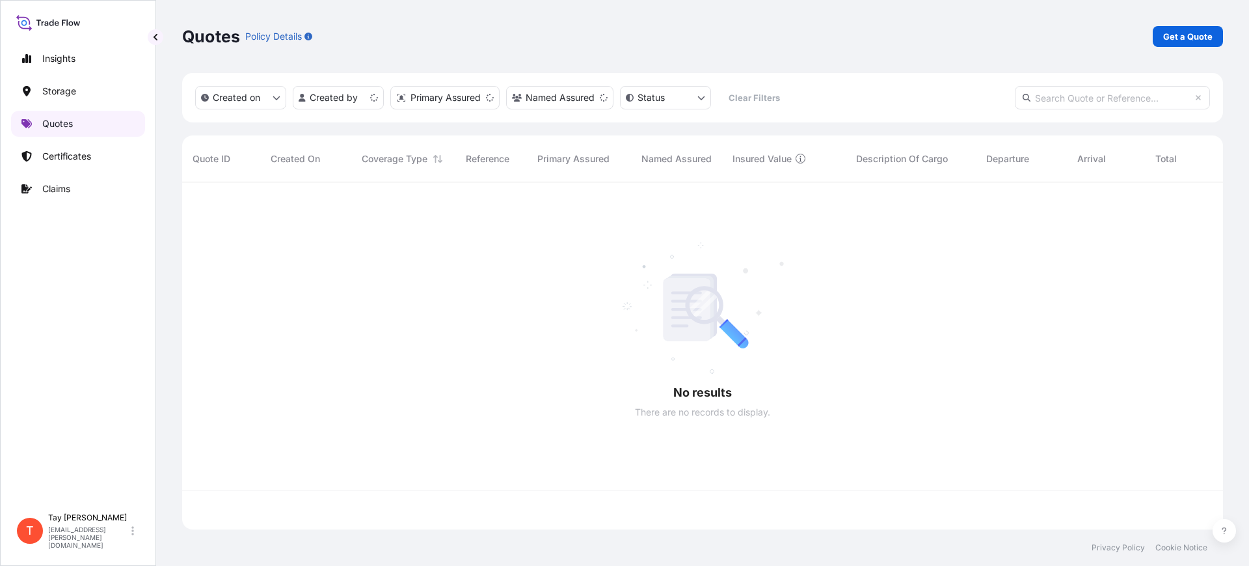
scroll to position [342, 1029]
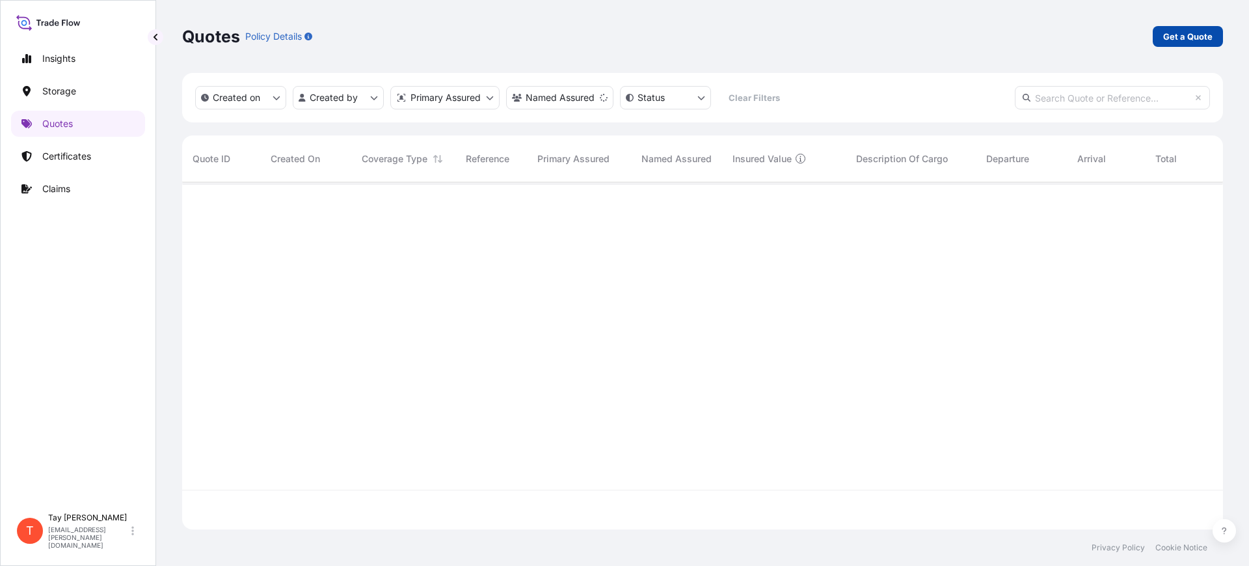
click at [1180, 35] on p "Get a Quote" at bounding box center [1188, 36] width 49 height 13
select select "Water"
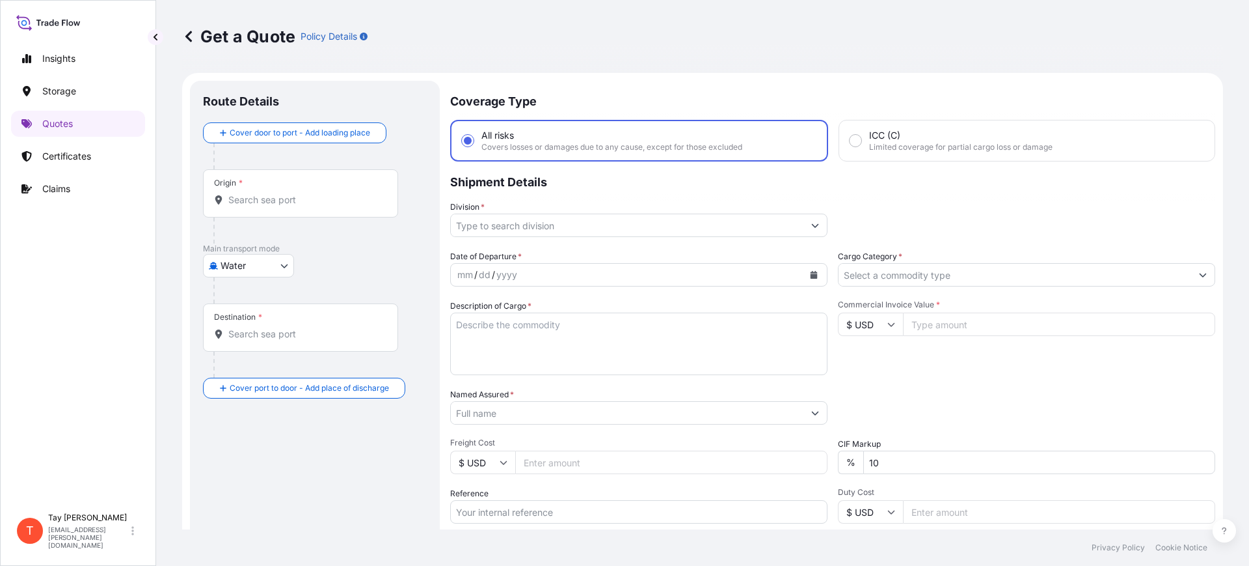
scroll to position [21, 0]
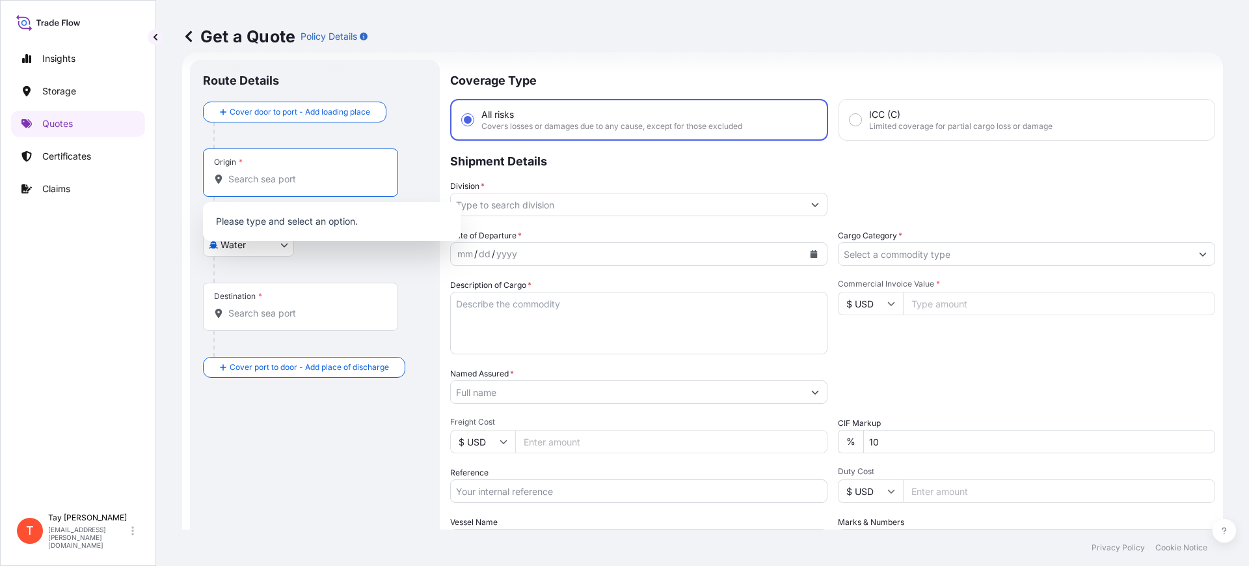
click at [314, 172] on input "Origin *" at bounding box center [305, 178] width 154 height 13
click at [302, 214] on div "CNTXG - Tianjin Xingang Pt, [GEOGRAPHIC_DATA]" at bounding box center [331, 225] width 247 height 36
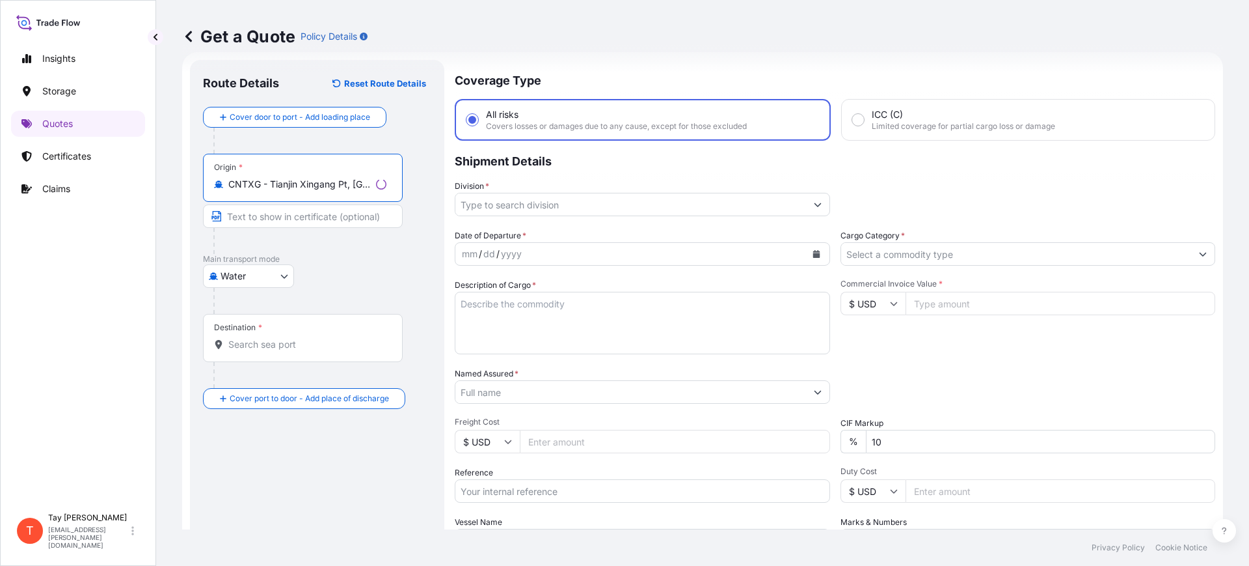
type input "CNTXG - Tianjin Xingang Pt, [GEOGRAPHIC_DATA]"
click at [260, 336] on div "Destination *" at bounding box center [303, 338] width 200 height 48
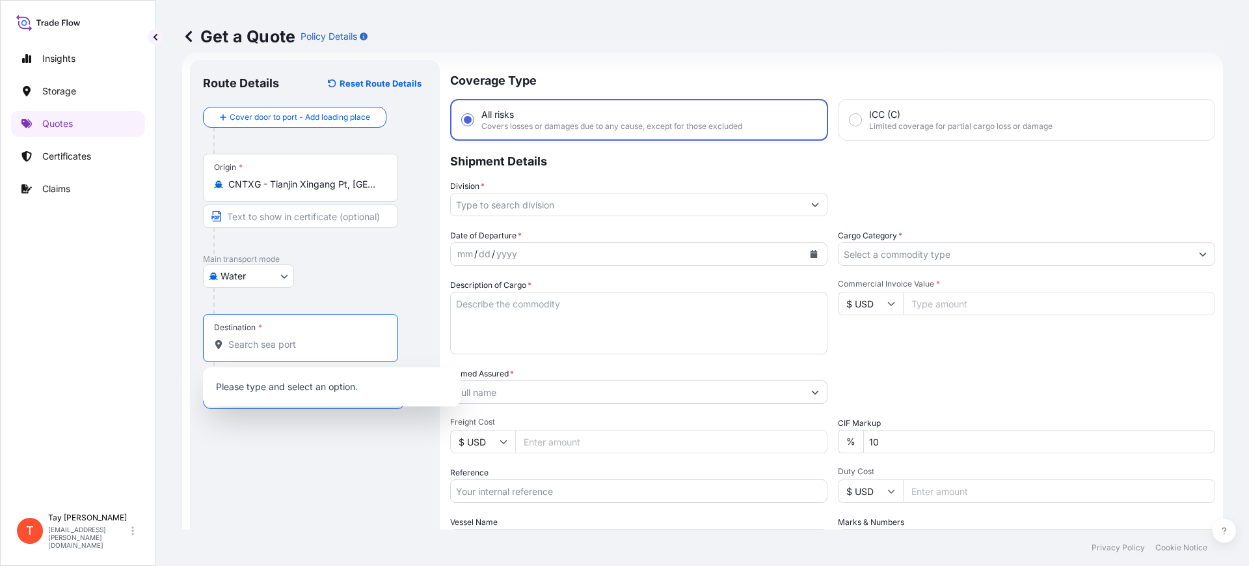
click at [266, 347] on input "Destination *" at bounding box center [305, 344] width 154 height 13
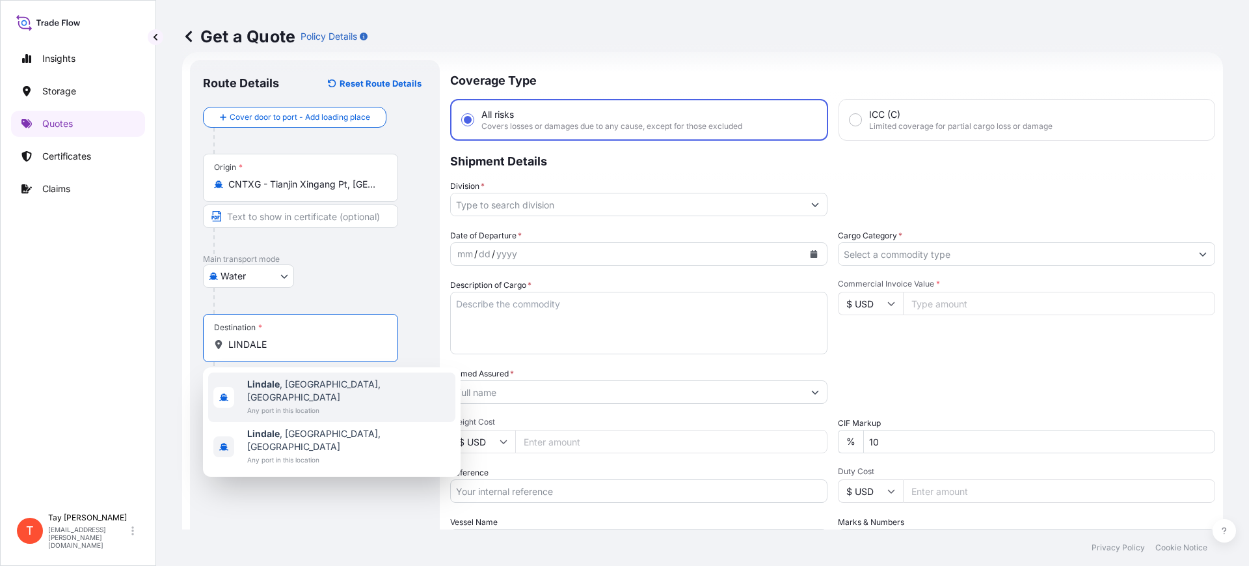
click at [307, 381] on span "[GEOGRAPHIC_DATA] , [GEOGRAPHIC_DATA], [GEOGRAPHIC_DATA]" at bounding box center [348, 390] width 203 height 26
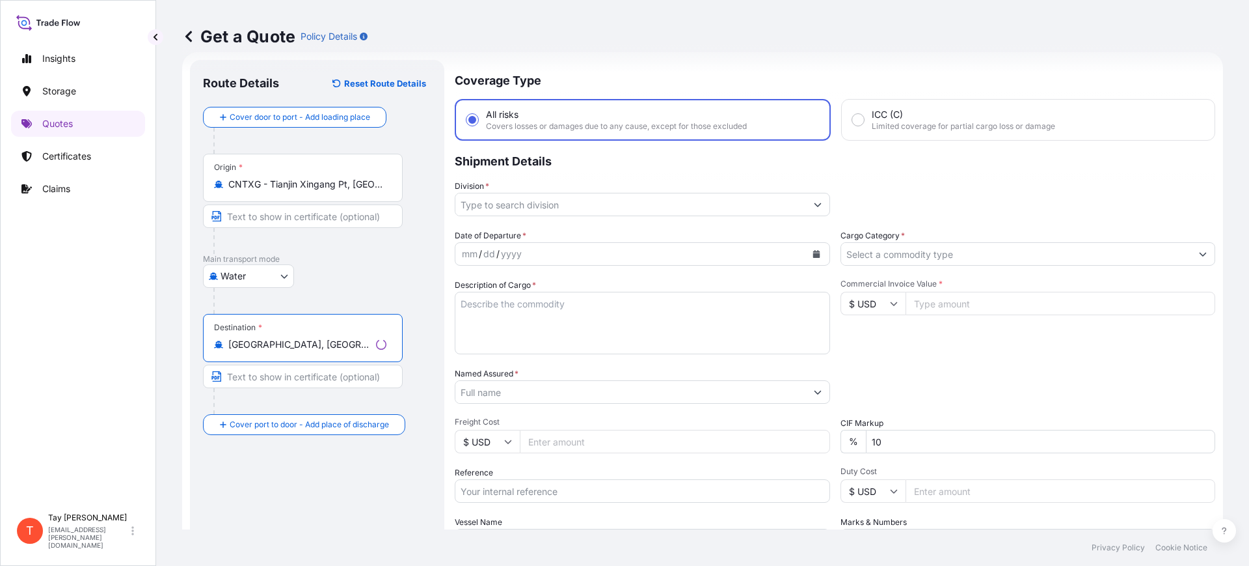
type input "[GEOGRAPHIC_DATA], [GEOGRAPHIC_DATA], [GEOGRAPHIC_DATA]"
click at [495, 206] on input "Division *" at bounding box center [631, 204] width 351 height 23
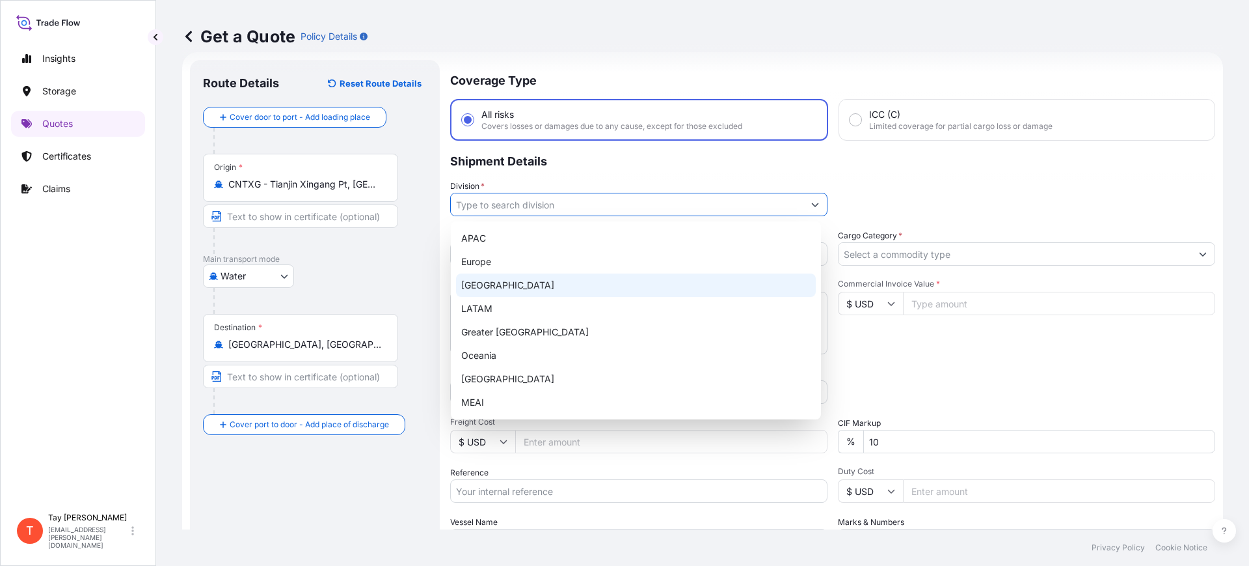
click at [507, 284] on div "[GEOGRAPHIC_DATA]" at bounding box center [636, 284] width 360 height 23
type input "[GEOGRAPHIC_DATA]"
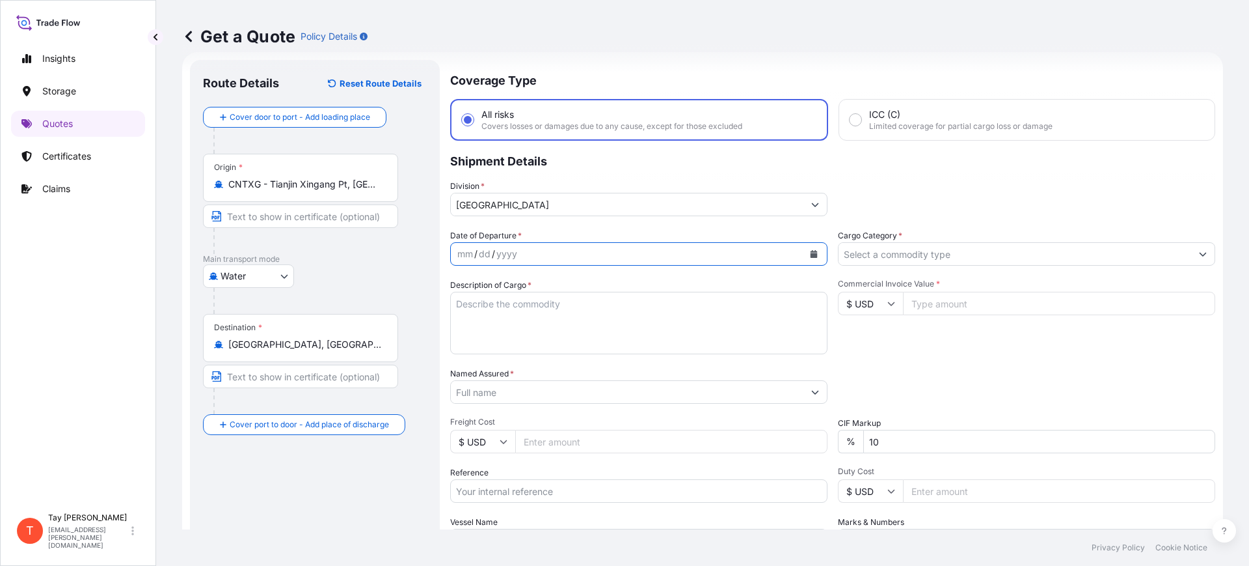
click at [813, 250] on button "Calendar" at bounding box center [814, 253] width 21 height 21
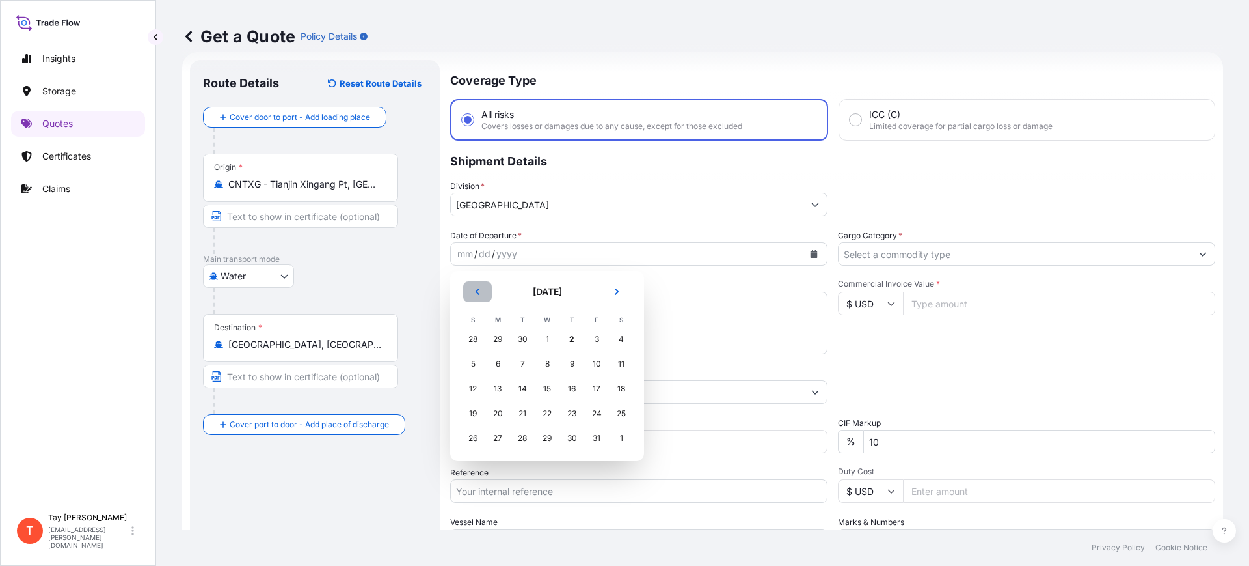
click at [467, 289] on button "Previous" at bounding box center [477, 291] width 29 height 21
click at [498, 414] on div "22" at bounding box center [497, 413] width 23 height 23
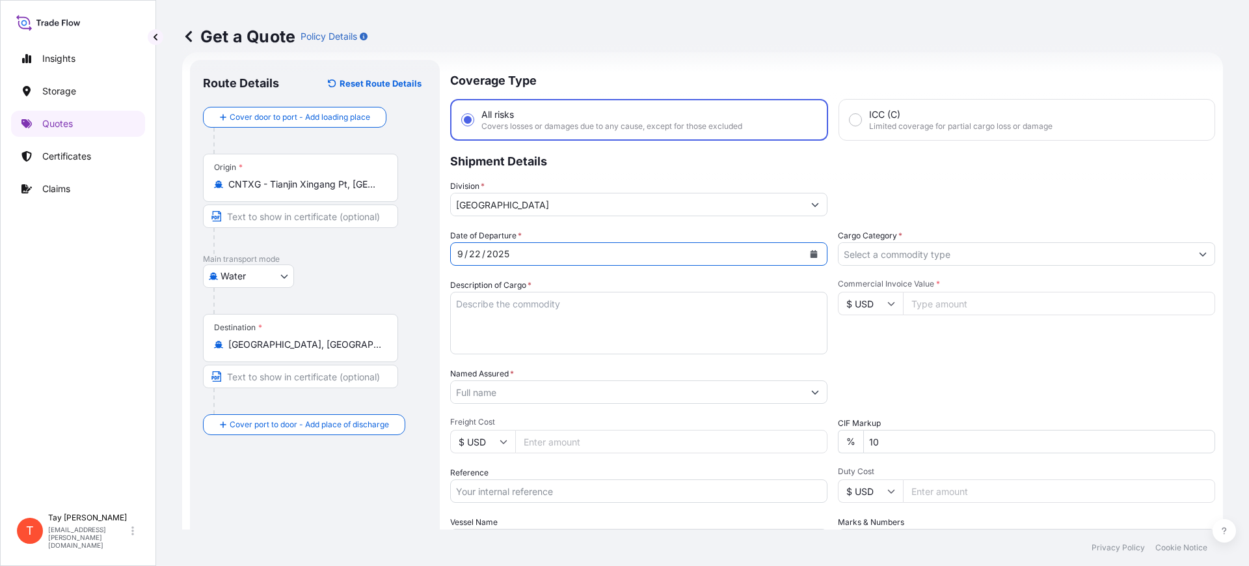
click at [878, 256] on input "Cargo Category *" at bounding box center [1015, 253] width 353 height 23
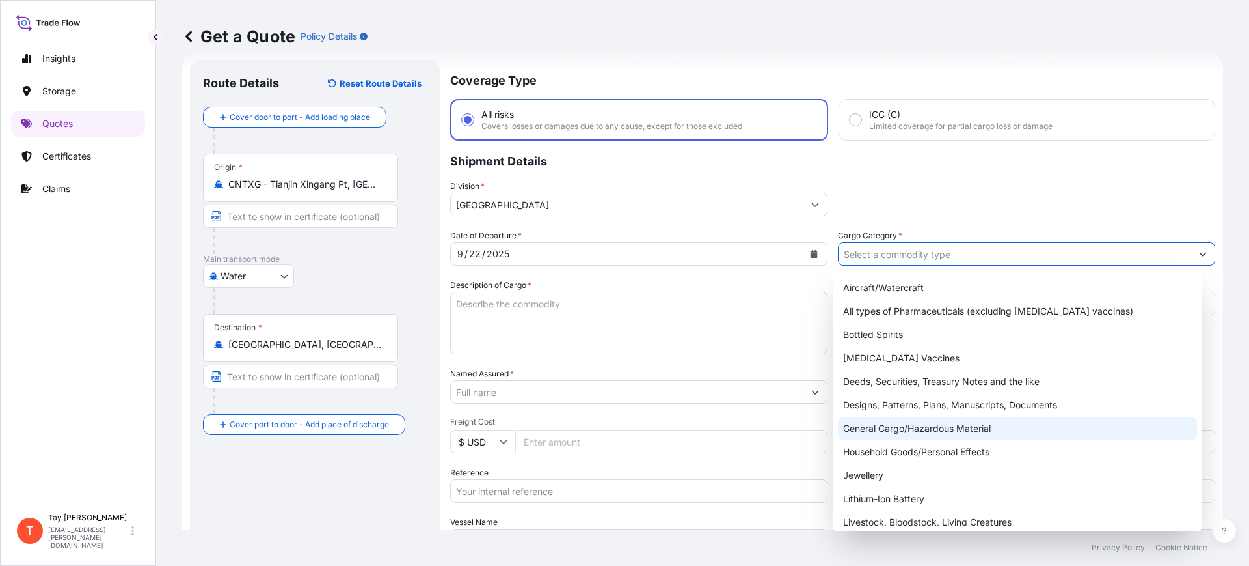
click at [929, 424] on div "General Cargo/Hazardous Material" at bounding box center [1018, 427] width 360 height 23
type input "General Cargo/Hazardous Material"
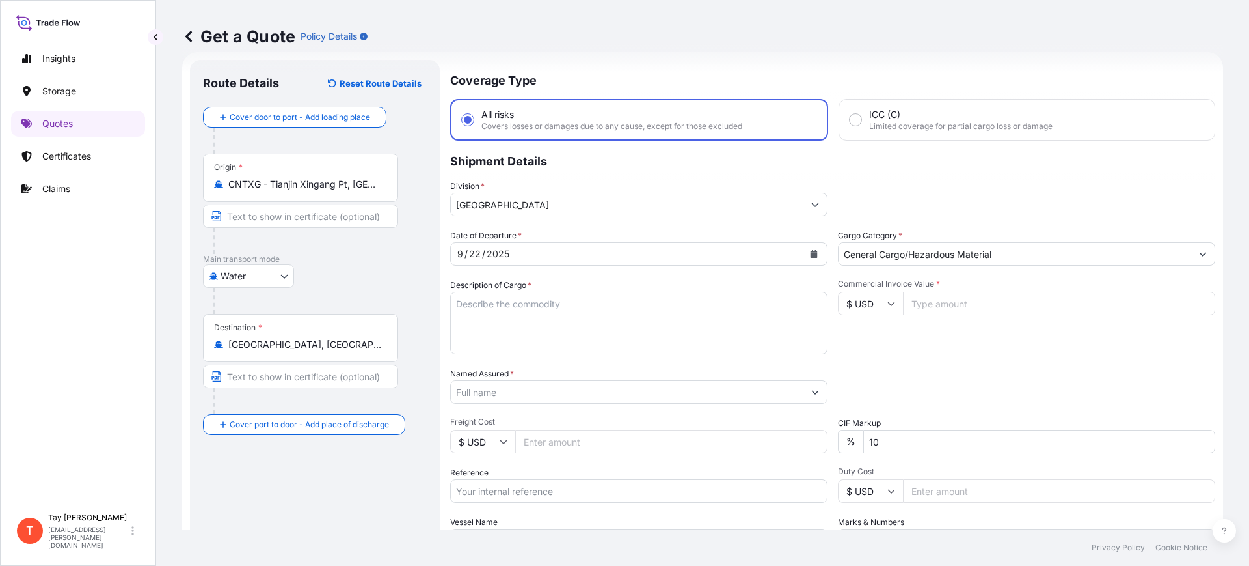
click at [563, 355] on div "Date of Departure * [DATE] Cargo Category * General Cargo/Hazardous Material De…" at bounding box center [832, 390] width 765 height 323
click at [559, 336] on textarea "Description of Cargo *" at bounding box center [638, 323] width 377 height 62
type textarea "LH BRAKE ASSEMBLY / RH BRAKE ASSEMBLY"
click at [935, 305] on input "Commercial Invoice Value *" at bounding box center [1059, 303] width 312 height 23
type input "33669.00"
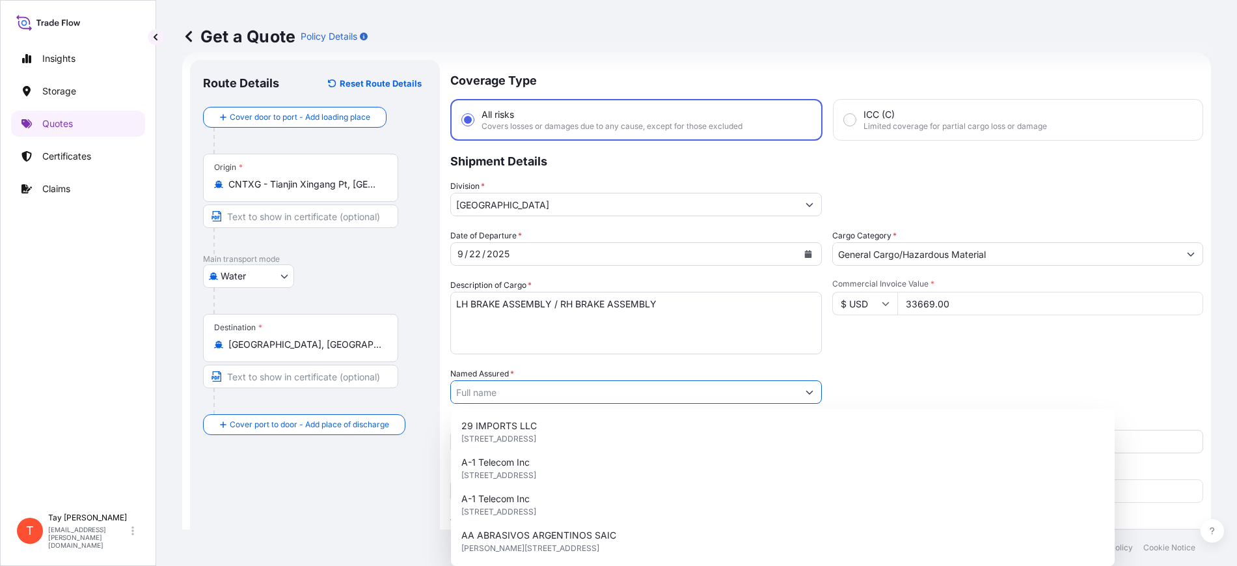
click at [557, 381] on input "Named Assured *" at bounding box center [624, 391] width 347 height 23
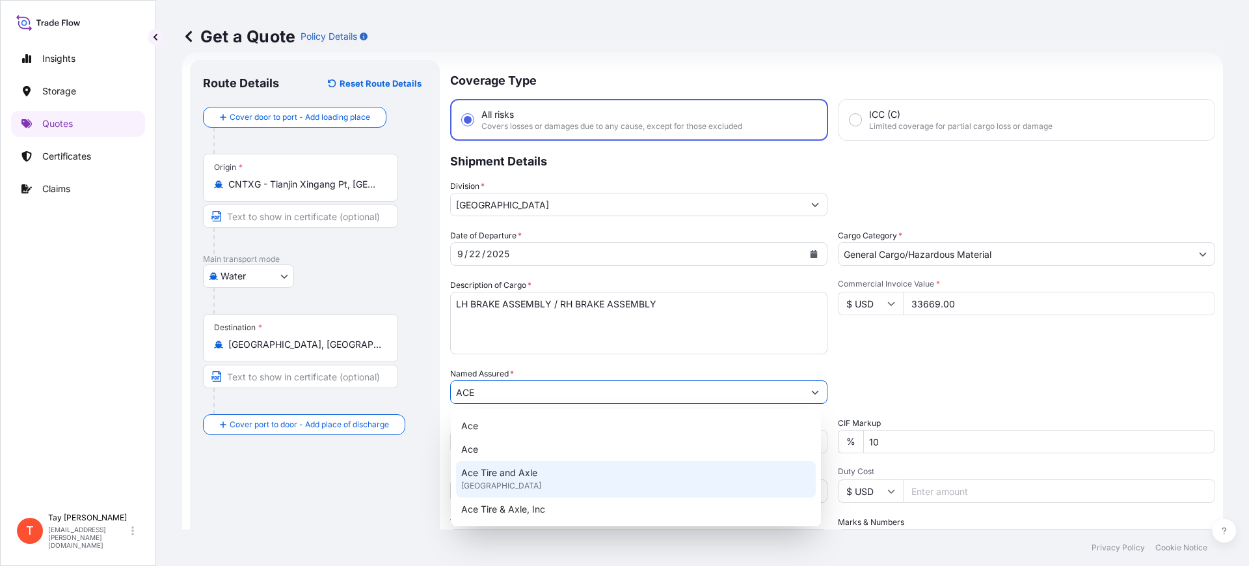
click at [504, 491] on span "[GEOGRAPHIC_DATA]" at bounding box center [501, 485] width 80 height 13
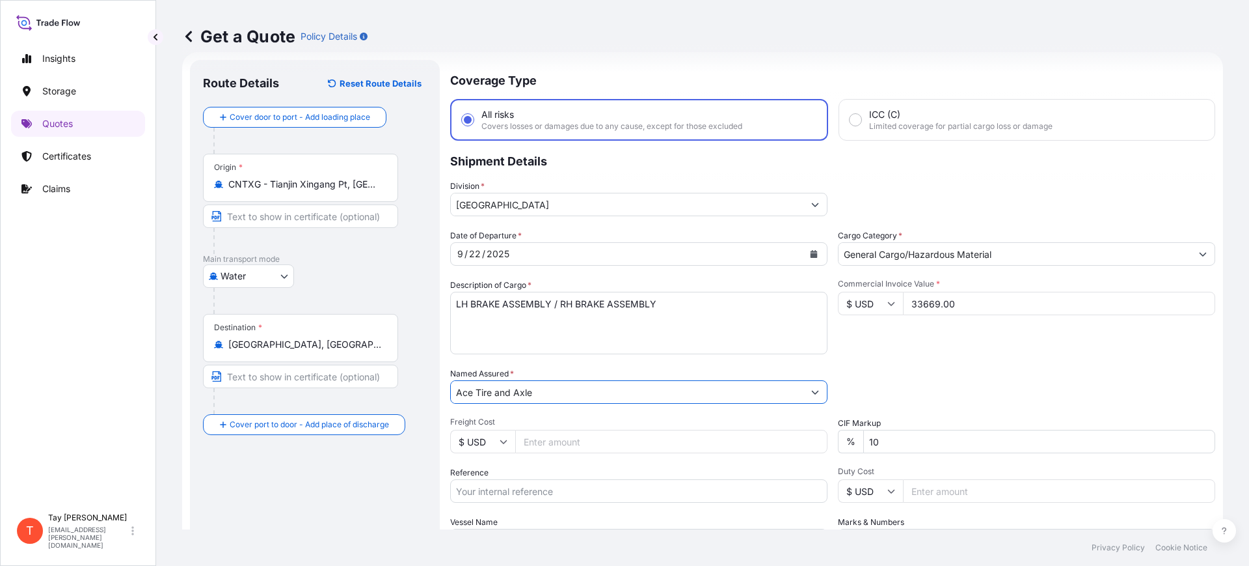
type input "Ace Tire and Axle"
click at [584, 446] on input "Freight Cost" at bounding box center [671, 441] width 312 height 23
type input "5015.00"
click at [564, 493] on input "Reference" at bounding box center [638, 490] width 377 height 23
paste input "S25I158624"
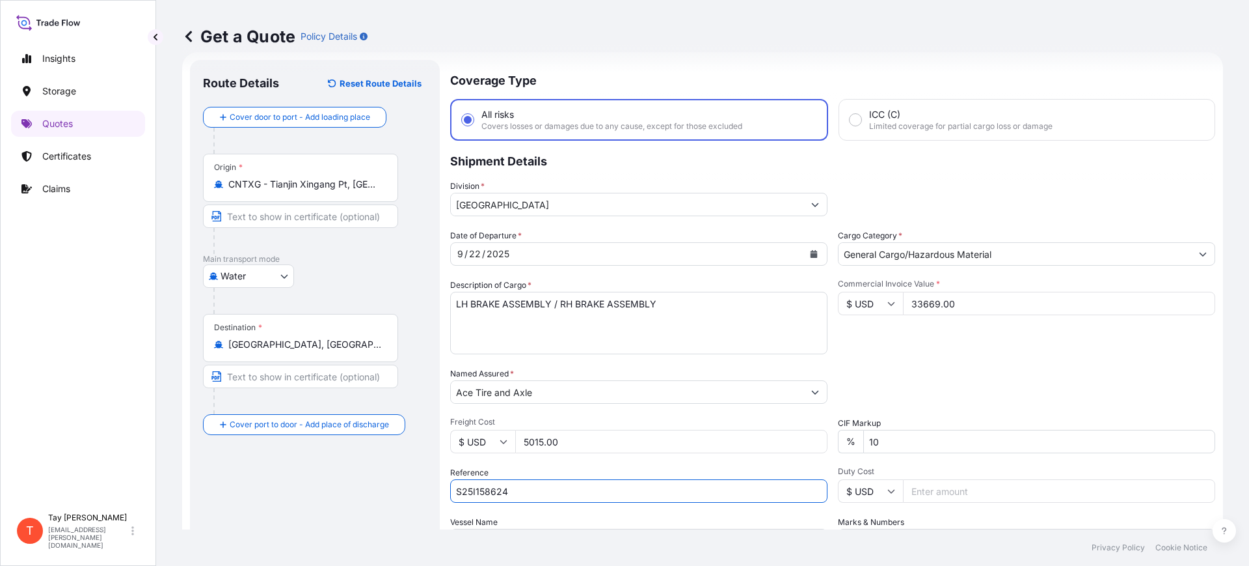
type input "S25I158624"
click at [923, 492] on input "Duty Cost" at bounding box center [1059, 490] width 312 height 23
type input "16353.51"
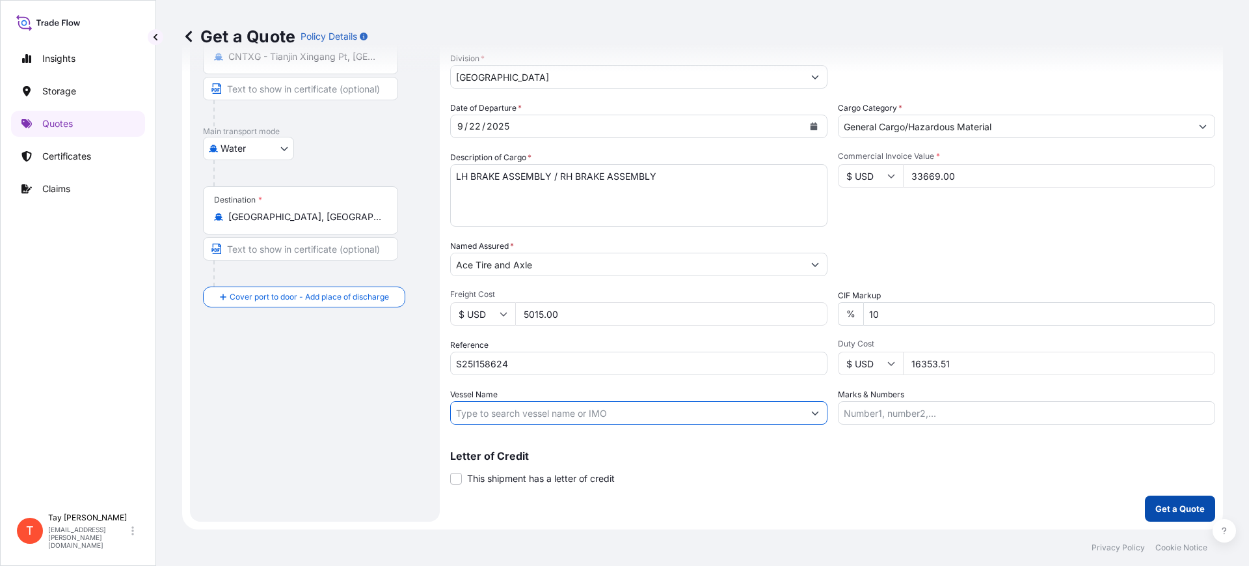
click at [1159, 508] on p "Get a Quote" at bounding box center [1180, 508] width 49 height 13
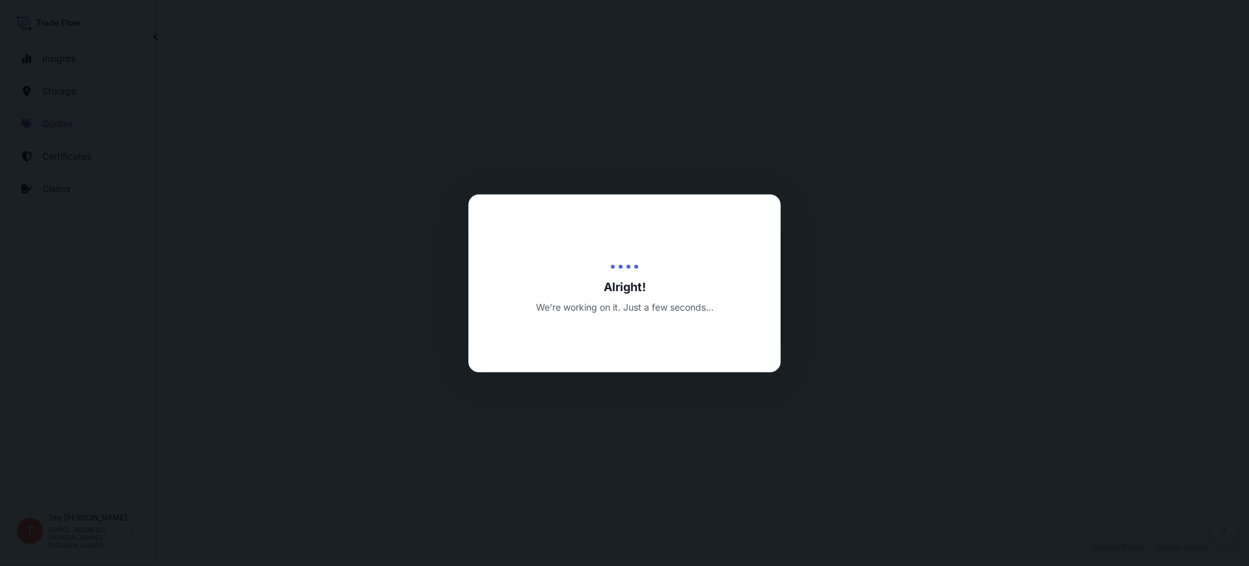
select select "Water"
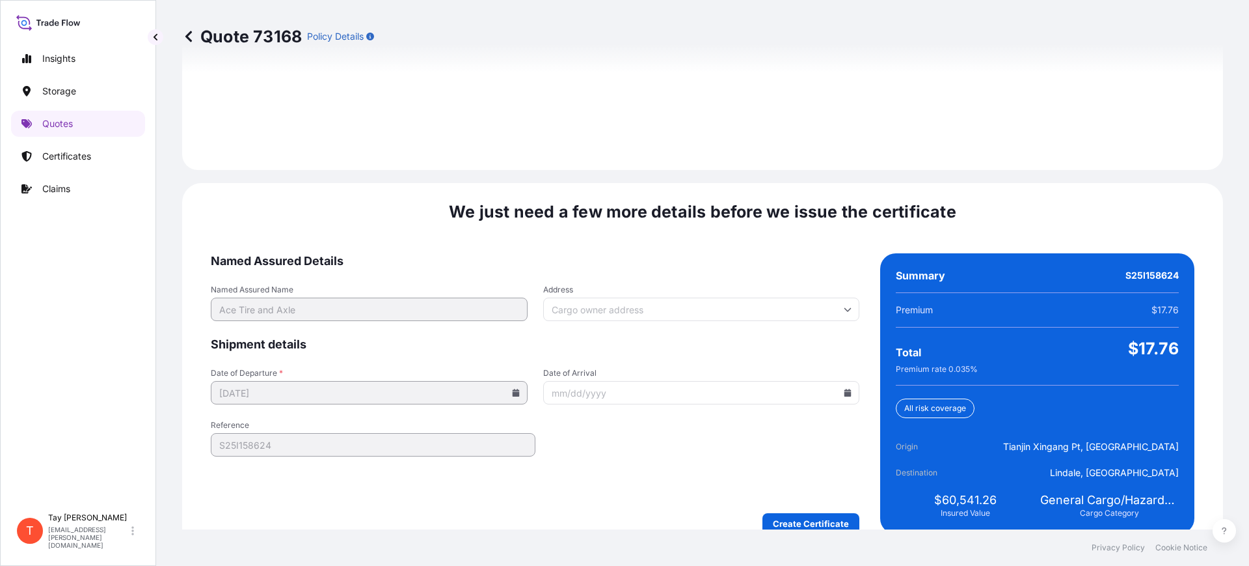
scroll to position [1901, 0]
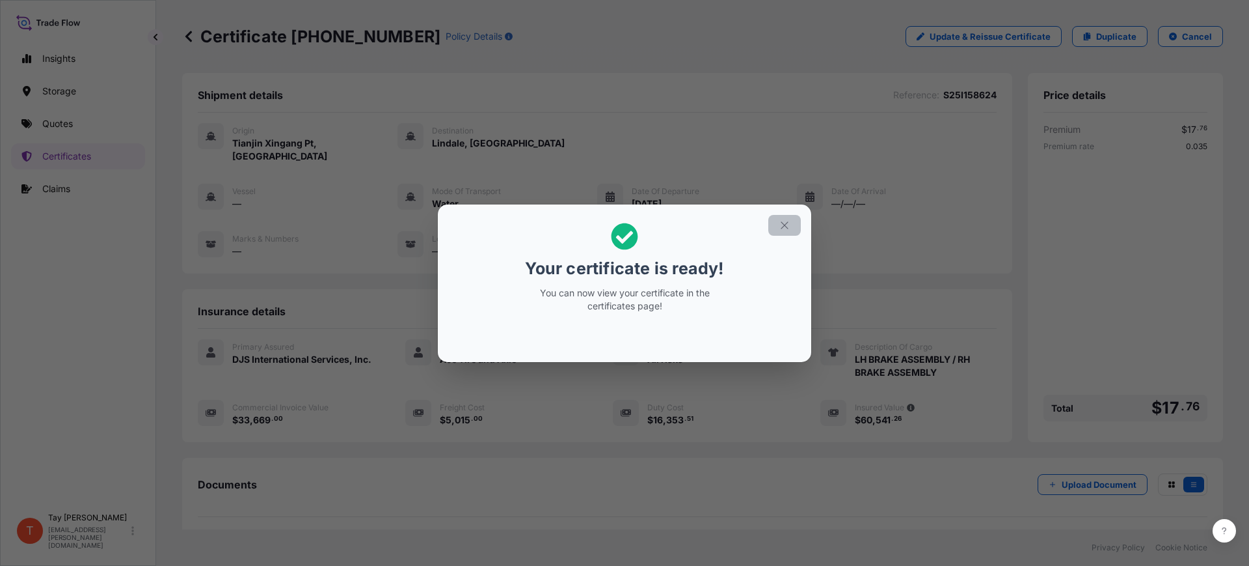
click at [789, 217] on button "button" at bounding box center [785, 225] width 33 height 21
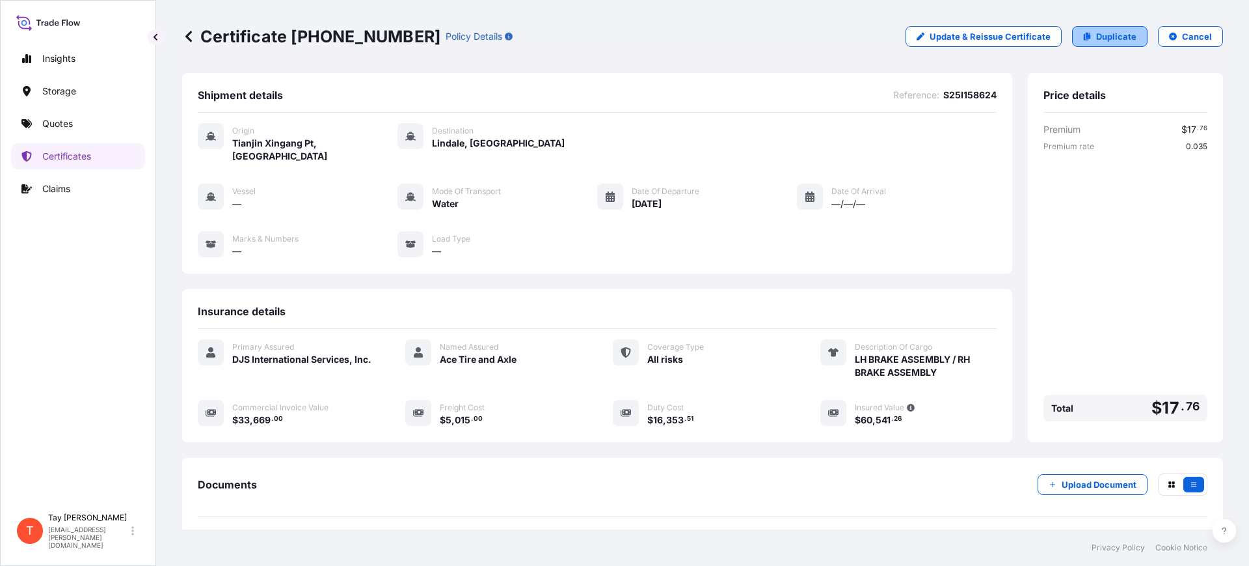
click at [1100, 41] on p "Duplicate" at bounding box center [1117, 36] width 40 height 13
select select "Water"
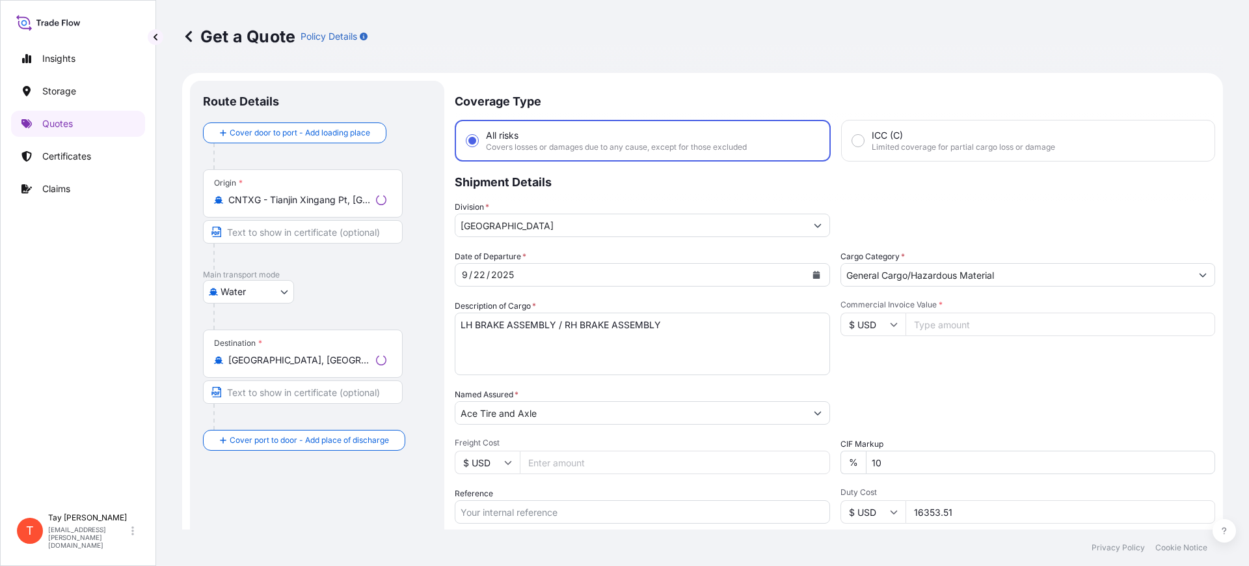
scroll to position [21, 0]
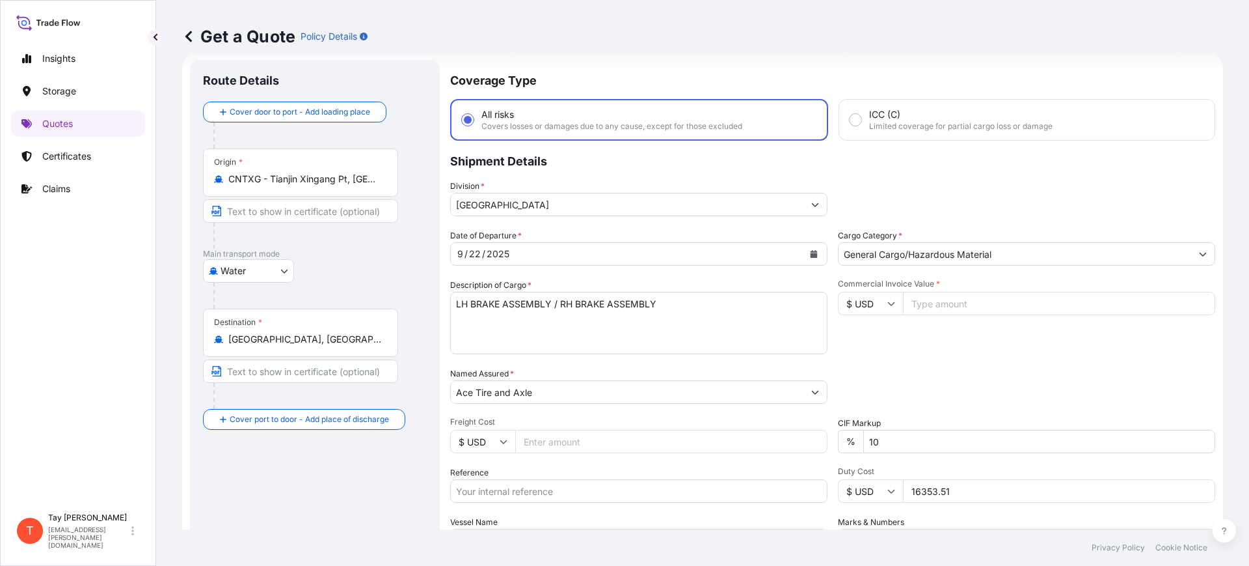
click at [362, 179] on input "CNTXG - Tianjin Xingang Pt, [GEOGRAPHIC_DATA]" at bounding box center [305, 178] width 154 height 13
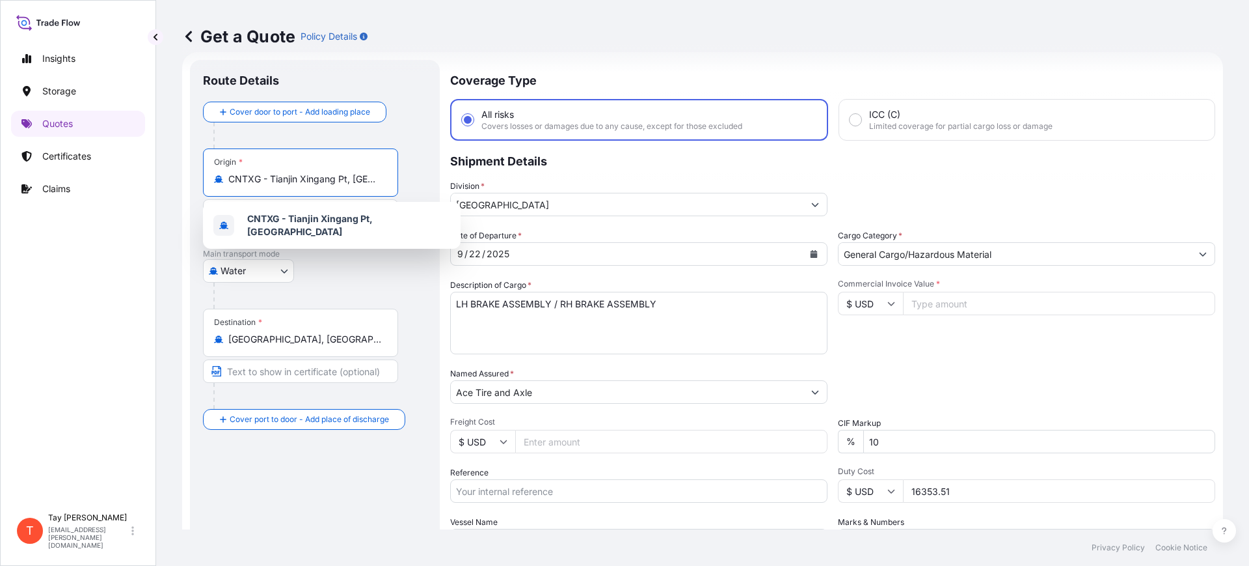
click at [363, 179] on input "CNTXG - Tianjin Xingang Pt, [GEOGRAPHIC_DATA]" at bounding box center [305, 178] width 154 height 13
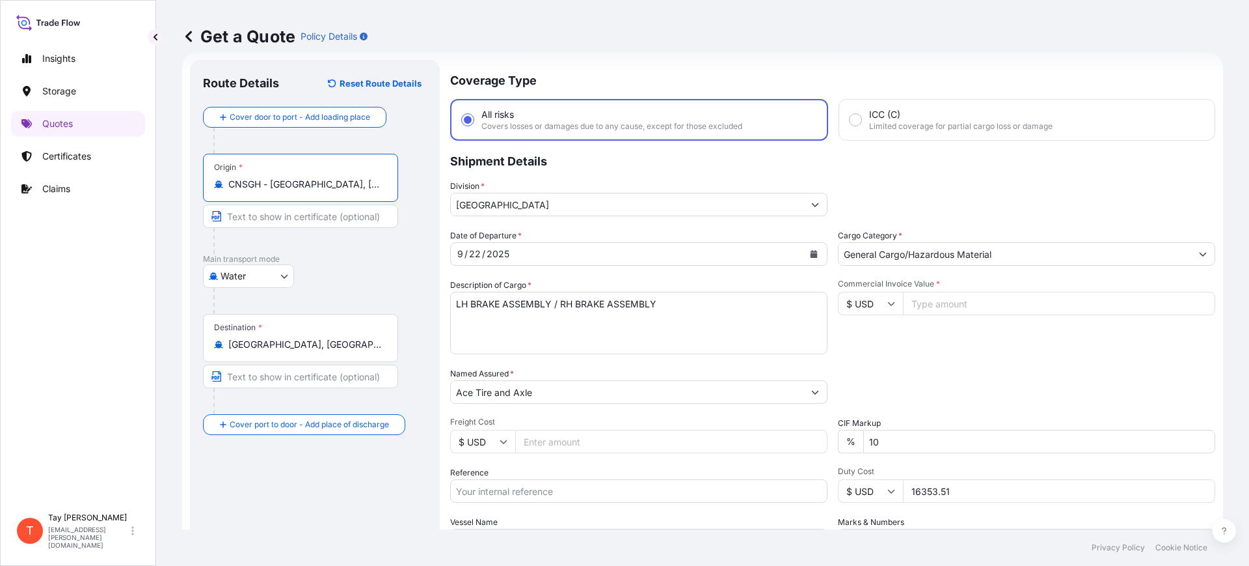
type input "CNSGH - [GEOGRAPHIC_DATA], [GEOGRAPHIC_DATA]"
click at [812, 250] on icon "Calendar" at bounding box center [814, 254] width 8 height 8
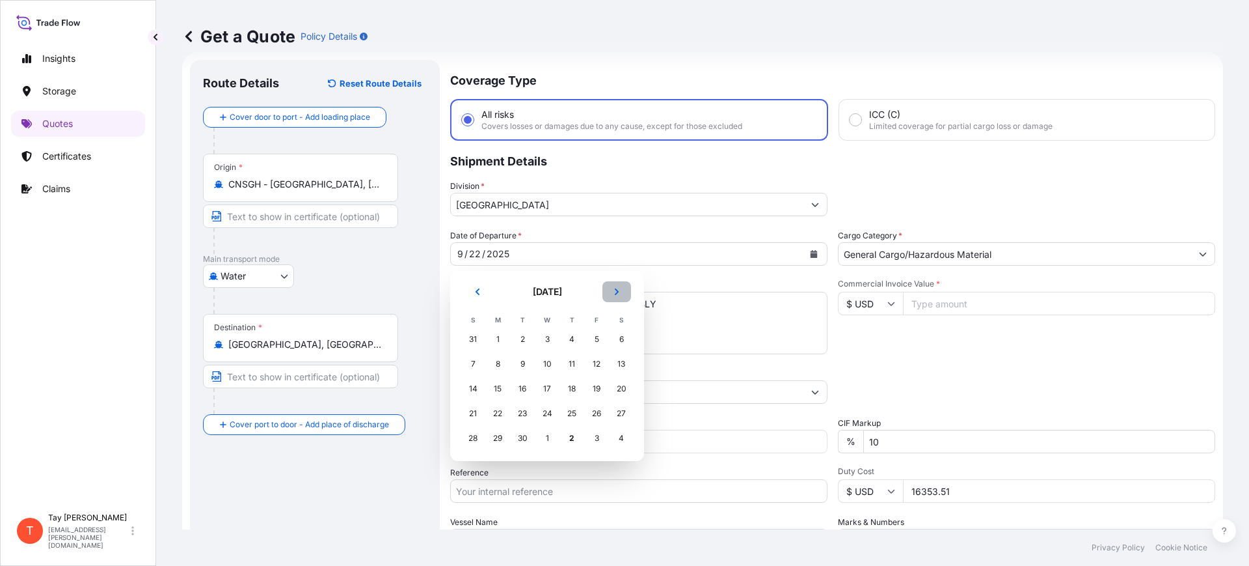
click at [622, 290] on button "Next" at bounding box center [617, 291] width 29 height 21
click at [472, 287] on button "Previous" at bounding box center [477, 291] width 29 height 21
click at [497, 410] on div "22" at bounding box center [497, 413] width 23 height 23
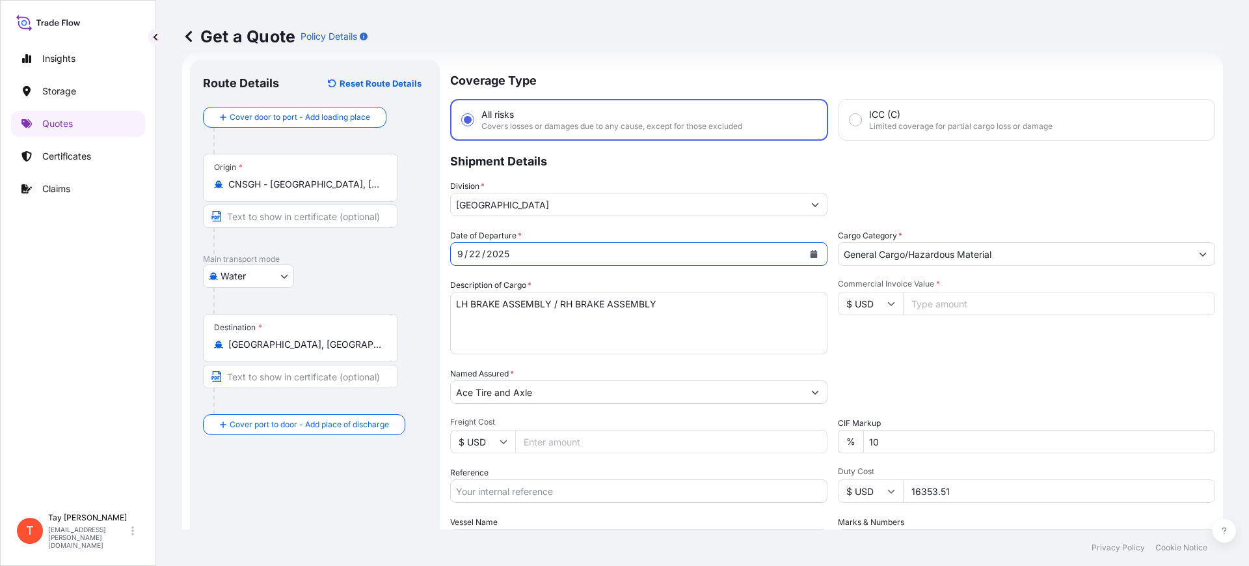
click at [919, 308] on input "Commercial Invoice Value *" at bounding box center [1059, 303] width 312 height 23
type input "20320.00"
click at [543, 436] on input "Freight Cost" at bounding box center [671, 441] width 312 height 23
type input "5210.00"
click at [548, 491] on input "Reference" at bounding box center [638, 490] width 377 height 23
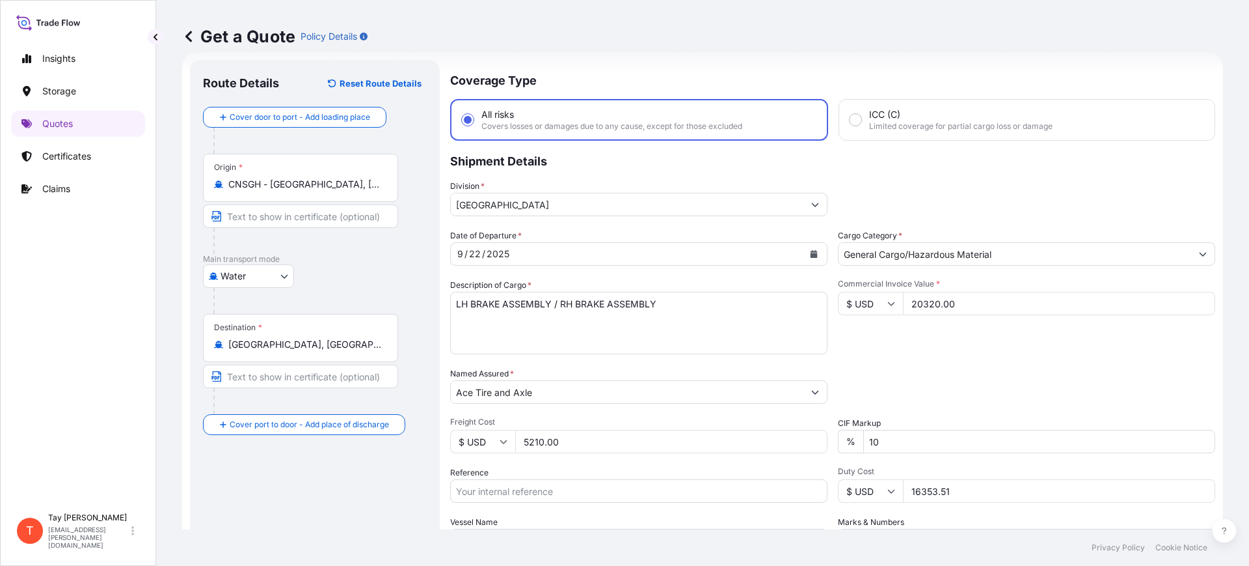
paste input "S25I158713"
type input "S25I158713"
drag, startPoint x: 964, startPoint y: 491, endPoint x: 854, endPoint y: 484, distance: 109.6
click at [857, 483] on div "$ USD 16353.51" at bounding box center [1026, 490] width 377 height 23
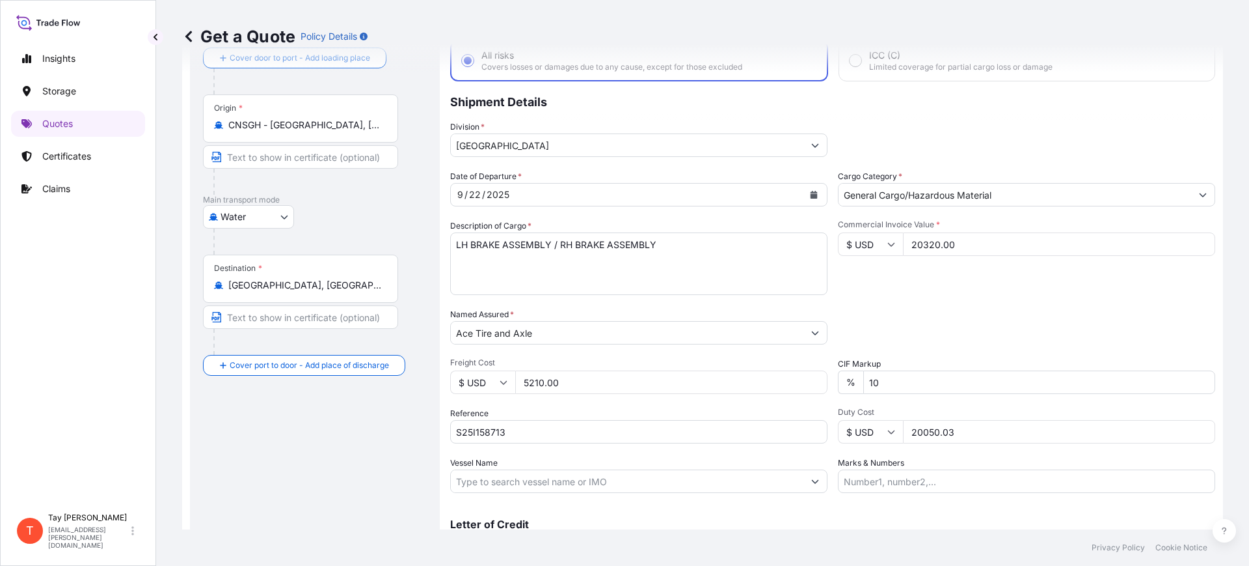
scroll to position [148, 0]
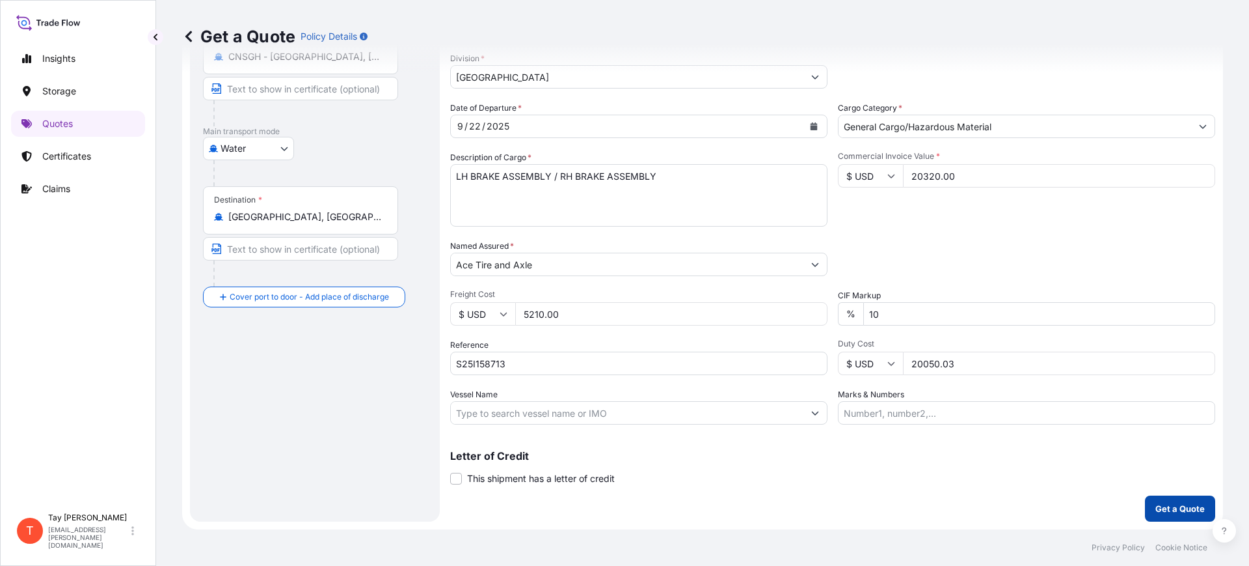
type input "20050.03"
click at [1177, 512] on p "Get a Quote" at bounding box center [1180, 508] width 49 height 13
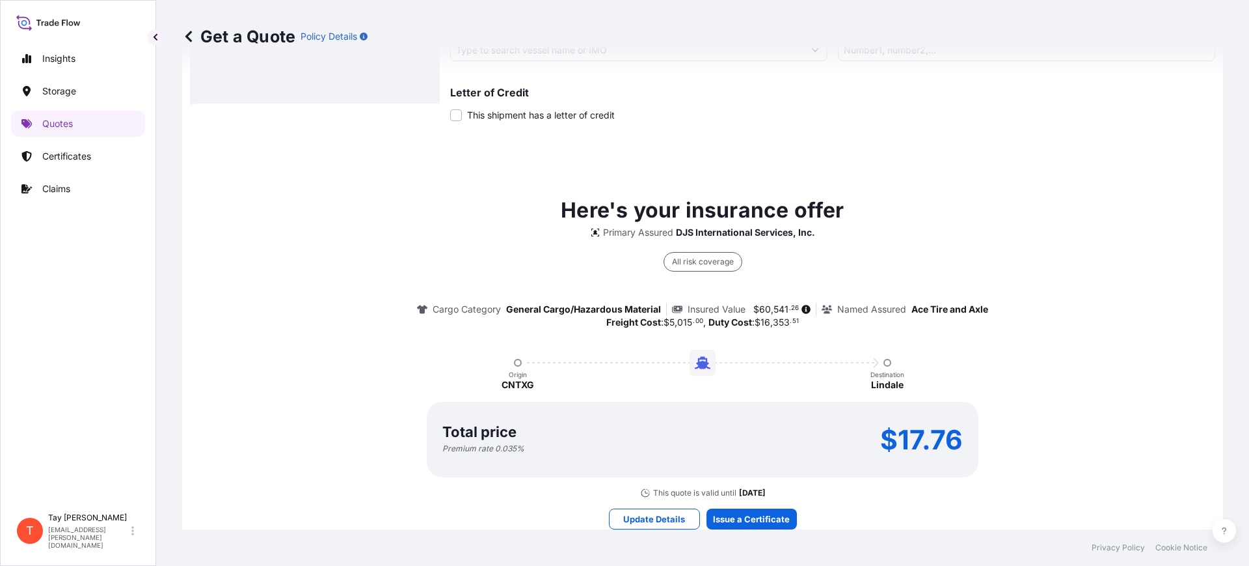
scroll to position [550, 0]
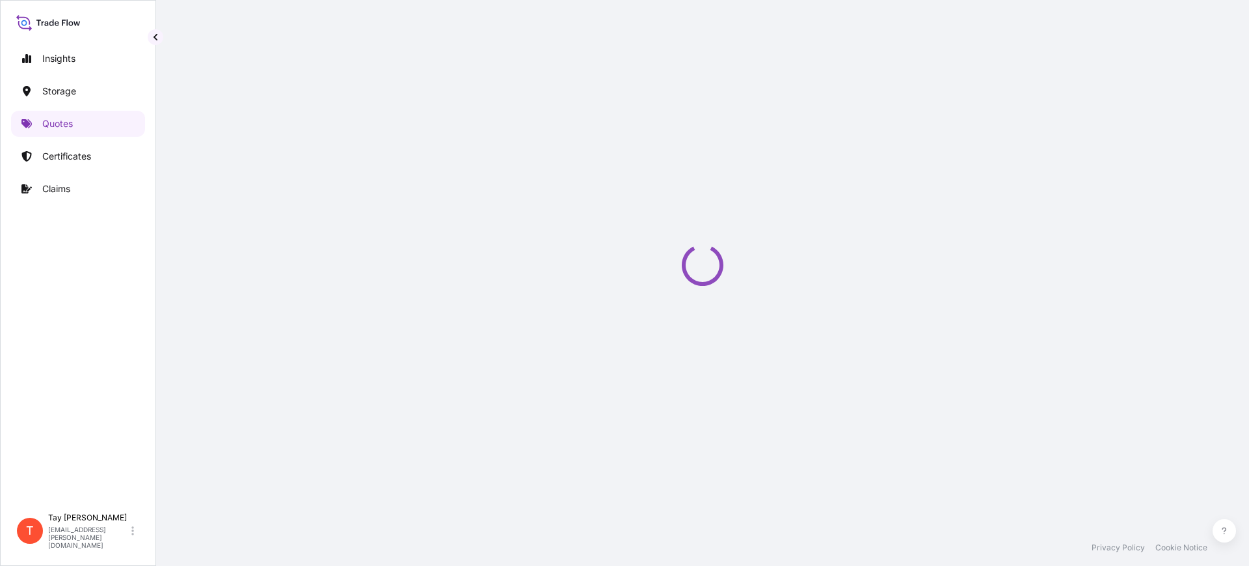
select select "Water"
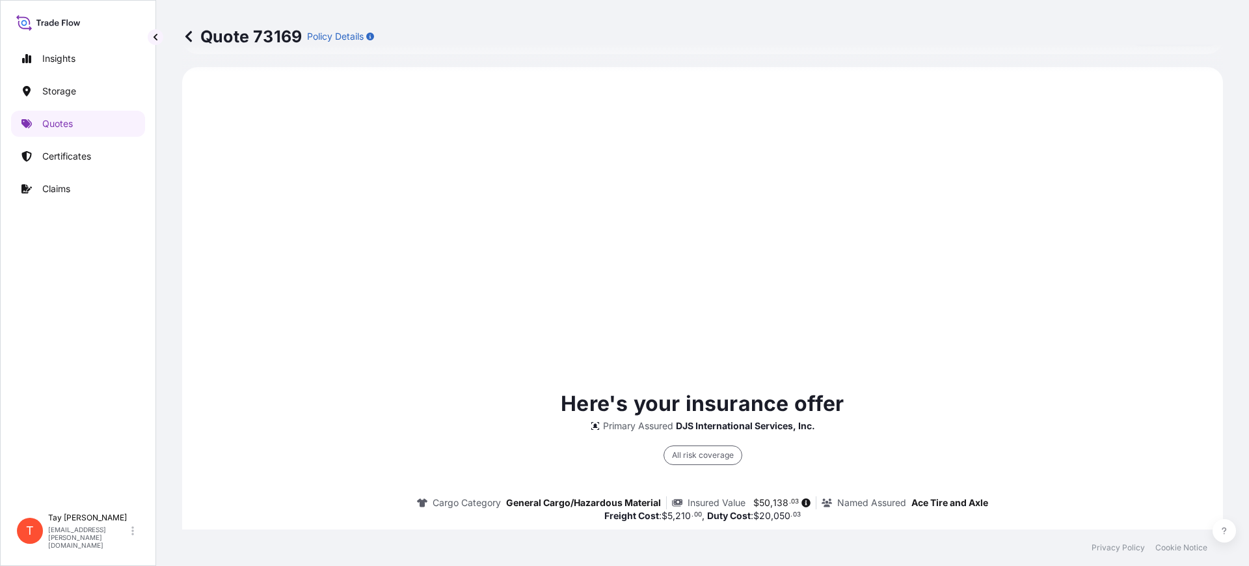
scroll to position [625, 0]
